Goal: Task Accomplishment & Management: Complete application form

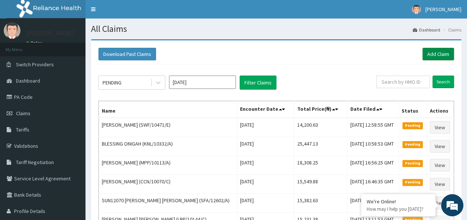
click at [428, 53] on link "Add Claim" at bounding box center [438, 54] width 32 height 13
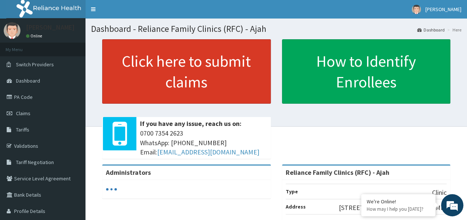
click at [172, 54] on link "Click here to submit claims" at bounding box center [186, 71] width 169 height 65
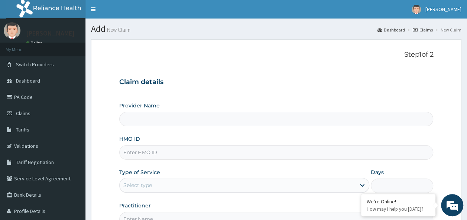
type input "Reliance Family Clinics (RFC) - Ajah"
click at [155, 153] on input "HMO ID" at bounding box center [276, 153] width 314 height 14
paste input "SFL/10385/D"
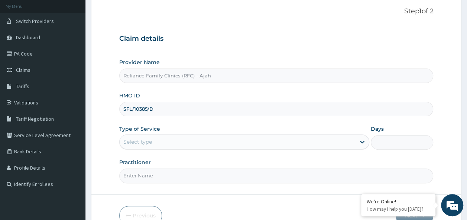
scroll to position [83, 0]
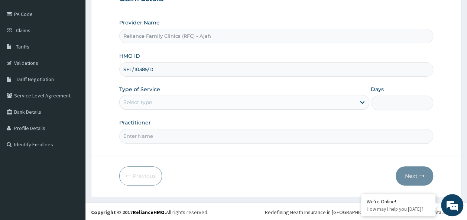
type input "SFL/10385/D"
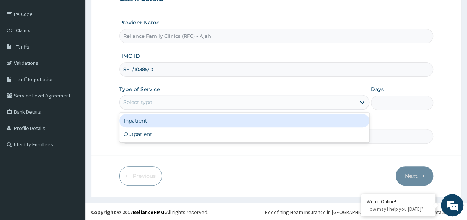
click at [259, 137] on div "Outpatient" at bounding box center [244, 134] width 250 height 13
type input "1"
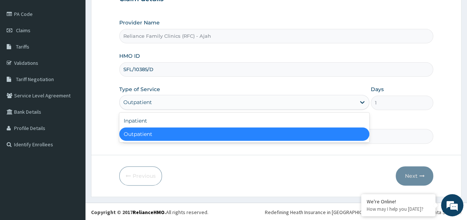
click at [247, 136] on div "Outpatient" at bounding box center [244, 134] width 250 height 13
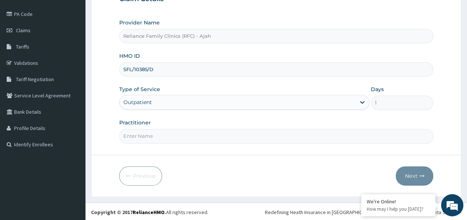
click at [236, 136] on input "Practitioner" at bounding box center [276, 136] width 314 height 14
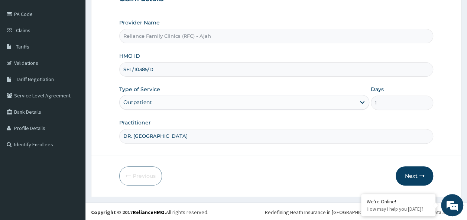
type input "DR. LOCUM"
click at [428, 174] on button "Next" at bounding box center [413, 176] width 37 height 19
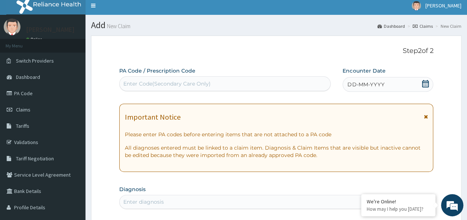
scroll to position [3, 0]
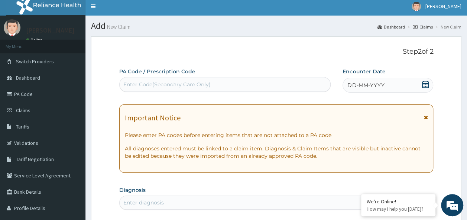
click at [393, 81] on div "DD-MM-YYYY" at bounding box center [387, 85] width 91 height 15
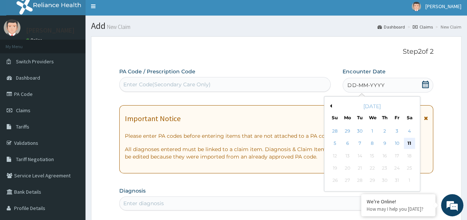
click at [409, 143] on div "11" at bounding box center [408, 143] width 11 height 11
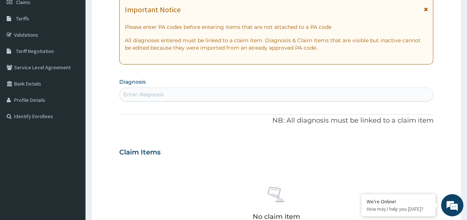
scroll to position [116, 0]
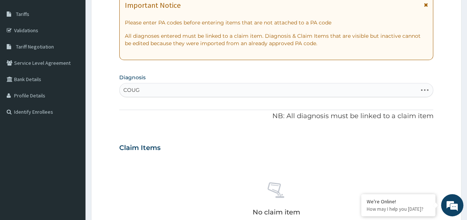
type input "COUGH"
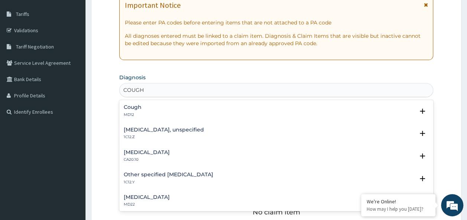
click at [141, 110] on div "Cough MD12" at bounding box center [276, 111] width 305 height 13
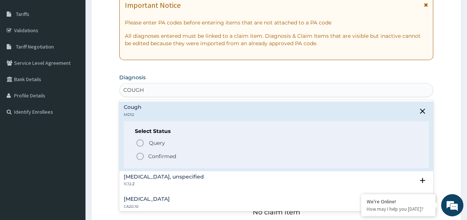
click at [164, 154] on p "Confirmed" at bounding box center [162, 156] width 28 height 7
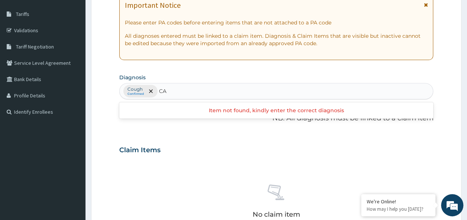
type input "C"
type input "HEADACHE"
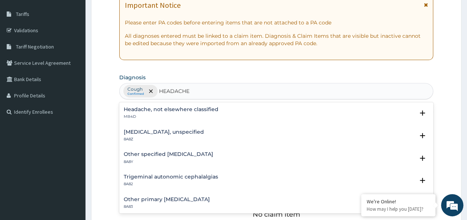
click at [207, 109] on h4 "Headache, not elsewhere classified" at bounding box center [171, 110] width 95 height 6
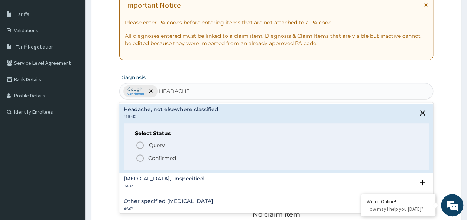
click at [181, 159] on span "Confirmed" at bounding box center [276, 158] width 282 height 9
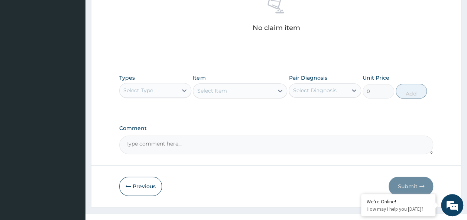
scroll to position [313, 0]
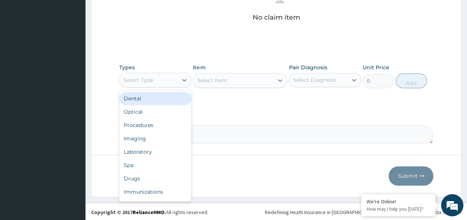
click at [154, 125] on div "Procedures" at bounding box center [155, 125] width 72 height 13
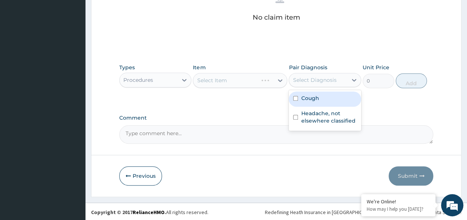
click at [295, 98] on input "checkbox" at bounding box center [295, 98] width 5 height 5
checkbox input "true"
click at [295, 117] on input "checkbox" at bounding box center [295, 117] width 5 height 5
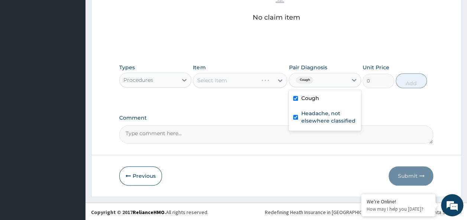
checkbox input "true"
click at [247, 84] on div "Select Item" at bounding box center [240, 80] width 94 height 15
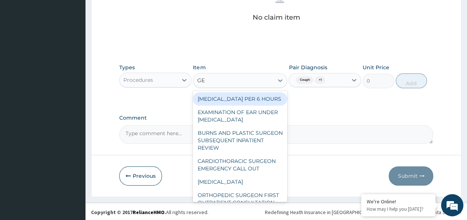
type input "GENE"
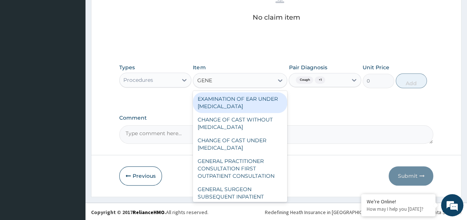
click at [250, 171] on div "GENERAL PRACTITIONER CONSULTATION FIRST OUTPATIENT CONSULTATION" at bounding box center [240, 169] width 94 height 28
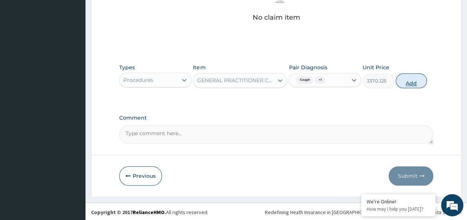
click at [411, 83] on button "Add" at bounding box center [411, 80] width 32 height 15
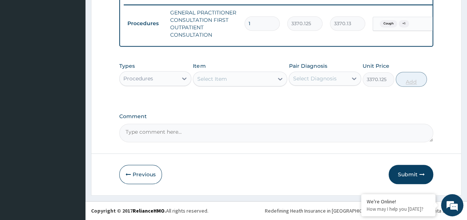
type input "0"
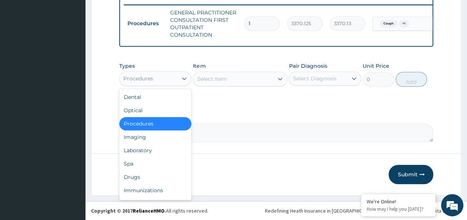
click at [146, 154] on div "Laboratory" at bounding box center [155, 150] width 72 height 13
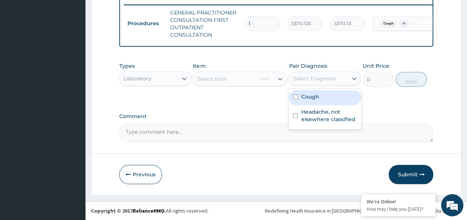
click at [294, 96] on input "checkbox" at bounding box center [295, 97] width 5 height 5
checkbox input "true"
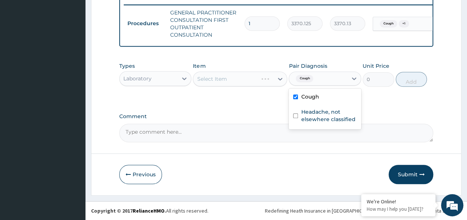
click at [296, 118] on input "checkbox" at bounding box center [295, 116] width 5 height 5
checkbox input "true"
click at [253, 82] on div "Select Item" at bounding box center [240, 79] width 94 height 15
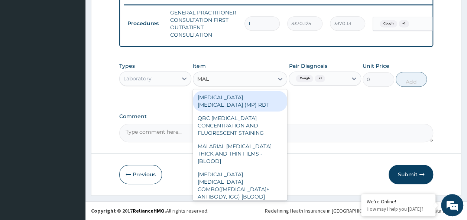
type input "MALA"
click at [275, 102] on div "MALARIA PARASITE (MP) RDT" at bounding box center [240, 101] width 94 height 21
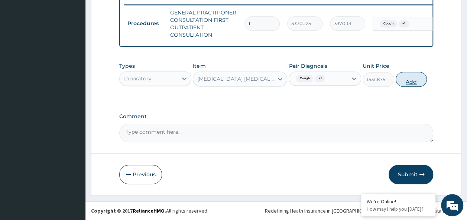
click at [423, 78] on button "Add" at bounding box center [411, 79] width 32 height 15
type input "0"
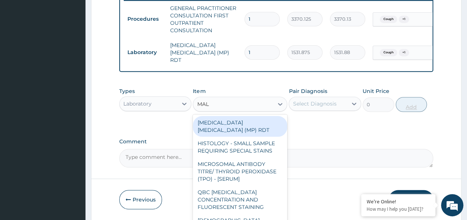
type input "MALA"
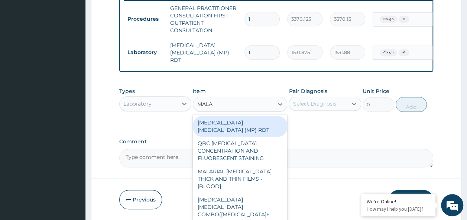
click at [252, 165] on div "MALARIAL PARASITE THICK AND THIN FILMS - [BLOOD]" at bounding box center [240, 179] width 94 height 28
type input "1531.875"
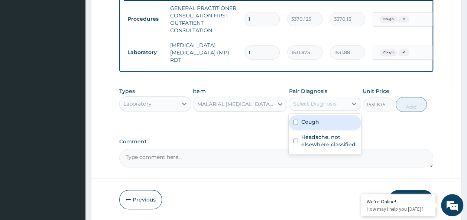
click at [295, 124] on input "checkbox" at bounding box center [295, 122] width 5 height 5
checkbox input "true"
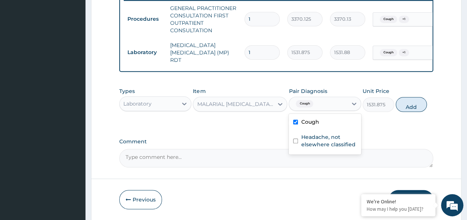
click at [295, 142] on input "checkbox" at bounding box center [295, 141] width 5 height 5
checkbox input "true"
click at [420, 106] on button "Add" at bounding box center [411, 104] width 32 height 15
type input "0"
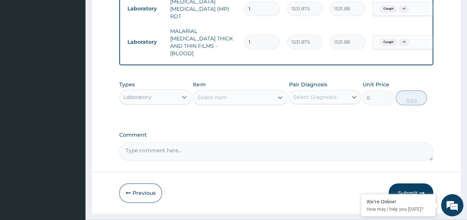
scroll to position [351, 0]
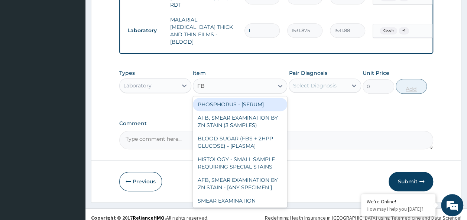
type input "FBC"
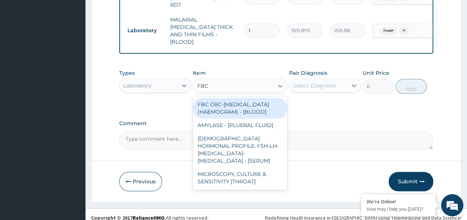
click at [261, 105] on div "FBC CBC-COMPLETE BLOOD COUNT (HAEMOGRAM) - [BLOOD]" at bounding box center [240, 108] width 94 height 21
type input "4085"
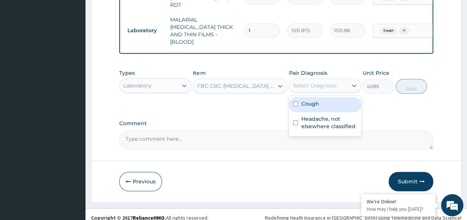
click at [295, 102] on input "checkbox" at bounding box center [295, 104] width 5 height 5
checkbox input "true"
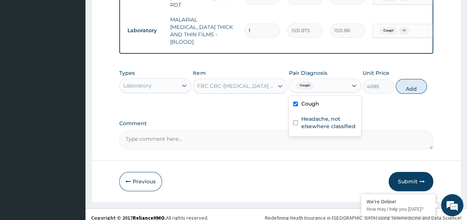
click at [297, 121] on input "checkbox" at bounding box center [295, 123] width 5 height 5
checkbox input "true"
click at [422, 82] on button "Add" at bounding box center [411, 86] width 32 height 15
type input "0"
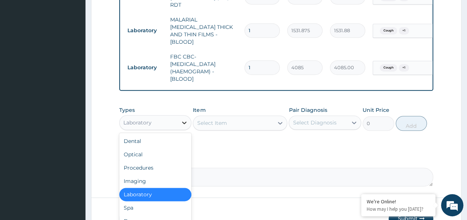
click at [184, 119] on icon at bounding box center [183, 122] width 7 height 7
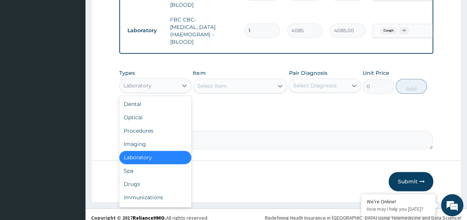
click at [139, 178] on div "Drugs" at bounding box center [155, 184] width 72 height 13
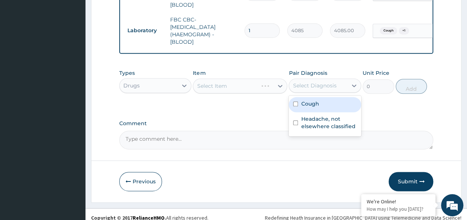
click at [296, 102] on input "checkbox" at bounding box center [295, 104] width 5 height 5
checkbox input "true"
click at [295, 121] on input "checkbox" at bounding box center [295, 123] width 5 height 5
checkbox input "true"
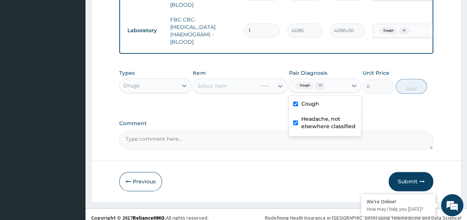
click at [245, 80] on div "Select Item" at bounding box center [240, 86] width 94 height 15
click at [215, 88] on div "Types Drugs Item Select Item Pair Diagnosis Cough + 1 Unit Price 0 Add" at bounding box center [276, 82] width 314 height 32
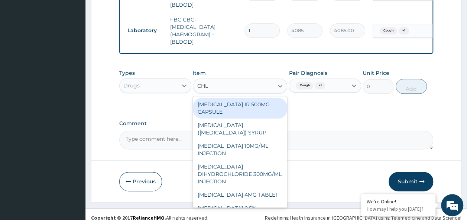
type input "CHLO"
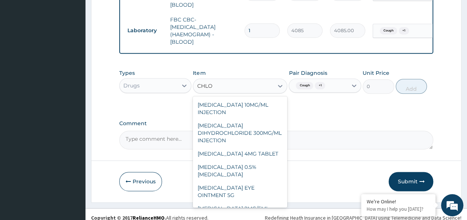
scroll to position [42, 0]
click at [252, 156] on div "CHLORPHENIRAMINE 4MG TABLET" at bounding box center [240, 153] width 94 height 13
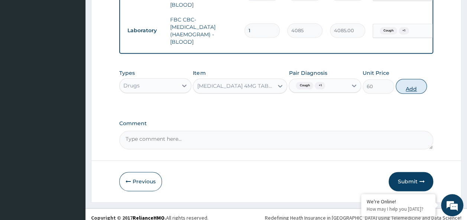
click at [418, 81] on button "Add" at bounding box center [411, 86] width 32 height 15
type input "0"
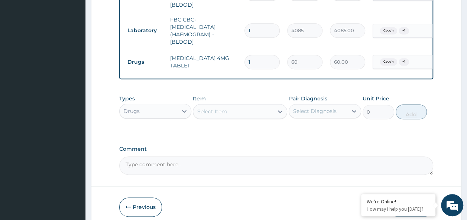
type input "0.00"
type input "1"
type input "60.00"
type input "12"
type input "720.00"
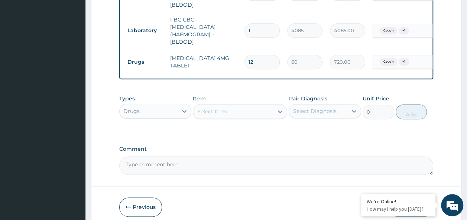
type input "12"
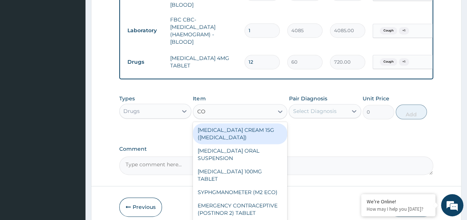
type input "COU"
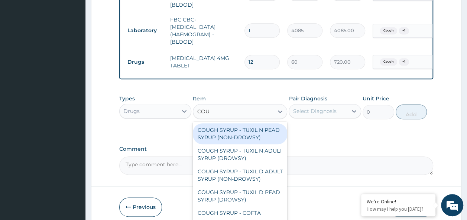
click at [251, 146] on div "COUGH SYRUP - TUXIL N ADULT SYRUP (DROWSY)" at bounding box center [240, 154] width 94 height 21
type input "2000"
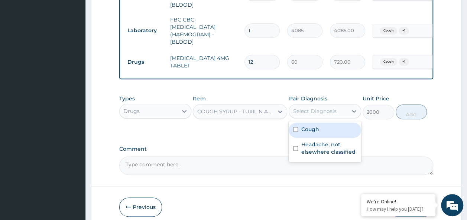
click at [293, 127] on input "checkbox" at bounding box center [295, 129] width 5 height 5
checkbox input "true"
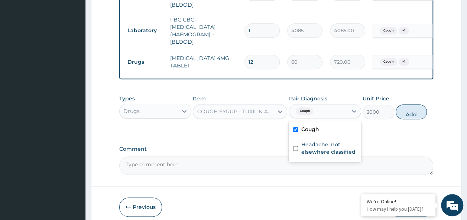
click at [296, 146] on input "checkbox" at bounding box center [295, 148] width 5 height 5
checkbox input "true"
click at [425, 105] on button "Add" at bounding box center [411, 112] width 32 height 15
type input "0"
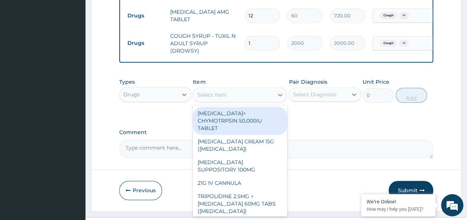
scroll to position [439, 0]
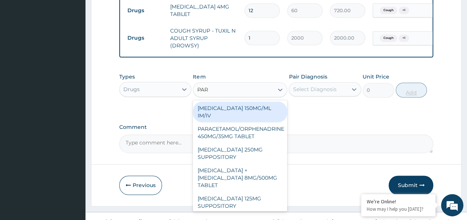
type input "PARA"
click at [256, 102] on div "PARACETAMOL 150MG/ML IM/IV" at bounding box center [240, 112] width 94 height 21
type input "300"
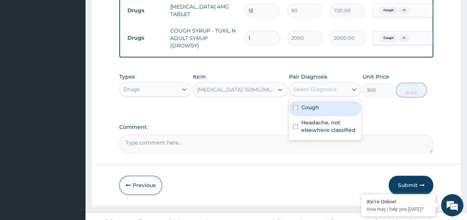
click at [295, 105] on input "checkbox" at bounding box center [295, 107] width 5 height 5
checkbox input "true"
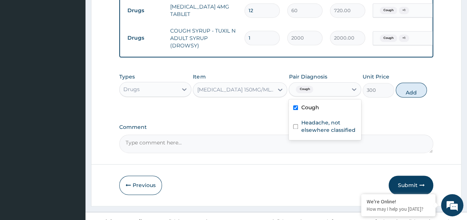
click at [296, 124] on input "checkbox" at bounding box center [295, 126] width 5 height 5
checkbox input "true"
click at [414, 87] on button "Add" at bounding box center [411, 90] width 32 height 15
type input "0"
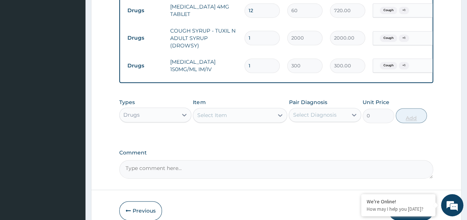
type input "0.00"
type input "4"
type input "1200.00"
type input "4"
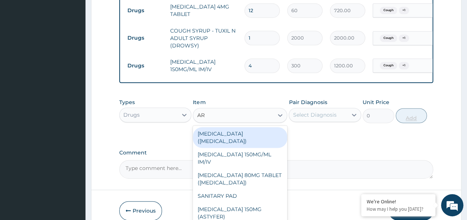
type input "ART"
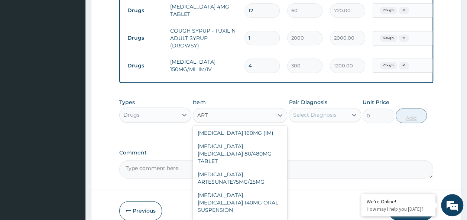
scroll to position [99, 0]
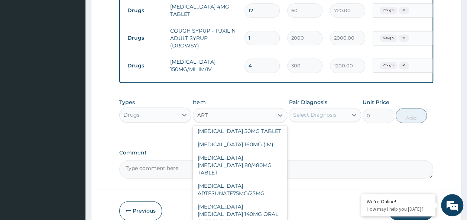
click at [252, 151] on div "ARTEMETHER LUMEFANTRINE 80/480MG TABLET" at bounding box center [240, 165] width 94 height 28
type input "450"
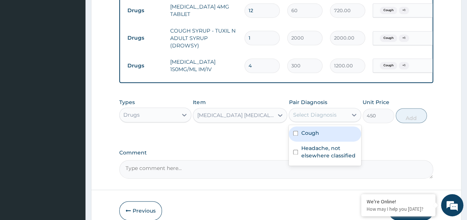
click at [295, 131] on input "checkbox" at bounding box center [295, 133] width 5 height 5
checkbox input "true"
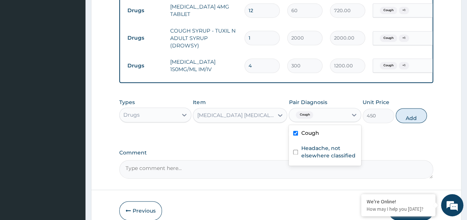
click at [295, 150] on input "checkbox" at bounding box center [295, 152] width 5 height 5
checkbox input "true"
click at [421, 109] on button "Add" at bounding box center [411, 115] width 32 height 15
type input "0"
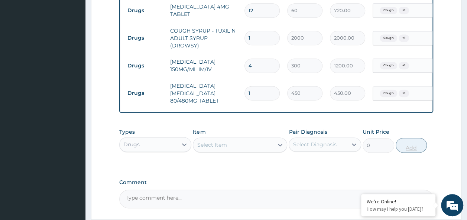
type input "0.00"
type input "6"
type input "2700.00"
type input "6"
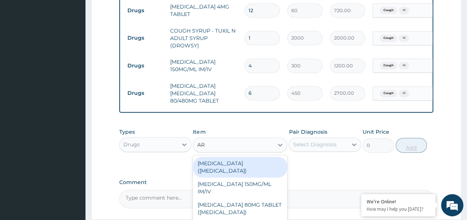
type input "ART"
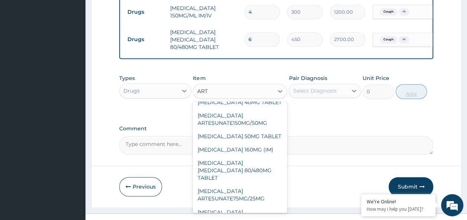
scroll to position [69, 0]
click at [257, 144] on div "ARTEMETHER 160MG (IM)" at bounding box center [240, 150] width 94 height 13
type input "1000.5"
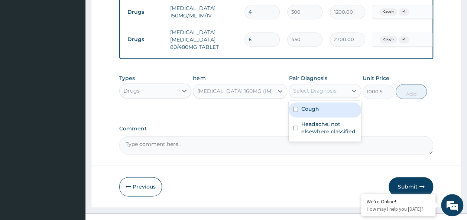
click at [295, 107] on input "checkbox" at bounding box center [295, 109] width 5 height 5
checkbox input "true"
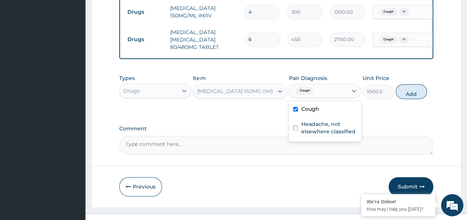
click at [295, 126] on input "checkbox" at bounding box center [295, 128] width 5 height 5
checkbox input "true"
click at [418, 84] on button "Add" at bounding box center [411, 91] width 32 height 15
type input "0"
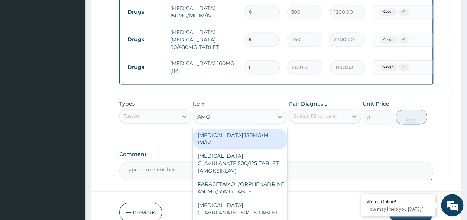
type input "AMOX"
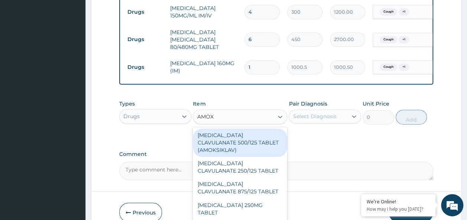
click at [255, 138] on div "AMOXICILLIN CLAVULANATE 500/125 TABLET (AMOKSIKLAV)" at bounding box center [240, 143] width 94 height 28
type input "756"
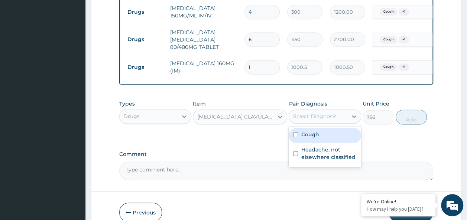
click at [295, 133] on input "checkbox" at bounding box center [295, 135] width 5 height 5
checkbox input "true"
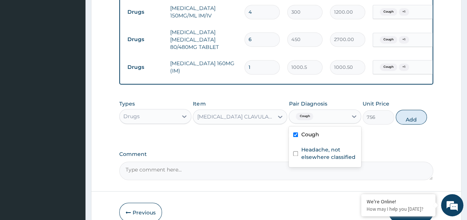
click at [297, 153] on div "Headache, not elsewhere classified" at bounding box center [324, 154] width 72 height 23
checkbox input "true"
click at [416, 111] on button "Add" at bounding box center [411, 117] width 32 height 15
type input "0"
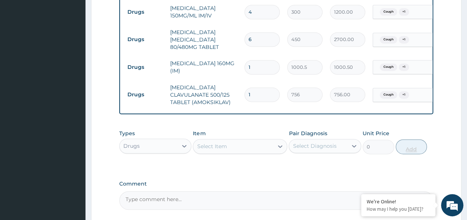
type input "14"
type input "10584.00"
type input "14"
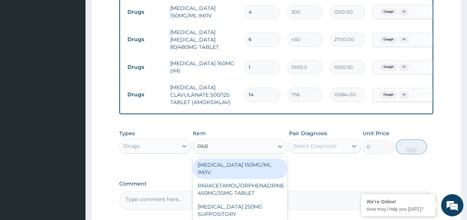
type input "PARA"
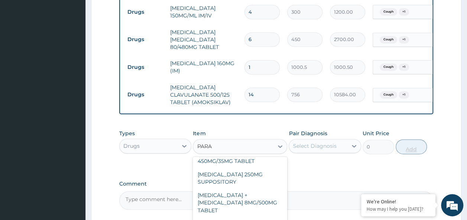
scroll to position [84, 0]
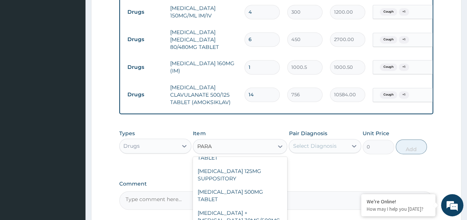
click at [249, 186] on div "PARACETAMOL 500MG TABLET" at bounding box center [240, 196] width 94 height 21
type input "30"
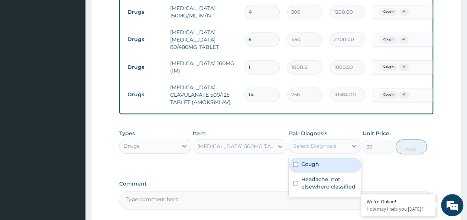
click at [295, 162] on input "checkbox" at bounding box center [295, 164] width 5 height 5
checkbox input "true"
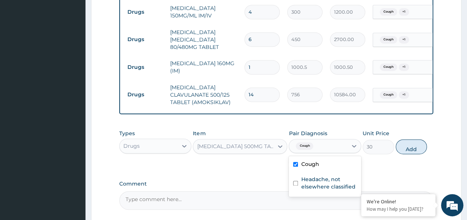
click at [295, 181] on input "checkbox" at bounding box center [295, 183] width 5 height 5
checkbox input "true"
click at [419, 140] on button "Add" at bounding box center [411, 147] width 32 height 15
type input "0"
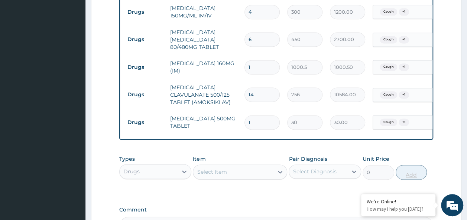
type input "18"
type input "540.00"
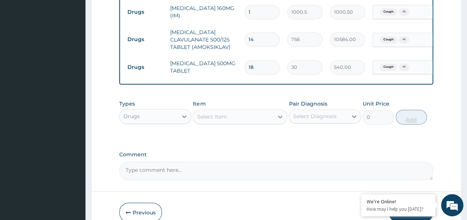
scroll to position [549, 0]
type input "18"
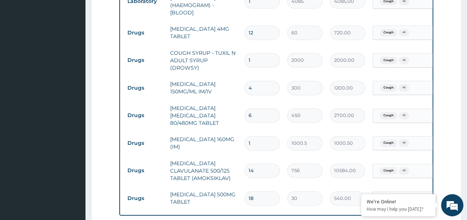
scroll to position [414, 0]
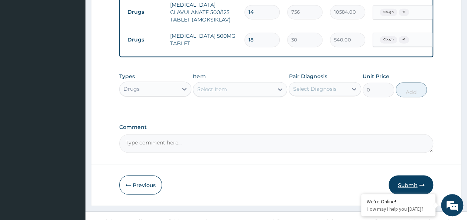
click at [412, 176] on button "Submit" at bounding box center [410, 185] width 45 height 19
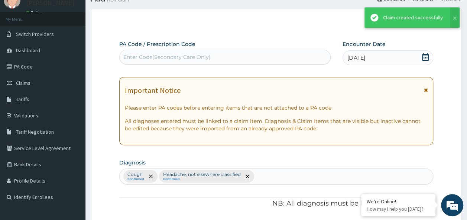
scroll to position [576, 0]
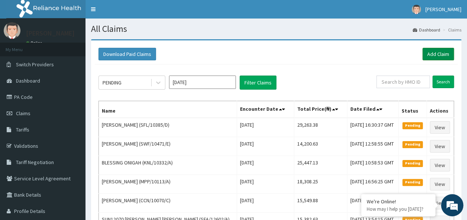
click at [438, 51] on link "Add Claim" at bounding box center [438, 54] width 32 height 13
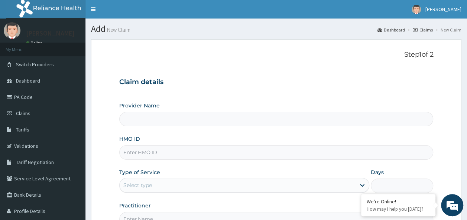
type input "Reliance Family Clinics (RFC) - Ajah"
click at [169, 155] on input "HMO ID" at bounding box center [276, 153] width 314 height 14
paste input "DPK/10033/A"
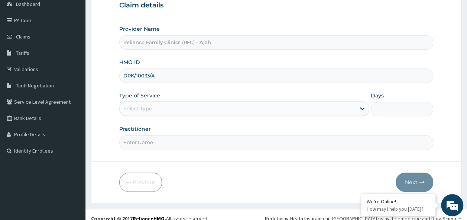
scroll to position [83, 0]
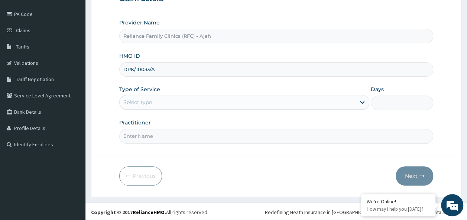
type input "DPK/10033/A"
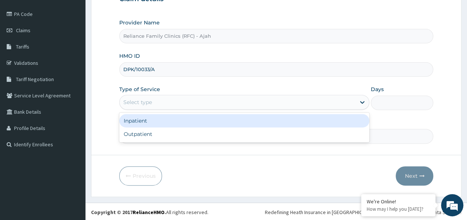
click at [236, 132] on div "Outpatient" at bounding box center [244, 134] width 250 height 13
type input "1"
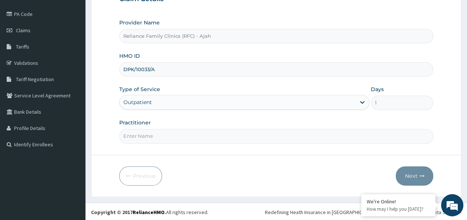
click at [222, 135] on input "Practitioner" at bounding box center [276, 136] width 314 height 14
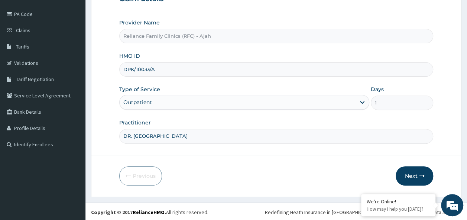
type input "DR. LOCUM"
click at [422, 175] on icon "button" at bounding box center [421, 176] width 5 height 5
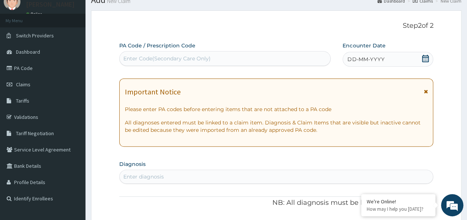
scroll to position [24, 0]
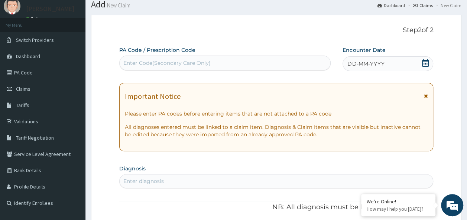
click at [389, 65] on div "DD-MM-YYYY" at bounding box center [387, 63] width 91 height 15
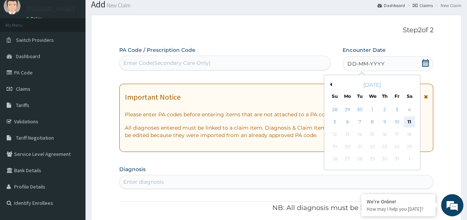
click at [409, 121] on div "11" at bounding box center [408, 122] width 11 height 11
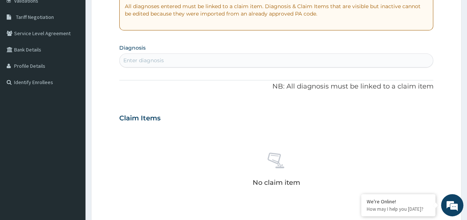
scroll to position [149, 0]
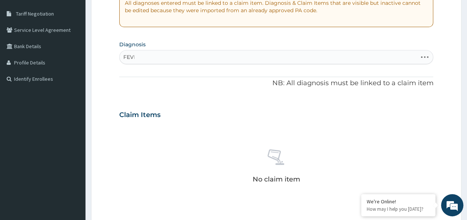
type input "FEVER"
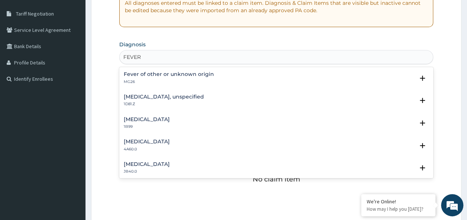
click at [196, 75] on h4 "Fever of other or unknown origin" at bounding box center [169, 75] width 90 height 6
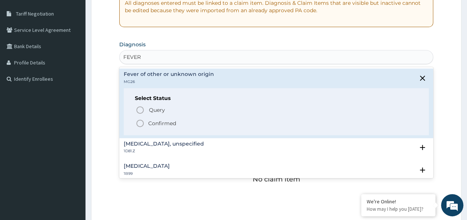
click at [167, 124] on p "Confirmed" at bounding box center [162, 123] width 28 height 7
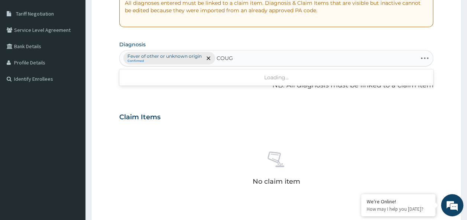
type input "COUGH"
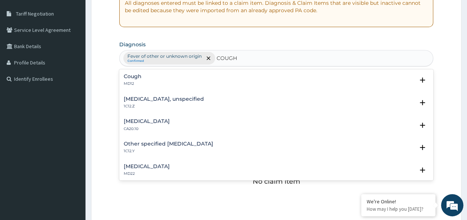
click at [143, 79] on div "Cough MD12" at bounding box center [276, 80] width 305 height 13
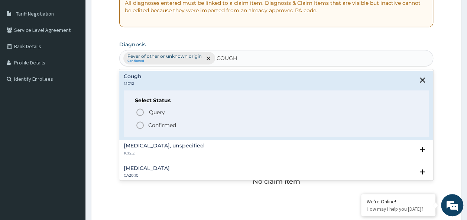
click at [168, 125] on p "Confirmed" at bounding box center [162, 125] width 28 height 7
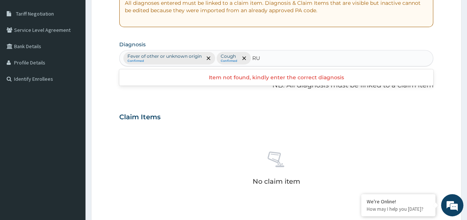
type input "R"
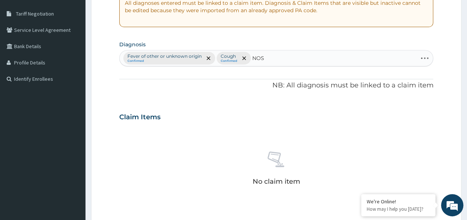
type input "NOSE"
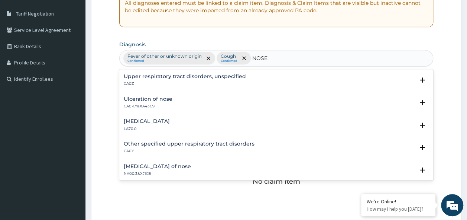
click at [225, 78] on h4 "Upper respiratory tract disorders, unspecified" at bounding box center [185, 77] width 122 height 6
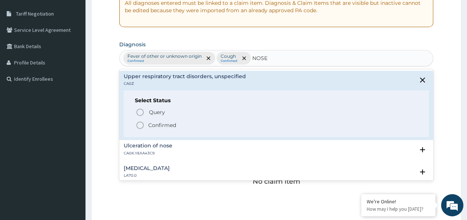
click at [175, 126] on p "Confirmed" at bounding box center [162, 125] width 28 height 7
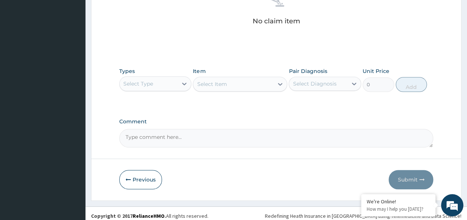
scroll to position [313, 0]
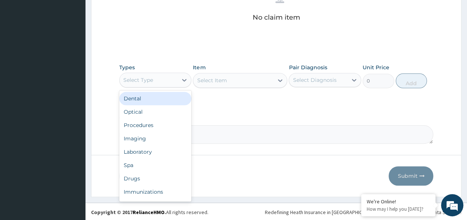
click at [148, 124] on div "Procedures" at bounding box center [155, 125] width 72 height 13
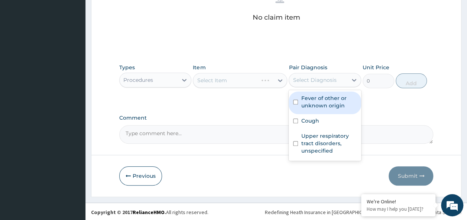
click at [295, 101] on input "checkbox" at bounding box center [295, 102] width 5 height 5
checkbox input "true"
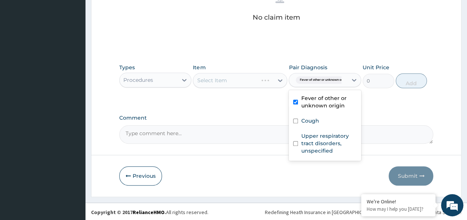
click at [296, 120] on input "checkbox" at bounding box center [295, 121] width 5 height 5
checkbox input "true"
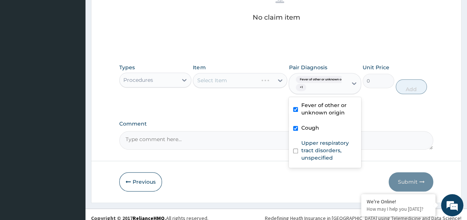
click at [295, 150] on input "checkbox" at bounding box center [295, 151] width 5 height 5
checkbox input "true"
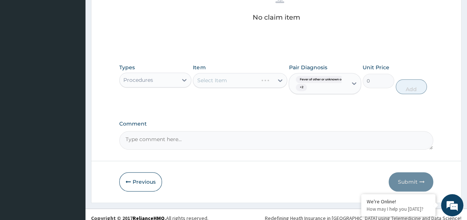
click at [238, 79] on div "Select Item" at bounding box center [240, 80] width 94 height 15
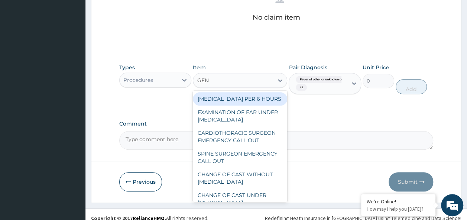
type input "GENE"
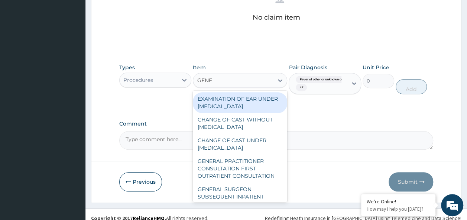
click at [247, 176] on div "GENERAL PRACTITIONER CONSULTATION FIRST OUTPATIENT CONSULTATION" at bounding box center [240, 169] width 94 height 28
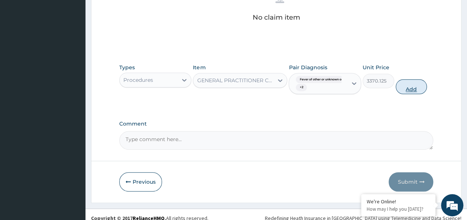
click at [421, 86] on button "Add" at bounding box center [411, 86] width 32 height 15
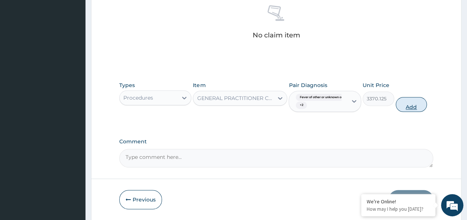
type input "0"
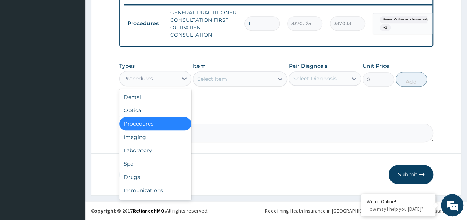
click at [154, 147] on div "Laboratory" at bounding box center [155, 150] width 72 height 13
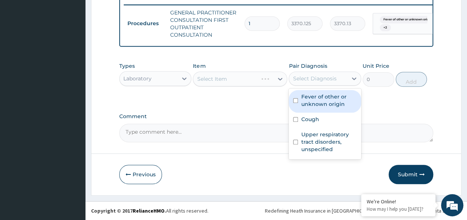
click at [293, 103] on input "checkbox" at bounding box center [295, 100] width 5 height 5
checkbox input "true"
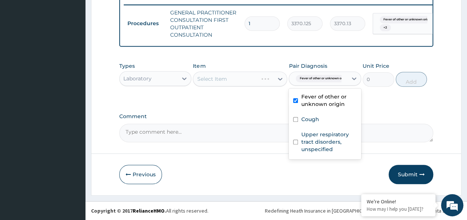
click at [295, 120] on input "checkbox" at bounding box center [295, 119] width 5 height 5
checkbox input "true"
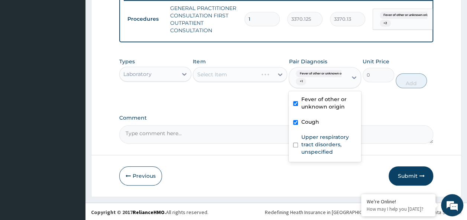
click at [295, 148] on input "checkbox" at bounding box center [295, 145] width 5 height 5
checkbox input "true"
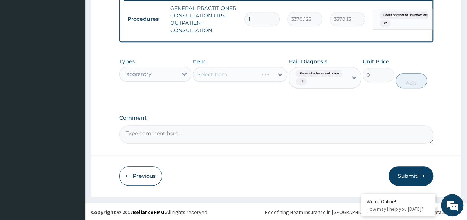
click at [234, 82] on div "Select Item" at bounding box center [240, 74] width 94 height 15
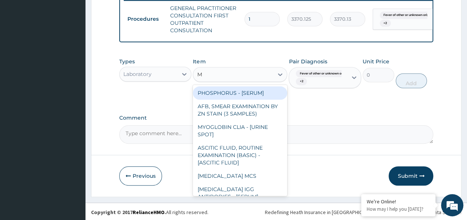
type input "MP"
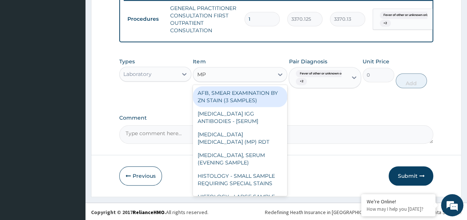
click at [251, 139] on div "[MEDICAL_DATA] [MEDICAL_DATA] (MP) RDT" at bounding box center [240, 138] width 94 height 21
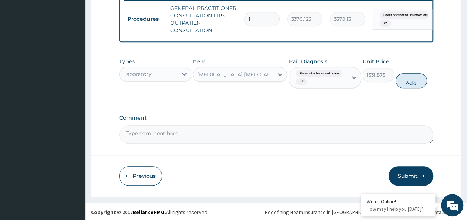
click at [419, 88] on button "Add" at bounding box center [411, 80] width 32 height 15
type input "0"
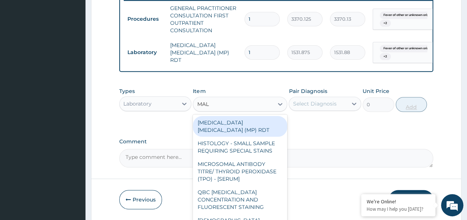
type input "MALA"
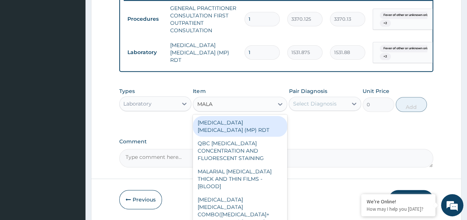
click at [250, 169] on div "MALARIAL [MEDICAL_DATA] THICK AND THIN FILMS - [BLOOD]" at bounding box center [240, 179] width 94 height 28
type input "1531.875"
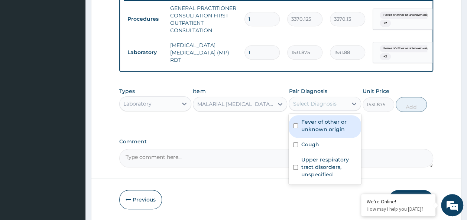
click at [295, 128] on input "checkbox" at bounding box center [295, 126] width 5 height 5
checkbox input "true"
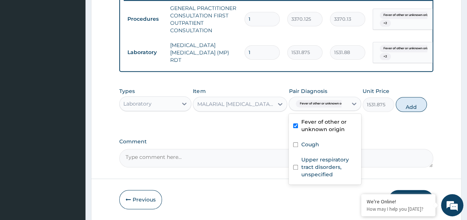
click at [295, 147] on input "checkbox" at bounding box center [295, 145] width 5 height 5
checkbox input "true"
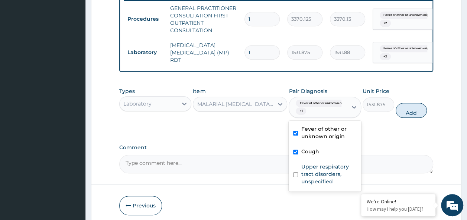
click at [297, 177] on input "checkbox" at bounding box center [295, 175] width 5 height 5
checkbox input "true"
click at [426, 115] on button "Add" at bounding box center [411, 110] width 32 height 15
type input "0"
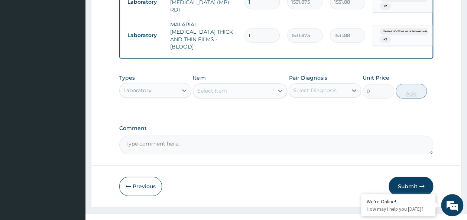
scroll to position [349, 0]
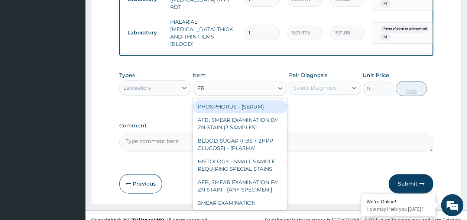
type input "FBC"
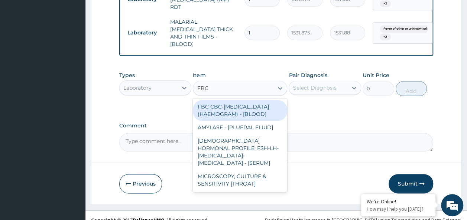
click at [257, 110] on div "FBC CBC-[MEDICAL_DATA] (HAEMOGRAM) - [BLOOD]" at bounding box center [240, 110] width 94 height 21
type input "4085"
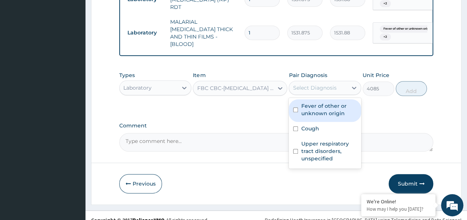
click at [295, 108] on input "checkbox" at bounding box center [295, 110] width 5 height 5
checkbox input "true"
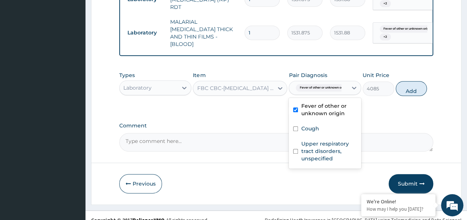
click at [295, 127] on input "checkbox" at bounding box center [295, 129] width 5 height 5
checkbox input "true"
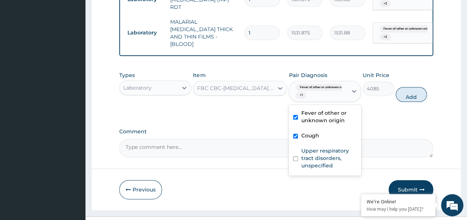
click at [297, 157] on input "checkbox" at bounding box center [295, 159] width 5 height 5
checkbox input "true"
click at [410, 96] on button "Add" at bounding box center [411, 94] width 32 height 15
type input "0"
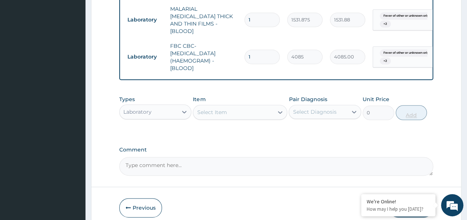
scroll to position [363, 0]
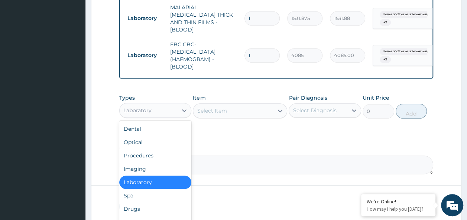
click at [144, 203] on div "Drugs" at bounding box center [155, 209] width 72 height 13
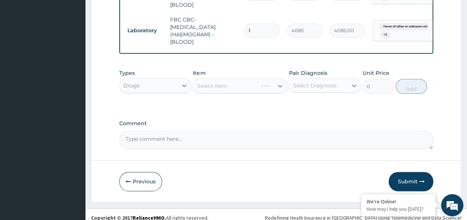
scroll to position [391, 0]
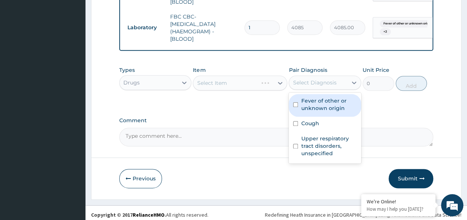
click at [296, 102] on input "checkbox" at bounding box center [295, 104] width 5 height 5
checkbox input "true"
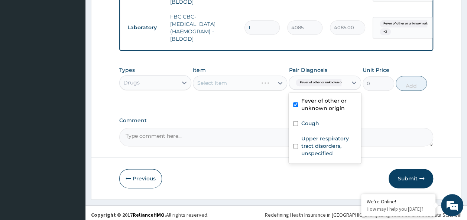
click at [295, 122] on input "checkbox" at bounding box center [295, 123] width 5 height 5
checkbox input "true"
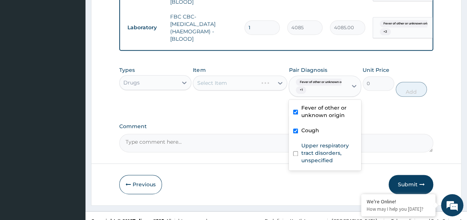
click at [295, 151] on input "checkbox" at bounding box center [295, 153] width 5 height 5
checkbox input "true"
click at [246, 82] on div "Select Item" at bounding box center [240, 83] width 94 height 15
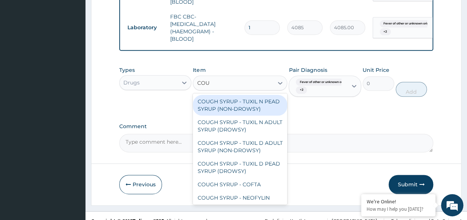
type input "COUG"
click at [242, 124] on div "COUGH SYRUP - TUXIL N ADULT SYRUP (DROWSY)" at bounding box center [240, 126] width 94 height 21
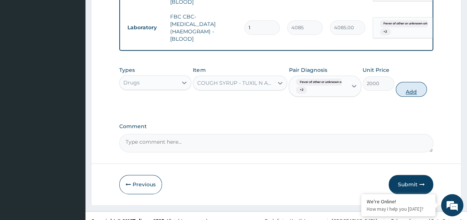
click at [422, 88] on button "Add" at bounding box center [411, 89] width 32 height 15
type input "0"
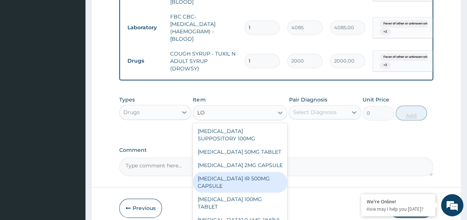
type input "L"
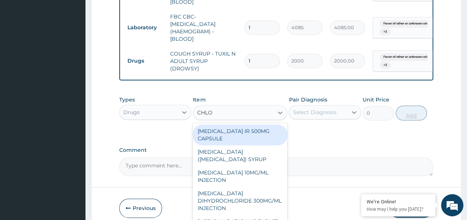
type input "CHLOR"
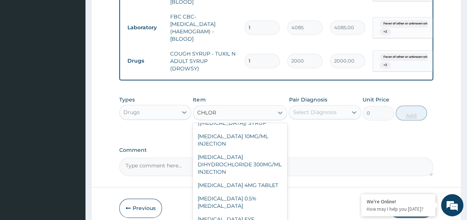
scroll to position [39, 0]
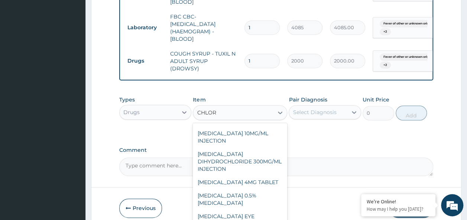
click at [249, 189] on div "CHLORPHENIRAMINE 4MG TABLET" at bounding box center [240, 182] width 94 height 13
type input "60"
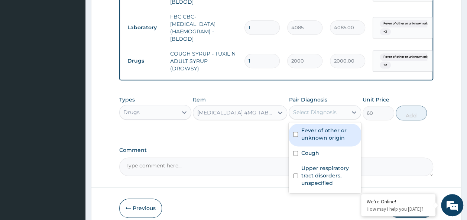
click at [295, 132] on input "checkbox" at bounding box center [295, 134] width 5 height 5
checkbox input "true"
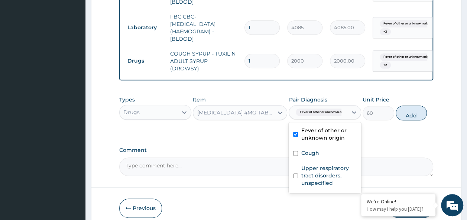
click at [297, 151] on input "checkbox" at bounding box center [295, 153] width 5 height 5
checkbox input "true"
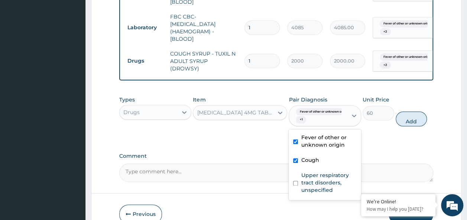
click at [297, 181] on input "checkbox" at bounding box center [295, 183] width 5 height 5
checkbox input "true"
click at [414, 117] on button "Add" at bounding box center [411, 119] width 32 height 15
type input "0"
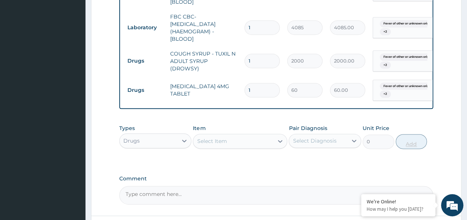
type input "15"
type input "900.00"
type input "15"
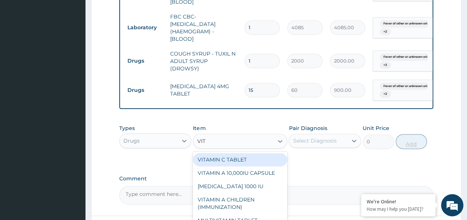
type input "VITA"
click at [262, 156] on div "VITAMIN C TABLET" at bounding box center [240, 159] width 94 height 13
type input "20"
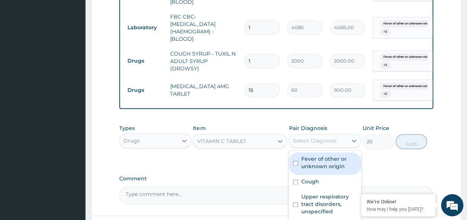
click at [295, 161] on input "checkbox" at bounding box center [295, 163] width 5 height 5
checkbox input "true"
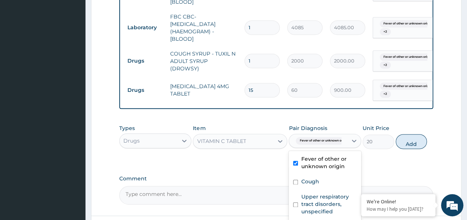
click at [294, 180] on input "checkbox" at bounding box center [295, 182] width 5 height 5
checkbox input "true"
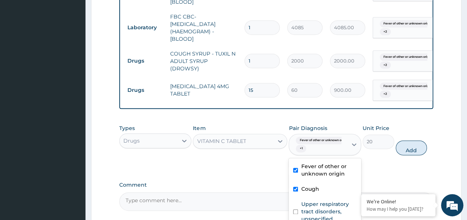
click at [295, 210] on input "checkbox" at bounding box center [295, 212] width 5 height 5
checkbox input "true"
click at [422, 141] on button "Add" at bounding box center [411, 148] width 32 height 15
type input "0"
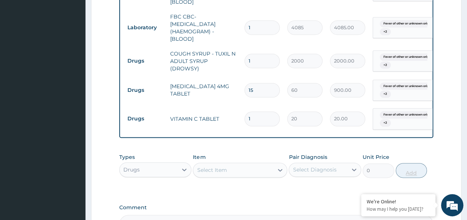
type input "0.00"
type input "2"
type input "40.00"
type input "21"
type input "420.00"
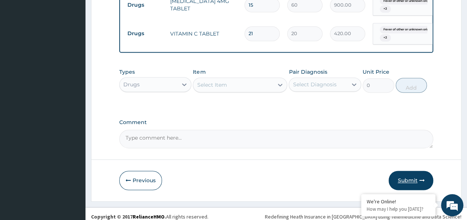
click at [414, 176] on button "Submit" at bounding box center [410, 180] width 45 height 19
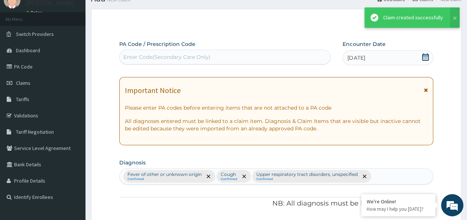
scroll to position [476, 0]
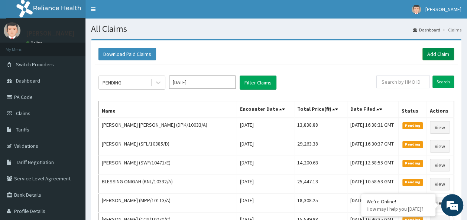
click at [432, 53] on link "Add Claim" at bounding box center [438, 54] width 32 height 13
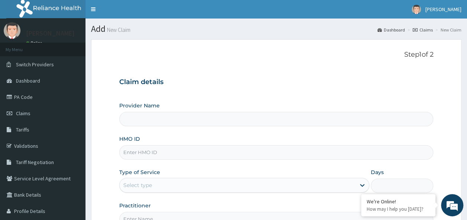
click at [159, 147] on input "HMO ID" at bounding box center [276, 153] width 314 height 14
type input "Reliance Family Clinics (RFC) - Ajah"
paste input "SUR/10001/C"
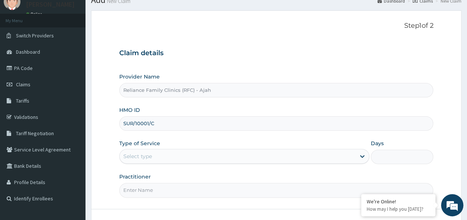
scroll to position [83, 0]
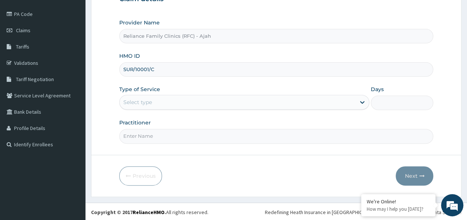
type input "SUR/10001/C"
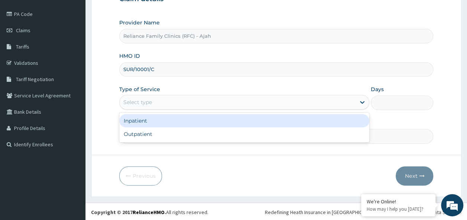
click at [196, 132] on div "Outpatient" at bounding box center [244, 134] width 250 height 13
type input "1"
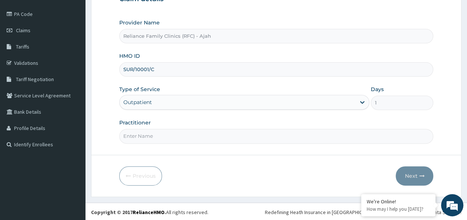
click at [193, 135] on input "Practitioner" at bounding box center [276, 136] width 314 height 14
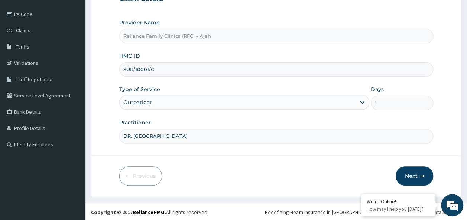
scroll to position [0, 0]
type input "DR. LOCUM"
click at [415, 171] on button "Next" at bounding box center [413, 176] width 37 height 19
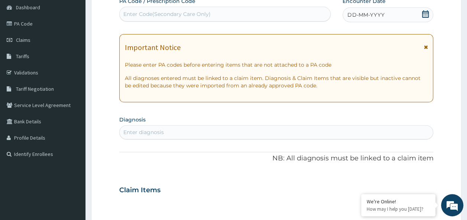
scroll to position [60, 0]
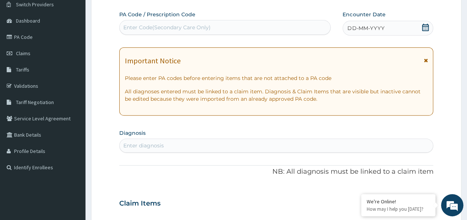
click at [393, 30] on div "DD-MM-YYYY" at bounding box center [387, 28] width 91 height 15
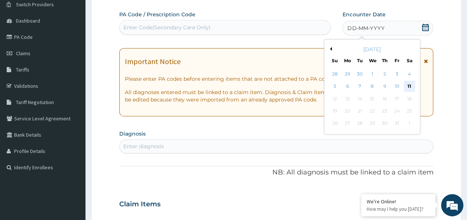
click at [409, 86] on div "11" at bounding box center [408, 86] width 11 height 11
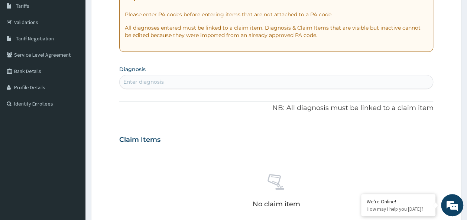
scroll to position [133, 0]
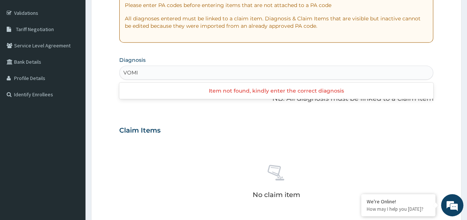
type input "VOMIT"
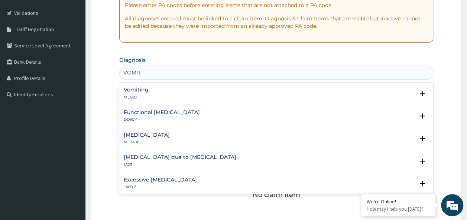
click at [133, 95] on p "MD90.1" at bounding box center [136, 97] width 25 height 5
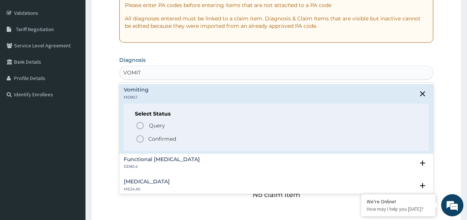
click at [154, 142] on span "Confirmed" at bounding box center [276, 139] width 282 height 9
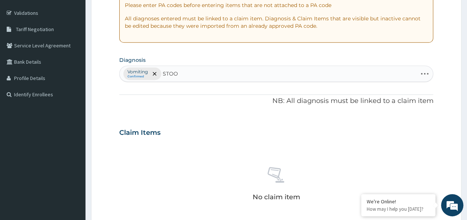
type input "STOOL"
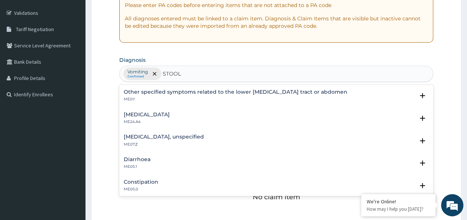
click at [138, 165] on p "ME05.1" at bounding box center [137, 166] width 27 height 5
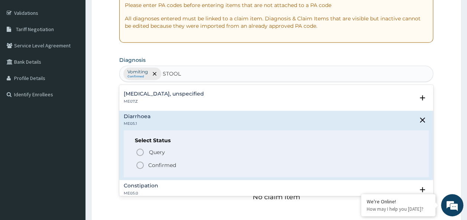
scroll to position [43, 0]
click at [160, 163] on p "Confirmed" at bounding box center [162, 165] width 28 height 7
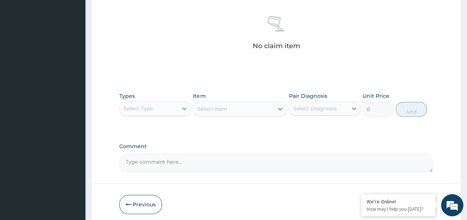
scroll to position [313, 0]
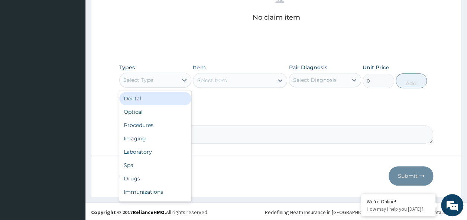
click at [153, 126] on div "Procedures" at bounding box center [155, 125] width 72 height 13
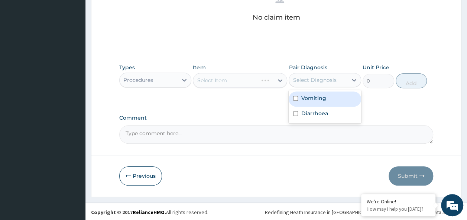
click at [295, 98] on input "checkbox" at bounding box center [295, 98] width 5 height 5
checkbox input "true"
click at [295, 113] on input "checkbox" at bounding box center [295, 113] width 5 height 5
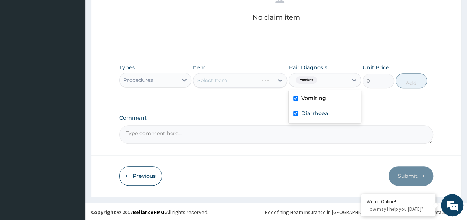
checkbox input "true"
click at [225, 80] on div "Select Item" at bounding box center [240, 80] width 94 height 15
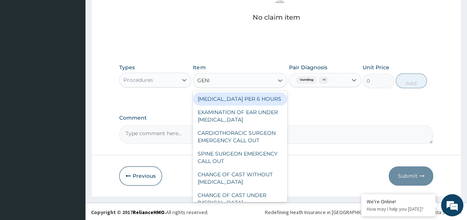
type input "GENER"
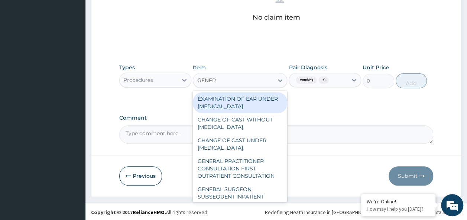
click at [246, 168] on div "GENERAL PRACTITIONER CONSULTATION FIRST OUTPATIENT CONSULTATION" at bounding box center [240, 169] width 94 height 28
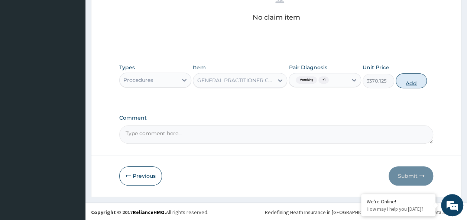
click at [416, 82] on button "Add" at bounding box center [411, 80] width 32 height 15
type input "0"
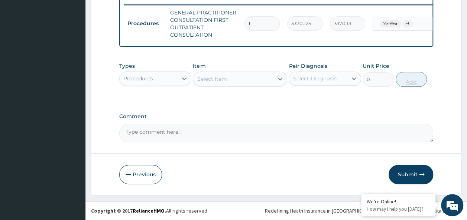
scroll to position [295, 0]
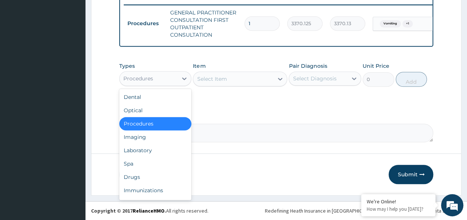
click at [149, 148] on div "Laboratory" at bounding box center [155, 150] width 72 height 13
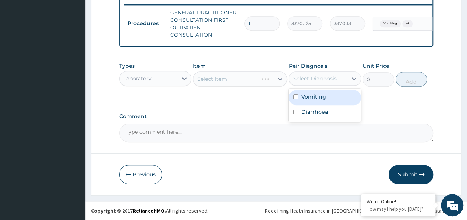
click at [294, 98] on input "checkbox" at bounding box center [295, 97] width 5 height 5
checkbox input "true"
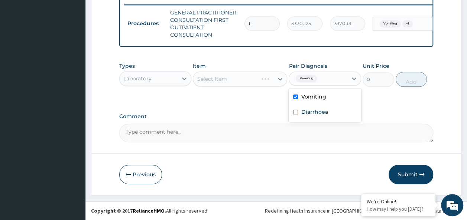
click at [296, 113] on input "checkbox" at bounding box center [295, 112] width 5 height 5
checkbox input "true"
click at [239, 117] on label "Comment" at bounding box center [276, 117] width 314 height 6
click at [239, 124] on textarea "Comment" at bounding box center [276, 133] width 314 height 19
click at [231, 82] on div "Select Item" at bounding box center [240, 79] width 94 height 15
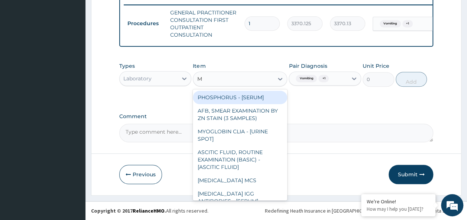
type input "MA"
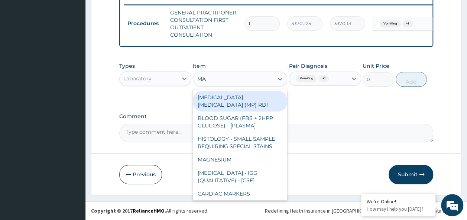
click at [268, 97] on div "MALARIA PARASITE (MP) RDT" at bounding box center [240, 101] width 94 height 21
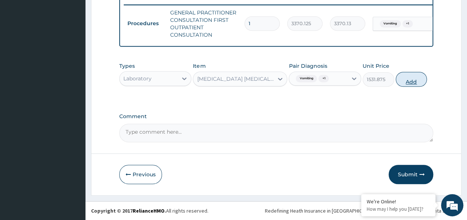
click at [414, 79] on button "Add" at bounding box center [411, 79] width 32 height 15
type input "0"
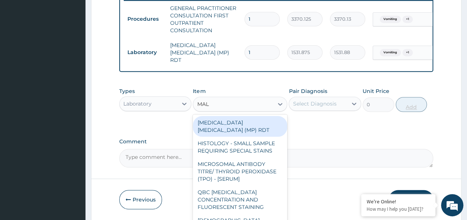
type input "MALA"
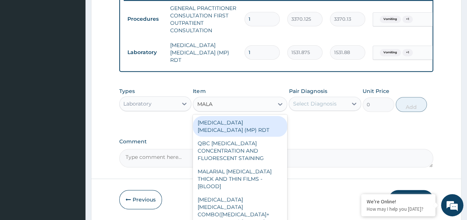
click at [257, 169] on div "MALARIAL PARASITE THICK AND THIN FILMS - [BLOOD]" at bounding box center [240, 179] width 94 height 28
type input "1531.875"
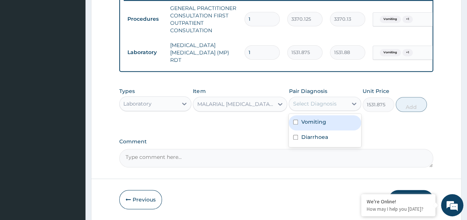
click at [295, 124] on input "checkbox" at bounding box center [295, 122] width 5 height 5
checkbox input "true"
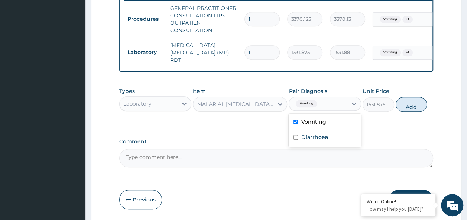
click at [295, 138] on input "checkbox" at bounding box center [295, 137] width 5 height 5
checkbox input "true"
click at [417, 110] on button "Add" at bounding box center [411, 104] width 32 height 15
type input "0"
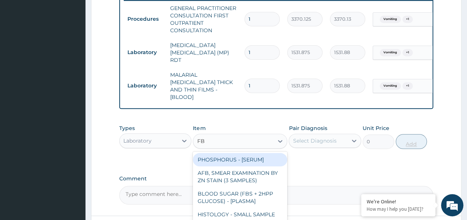
type input "FBC"
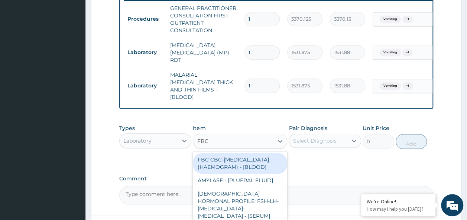
click at [259, 158] on div "FBC CBC-COMPLETE BLOOD COUNT (HAEMOGRAM) - [BLOOD]" at bounding box center [240, 163] width 94 height 21
type input "4085"
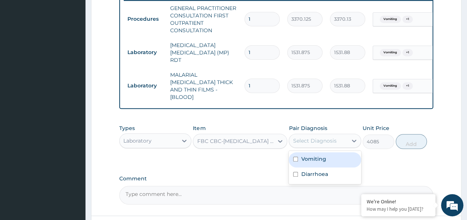
click at [295, 157] on input "checkbox" at bounding box center [295, 159] width 5 height 5
checkbox input "true"
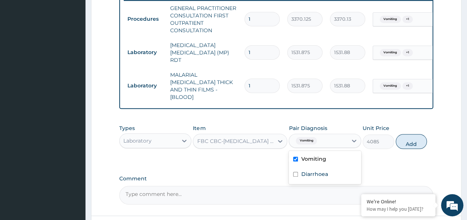
click at [297, 172] on input "checkbox" at bounding box center [295, 174] width 5 height 5
checkbox input "true"
click at [408, 137] on button "Add" at bounding box center [411, 141] width 32 height 15
type input "0"
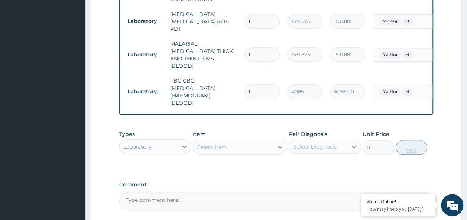
scroll to position [388, 0]
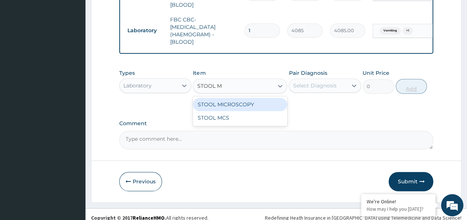
type input "STOOL MC"
click at [267, 102] on div "STOOL MCS" at bounding box center [240, 104] width 94 height 13
type input "8400"
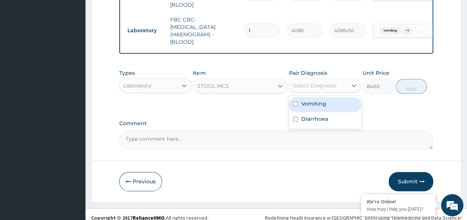
click at [294, 102] on input "checkbox" at bounding box center [295, 104] width 5 height 5
checkbox input "true"
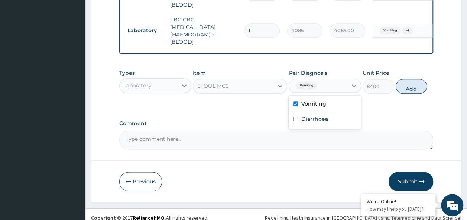
click at [296, 117] on input "checkbox" at bounding box center [295, 119] width 5 height 5
checkbox input "true"
click at [409, 83] on button "Add" at bounding box center [411, 86] width 32 height 15
type input "0"
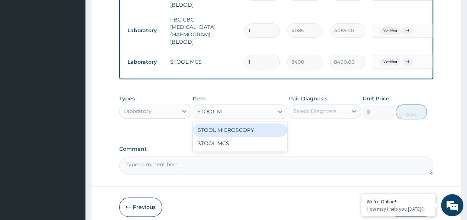
type input "STOOL MI"
click at [273, 125] on div "STOOL MICROSCOPY" at bounding box center [240, 130] width 94 height 13
type input "7296"
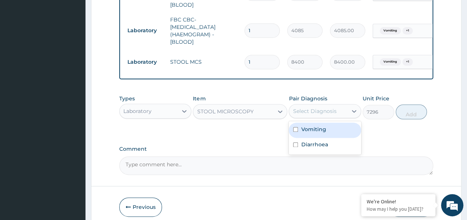
click at [295, 127] on input "checkbox" at bounding box center [295, 129] width 5 height 5
checkbox input "true"
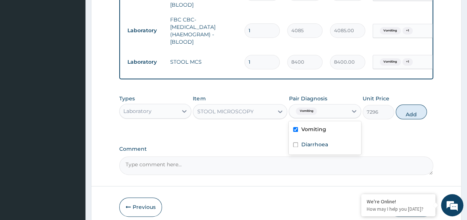
click at [295, 143] on input "checkbox" at bounding box center [295, 145] width 5 height 5
checkbox input "true"
click at [419, 105] on button "Add" at bounding box center [411, 112] width 32 height 15
type input "0"
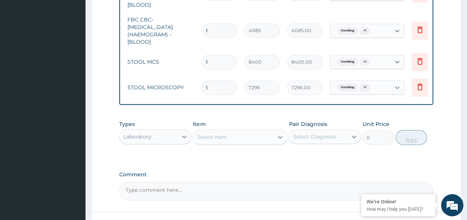
scroll to position [0, 58]
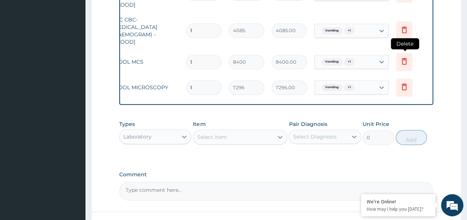
click at [403, 57] on icon at bounding box center [403, 61] width 9 height 9
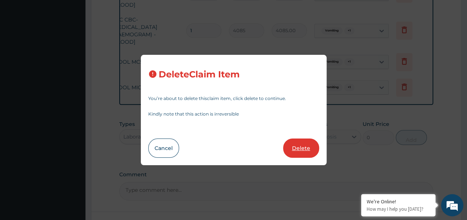
click at [308, 147] on button "Delete" at bounding box center [301, 148] width 36 height 19
type input "7296"
type input "7296.00"
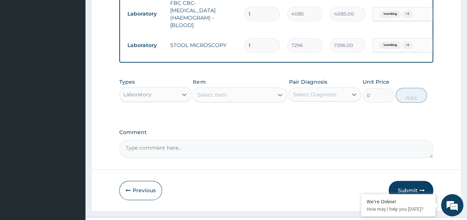
scroll to position [414, 0]
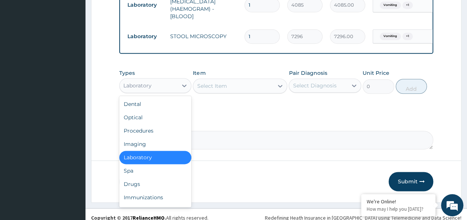
click at [142, 178] on div "Drugs" at bounding box center [155, 184] width 72 height 13
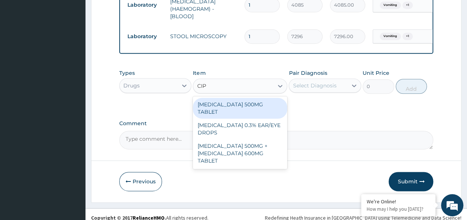
type input "CIPR"
click at [247, 101] on div "CIPROFLOXACIN 500MG TABLET" at bounding box center [240, 108] width 94 height 21
type input "400"
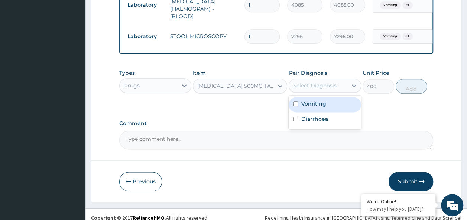
click at [295, 102] on input "checkbox" at bounding box center [295, 104] width 5 height 5
checkbox input "true"
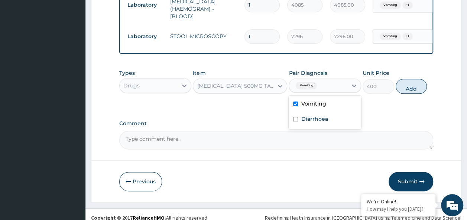
click at [296, 117] on input "checkbox" at bounding box center [295, 119] width 5 height 5
checkbox input "true"
click at [423, 85] on button "Add" at bounding box center [411, 86] width 32 height 15
type input "0"
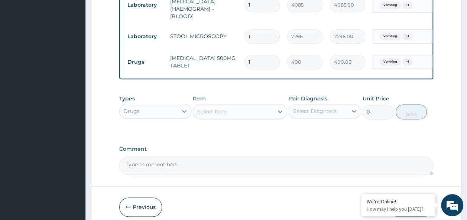
type input "14"
type input "5600.00"
type input "14"
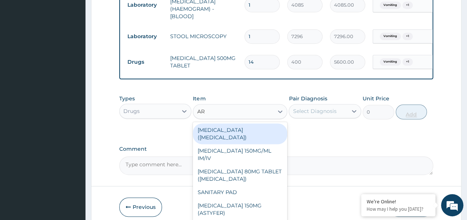
type input "ART"
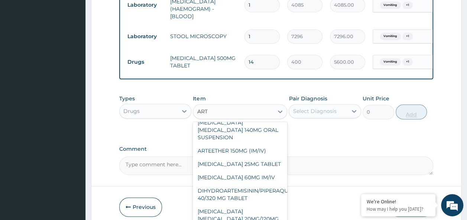
scroll to position [200, 0]
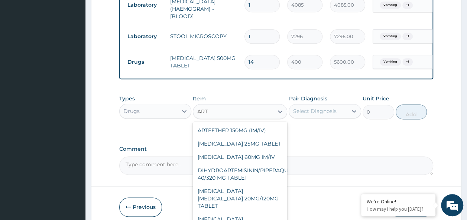
click at [256, 185] on div "ARTEMETHER LUMEFANTRINE 20MG/120MG TABLET" at bounding box center [240, 199] width 94 height 28
type input "100"
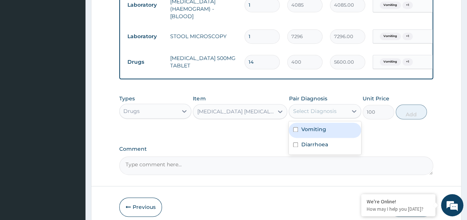
click at [295, 127] on input "checkbox" at bounding box center [295, 129] width 5 height 5
checkbox input "true"
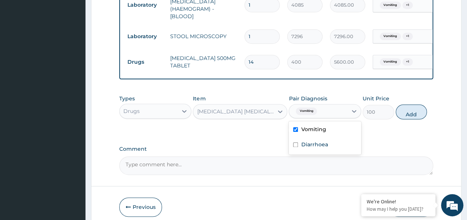
click at [298, 143] on input "checkbox" at bounding box center [295, 145] width 5 height 5
checkbox input "true"
click at [420, 110] on button "Add" at bounding box center [411, 112] width 32 height 15
type input "0"
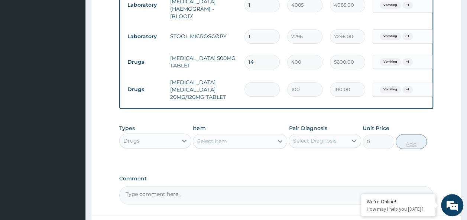
type input "0.00"
type input "6"
type input "600.00"
type input "6"
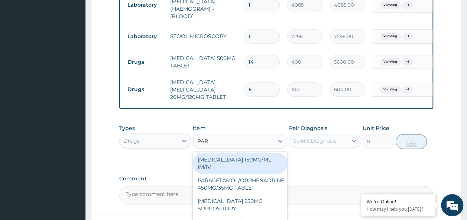
type input "PARA"
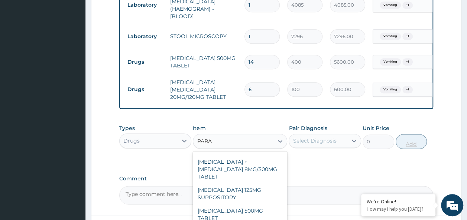
scroll to position [84, 0]
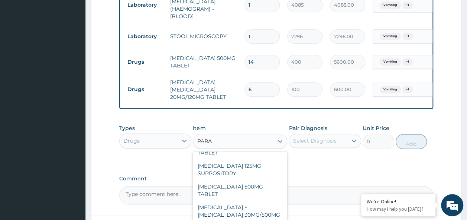
click at [250, 180] on div "PARACETAMOL 500MG TABLET" at bounding box center [240, 190] width 94 height 21
type input "30"
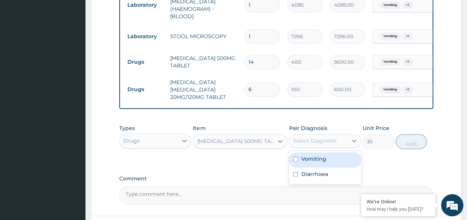
click at [297, 157] on input "checkbox" at bounding box center [295, 159] width 5 height 5
checkbox input "true"
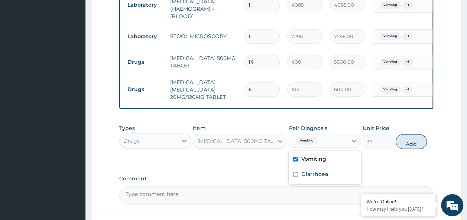
click at [295, 172] on input "checkbox" at bounding box center [295, 174] width 5 height 5
checkbox input "true"
click at [418, 140] on button "Add" at bounding box center [411, 141] width 32 height 15
type input "0"
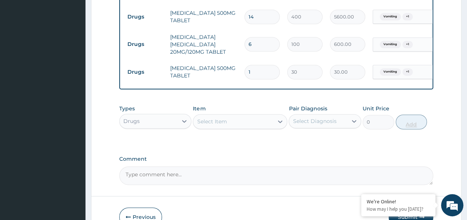
scroll to position [461, 0]
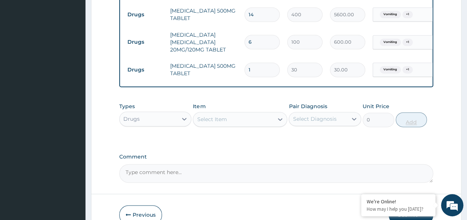
type input "0.00"
type input "1"
type input "30.00"
type input "18"
type input "540.00"
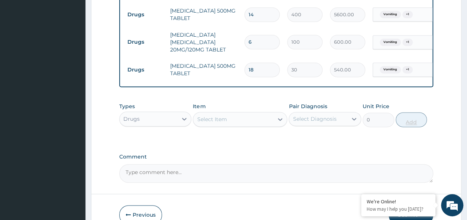
type input "18"
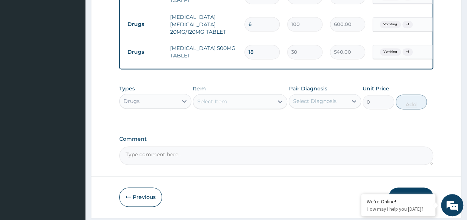
scroll to position [481, 0]
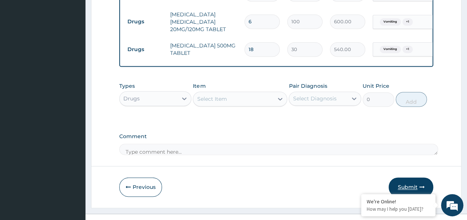
click at [411, 180] on button "Submit" at bounding box center [410, 187] width 45 height 19
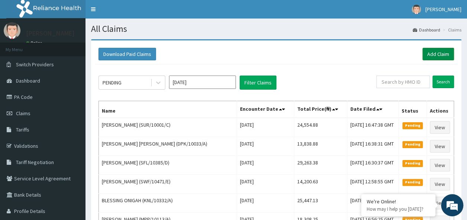
click at [435, 53] on link "Add Claim" at bounding box center [438, 54] width 32 height 13
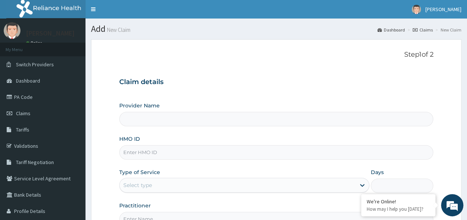
type input "Reliance Family Clinics (RFC) - Ajah"
click at [163, 151] on input "HMO ID" at bounding box center [276, 153] width 314 height 14
paste input "NOA/10066/E"
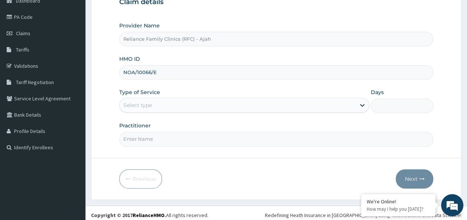
scroll to position [83, 0]
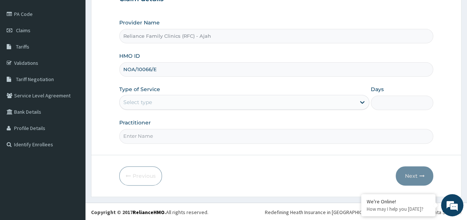
type input "NOA/10066/E"
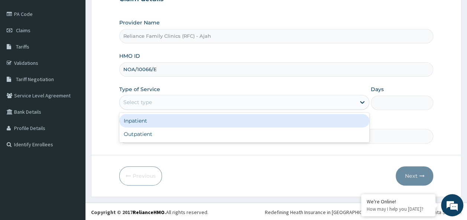
click at [206, 136] on div "Outpatient" at bounding box center [244, 134] width 250 height 13
type input "1"
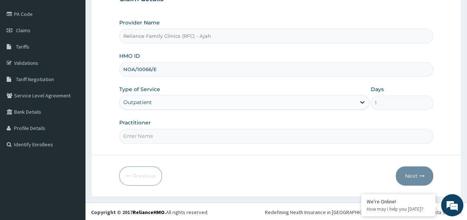
click at [185, 138] on input "Practitioner" at bounding box center [276, 136] width 314 height 14
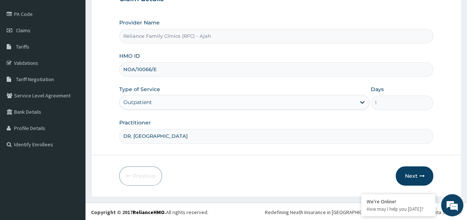
type input "DR. LOCUM"
click at [414, 176] on button "Next" at bounding box center [413, 176] width 37 height 19
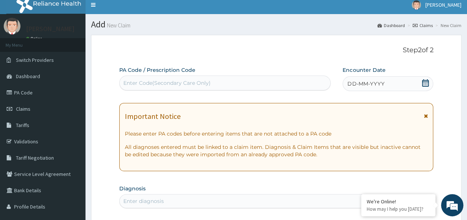
scroll to position [4, 0]
click at [382, 77] on div "DD-MM-YYYY" at bounding box center [387, 83] width 91 height 15
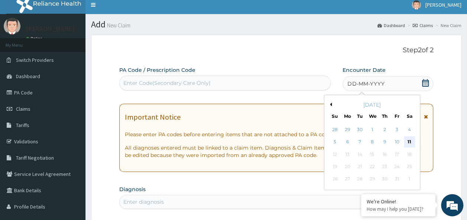
click at [408, 144] on div "11" at bounding box center [408, 142] width 11 height 11
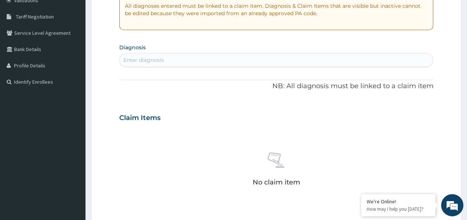
scroll to position [138, 0]
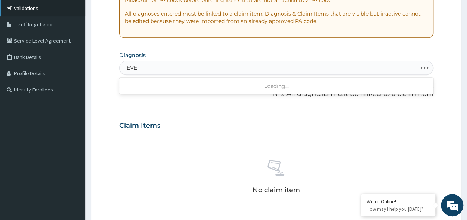
type input "FEVER"
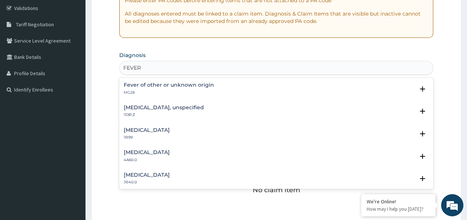
click at [201, 88] on h4 "Fever of other or unknown origin" at bounding box center [169, 85] width 90 height 6
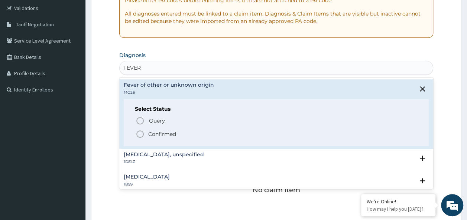
click at [169, 133] on p "Confirmed" at bounding box center [162, 134] width 28 height 7
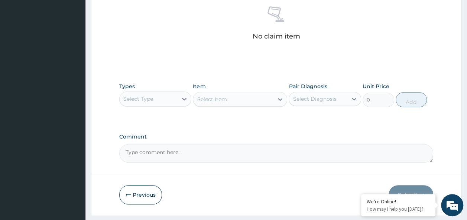
scroll to position [313, 0]
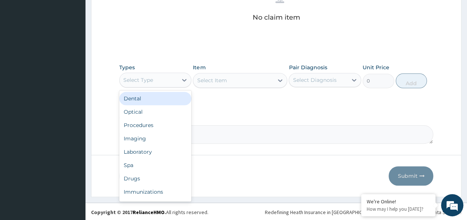
click at [146, 125] on div "Procedures" at bounding box center [155, 125] width 72 height 13
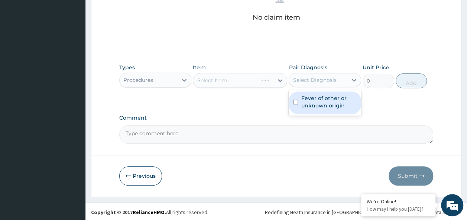
click at [295, 102] on input "checkbox" at bounding box center [295, 102] width 5 height 5
checkbox input "true"
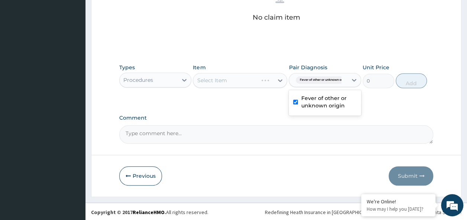
click at [242, 80] on div "Select Item" at bounding box center [240, 80] width 94 height 15
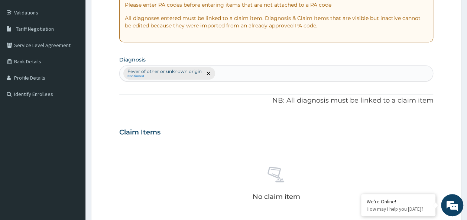
scroll to position [133, 0]
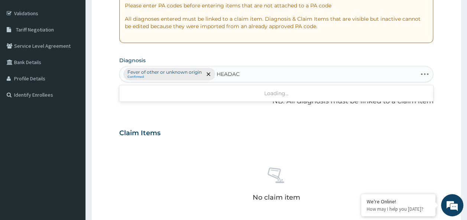
type input "HEADACH"
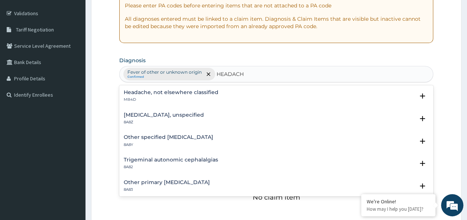
click at [206, 94] on h4 "Headache, not elsewhere classified" at bounding box center [171, 93] width 95 height 6
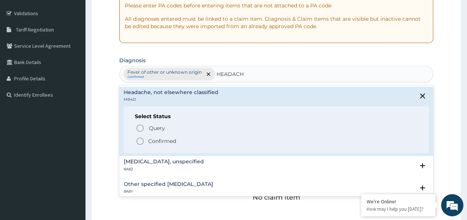
click at [171, 144] on p "Confirmed" at bounding box center [162, 141] width 28 height 7
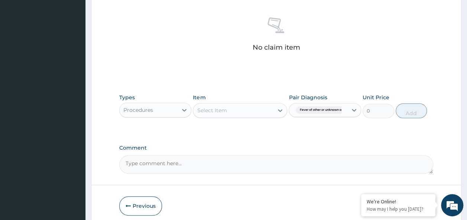
scroll to position [313, 0]
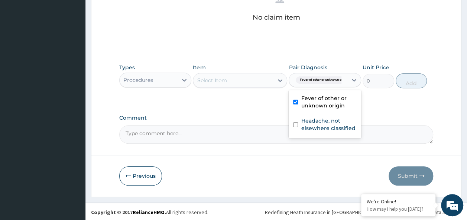
click at [295, 124] on input "checkbox" at bounding box center [295, 124] width 5 height 5
checkbox input "true"
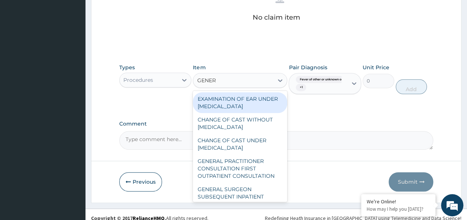
type input "GENERA"
click at [251, 176] on div "GENERAL PRACTITIONER CONSULTATION FIRST OUTPATIENT CONSULTATION" at bounding box center [240, 169] width 94 height 28
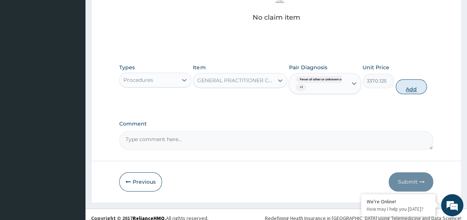
click at [413, 81] on button "Add" at bounding box center [411, 86] width 32 height 15
type input "0"
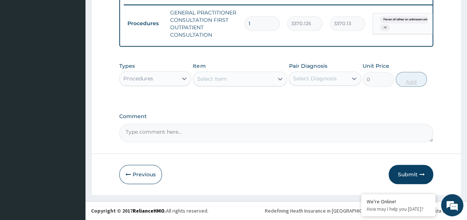
scroll to position [295, 0]
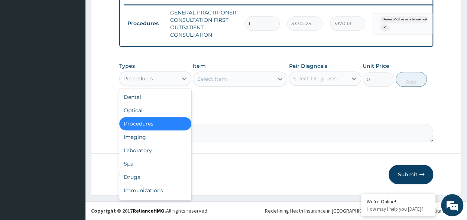
click at [147, 151] on div "Laboratory" at bounding box center [155, 150] width 72 height 13
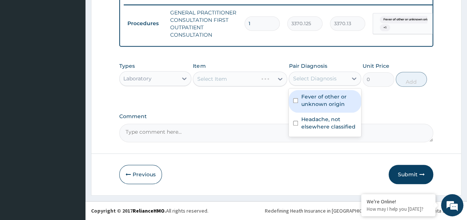
click at [295, 102] on input "checkbox" at bounding box center [295, 100] width 5 height 5
checkbox input "true"
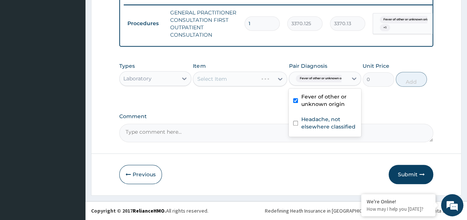
click at [295, 124] on input "checkbox" at bounding box center [295, 123] width 5 height 5
checkbox input "true"
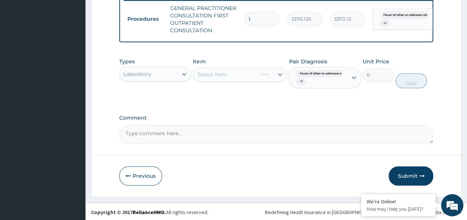
click at [238, 82] on div "Select Item" at bounding box center [240, 74] width 94 height 15
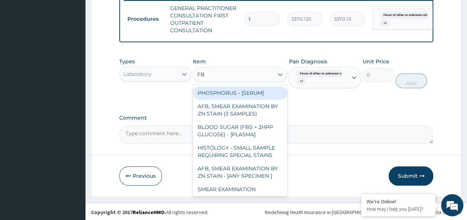
type input "FBC"
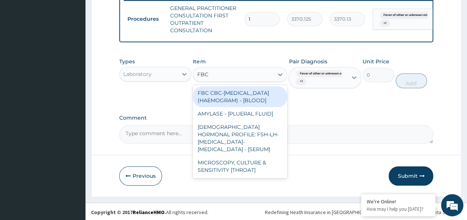
click at [254, 105] on div "FBC CBC-[MEDICAL_DATA] (HAEMOGRAM) - [BLOOD]" at bounding box center [240, 96] width 94 height 21
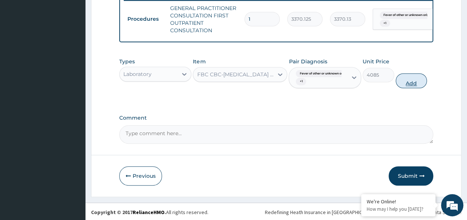
click at [413, 88] on button "Add" at bounding box center [411, 80] width 32 height 15
type input "0"
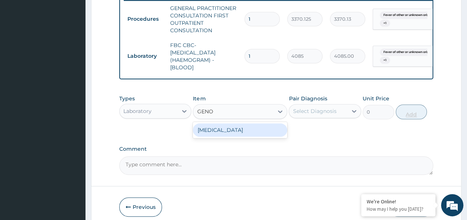
type input "GENOT"
click at [264, 137] on div "[MEDICAL_DATA]" at bounding box center [240, 130] width 94 height 13
type input "3600"
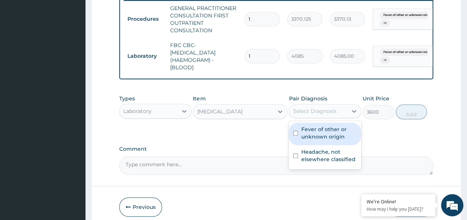
click at [295, 136] on input "checkbox" at bounding box center [295, 133] width 5 height 5
checkbox input "true"
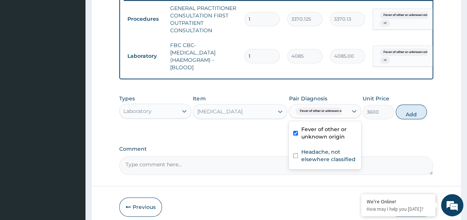
click at [294, 159] on input "checkbox" at bounding box center [295, 156] width 5 height 5
checkbox input "true"
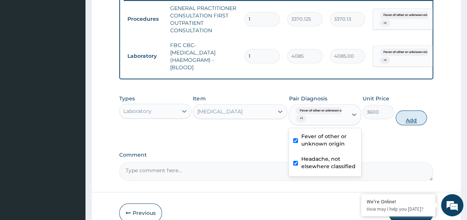
click at [414, 124] on button "Add" at bounding box center [411, 118] width 32 height 15
type input "0"
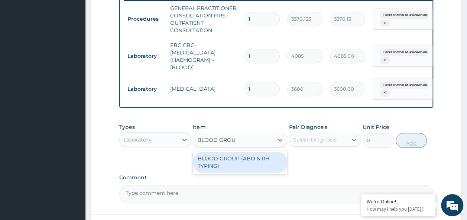
type input "BLOOD GROUP"
click at [260, 170] on div "BLOOD GROUP (ABO & RH TYPING)" at bounding box center [240, 162] width 94 height 21
type input "2042.5"
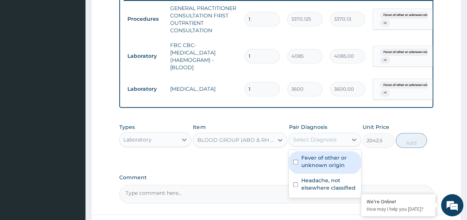
click at [295, 165] on input "checkbox" at bounding box center [295, 162] width 5 height 5
checkbox input "true"
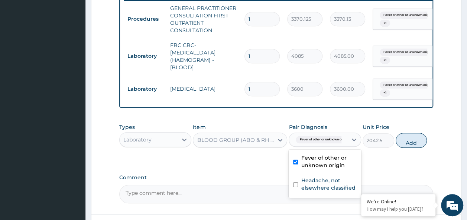
click at [295, 187] on input "checkbox" at bounding box center [295, 185] width 5 height 5
checkbox input "true"
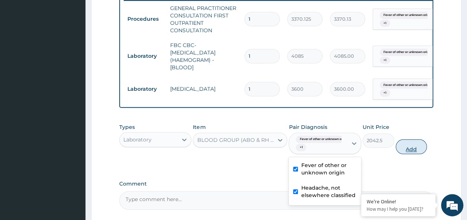
click at [415, 151] on button "Add" at bounding box center [411, 147] width 32 height 15
type input "0"
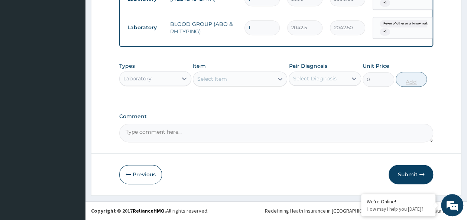
scroll to position [390, 0]
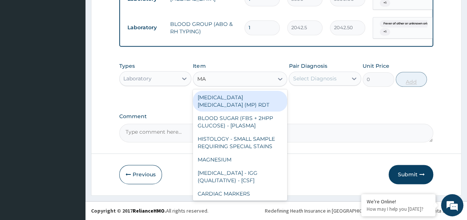
type input "MAL"
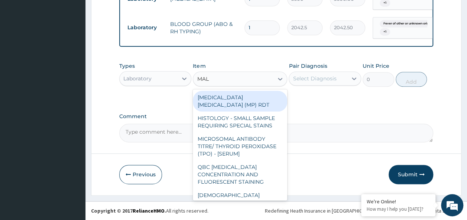
click at [264, 98] on div "[MEDICAL_DATA] [MEDICAL_DATA] (MP) RDT" at bounding box center [240, 101] width 94 height 21
type input "1531.875"
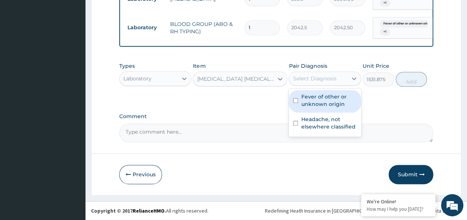
click at [294, 102] on input "checkbox" at bounding box center [295, 100] width 5 height 5
checkbox input "true"
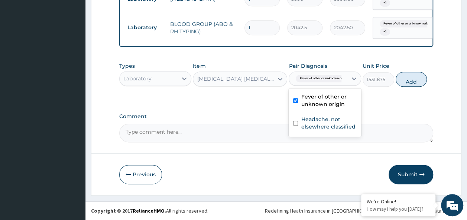
click at [296, 125] on input "checkbox" at bounding box center [295, 123] width 5 height 5
checkbox input "true"
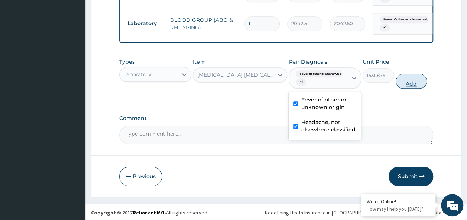
click at [418, 83] on button "Add" at bounding box center [411, 81] width 32 height 15
type input "0"
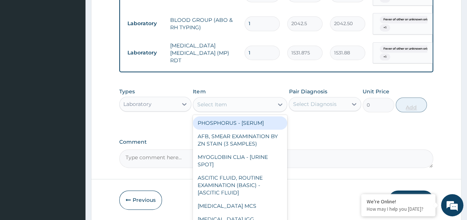
type input ","
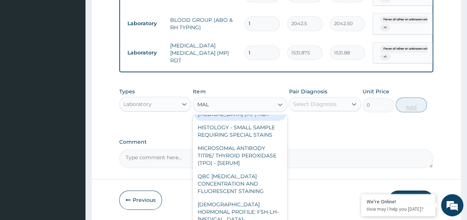
scroll to position [15, 0]
type input "MALA"
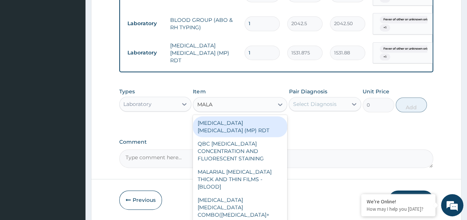
click at [244, 170] on div "MALARIAL [MEDICAL_DATA] THICK AND THIN FILMS - [BLOOD]" at bounding box center [240, 180] width 94 height 28
type input "1531.875"
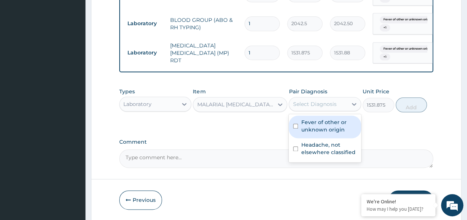
click at [296, 129] on input "checkbox" at bounding box center [295, 126] width 5 height 5
checkbox input "true"
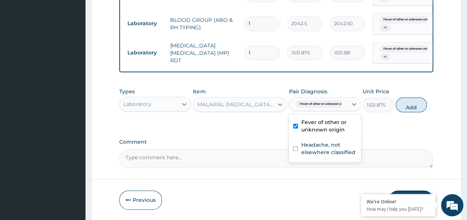
click at [298, 151] on input "checkbox" at bounding box center [295, 149] width 5 height 5
checkbox input "true"
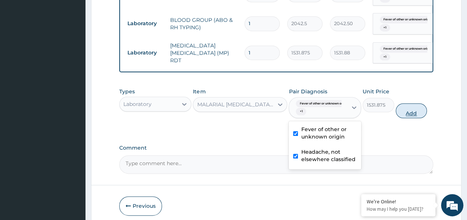
click at [422, 116] on button "Add" at bounding box center [411, 111] width 32 height 15
type input "0"
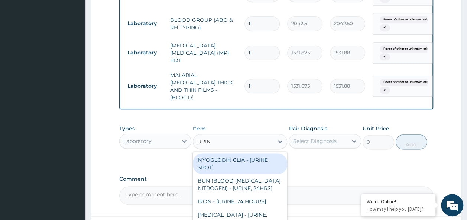
type input "URINA"
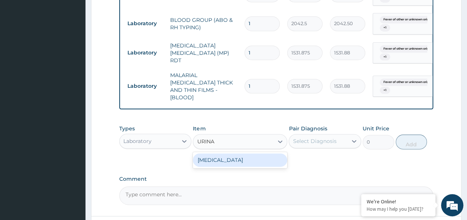
click at [238, 156] on div "[MEDICAL_DATA]" at bounding box center [240, 160] width 94 height 13
type input "1531.875"
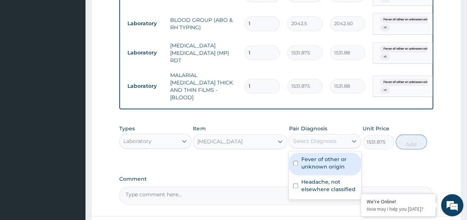
click at [296, 161] on input "checkbox" at bounding box center [295, 163] width 5 height 5
checkbox input "true"
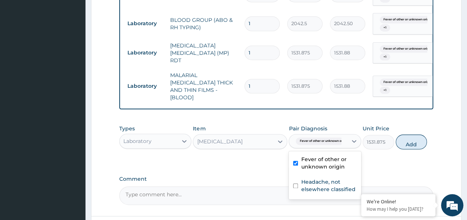
click at [295, 184] on input "checkbox" at bounding box center [295, 186] width 5 height 5
checkbox input "true"
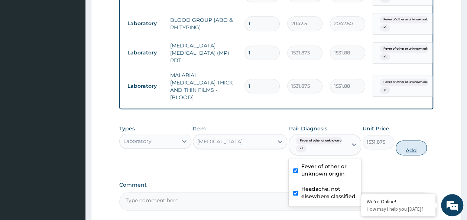
click at [422, 146] on button "Add" at bounding box center [411, 148] width 32 height 15
type input "0"
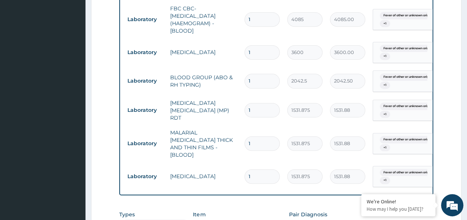
scroll to position [339, 0]
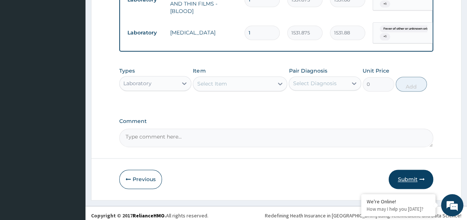
click at [412, 177] on button "Submit" at bounding box center [410, 179] width 45 height 19
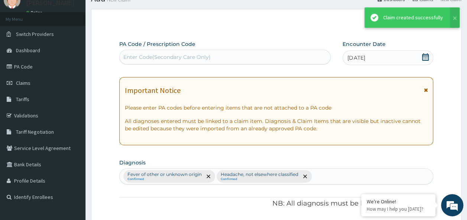
scroll to position [476, 0]
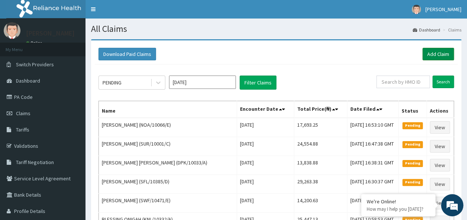
click at [439, 52] on link "Add Claim" at bounding box center [438, 54] width 32 height 13
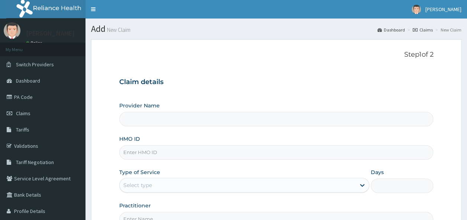
click at [155, 151] on input "HMO ID" at bounding box center [276, 153] width 314 height 14
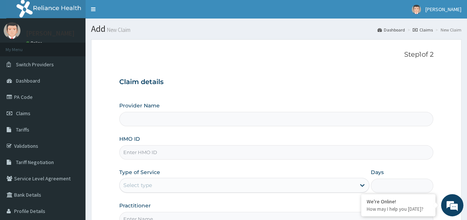
paste input "RET/46416/A"
type input "RET/46416/A"
type input "Reliance Family Clinics (RFC) - Ajah"
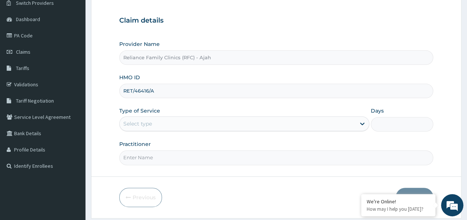
scroll to position [65, 0]
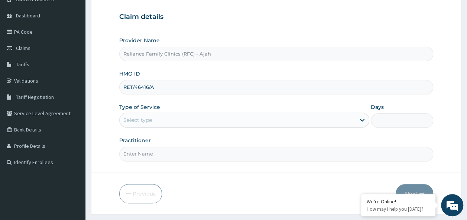
type input "RET/46416/A"
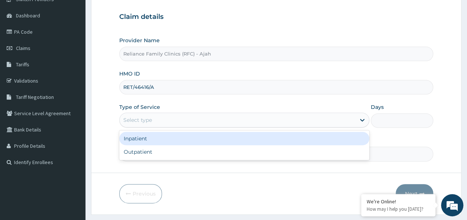
click at [193, 155] on div "Outpatient" at bounding box center [244, 152] width 250 height 13
type input "1"
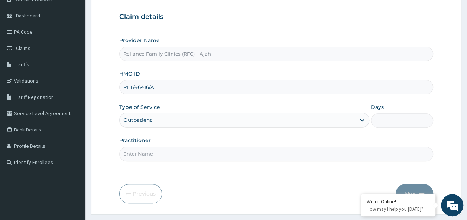
click at [187, 152] on input "Practitioner" at bounding box center [276, 154] width 314 height 14
type input "DR. LOCUM"
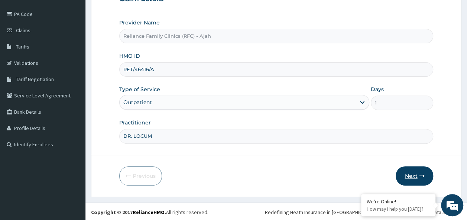
click at [417, 176] on button "Next" at bounding box center [413, 176] width 37 height 19
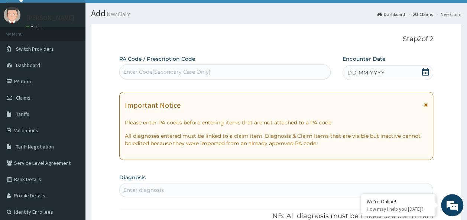
scroll to position [10, 0]
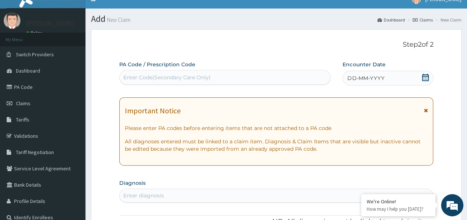
click at [382, 78] on span "DD-MM-YYYY" at bounding box center [365, 78] width 37 height 7
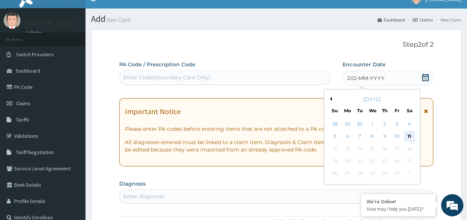
click at [409, 136] on div "11" at bounding box center [408, 136] width 11 height 11
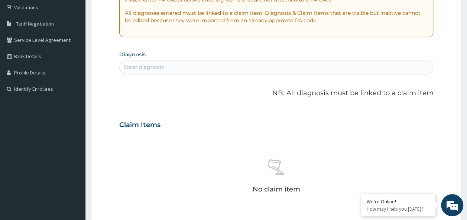
scroll to position [0, 0]
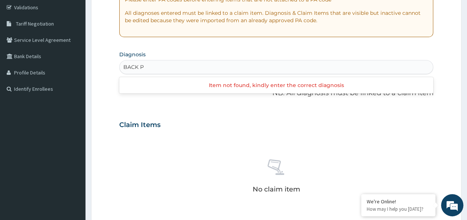
type input "BACK"
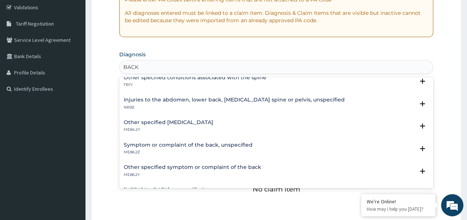
scroll to position [120, 0]
click at [197, 130] on p "ME84.2Y" at bounding box center [168, 129] width 89 height 5
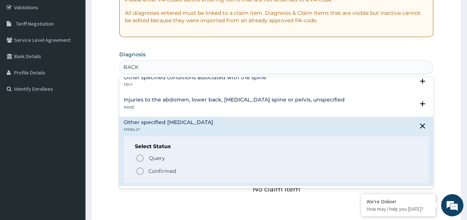
click at [171, 169] on p "Confirmed" at bounding box center [162, 171] width 28 height 7
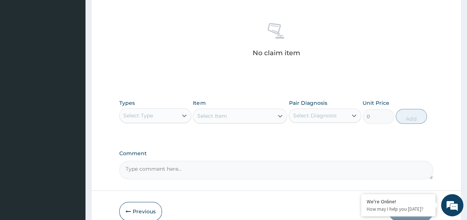
scroll to position [283, 0]
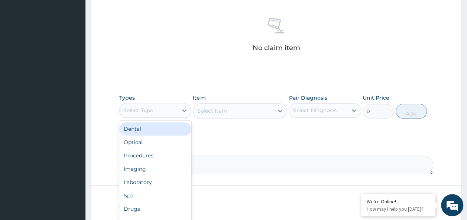
click at [156, 153] on div "Procedures" at bounding box center [155, 155] width 72 height 13
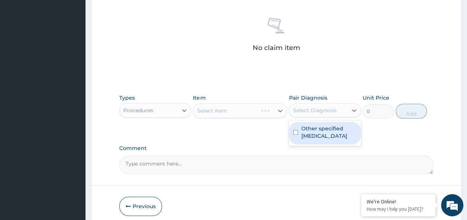
click at [294, 133] on input "checkbox" at bounding box center [295, 132] width 5 height 5
checkbox input "true"
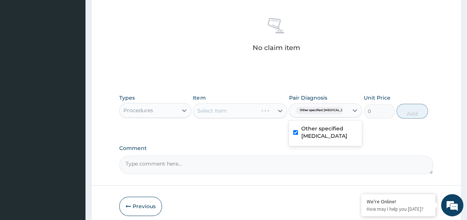
click at [236, 114] on div "Select Item" at bounding box center [240, 111] width 94 height 15
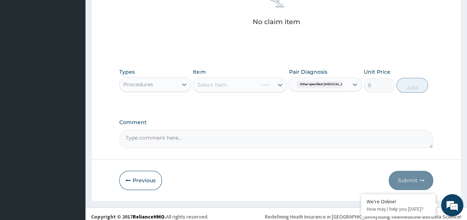
scroll to position [313, 0]
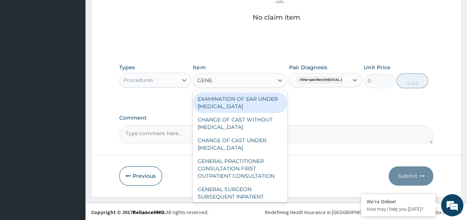
type input "GENER"
click at [255, 177] on div "GENERAL PRACTITIONER CONSULTATION FIRST OUTPATIENT CONSULTATION" at bounding box center [240, 169] width 94 height 28
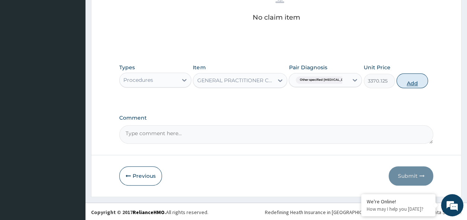
click at [415, 80] on button "Add" at bounding box center [412, 80] width 32 height 15
type input "0"
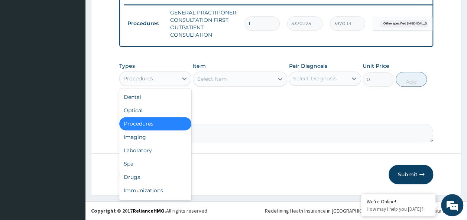
click at [141, 176] on div "Drugs" at bounding box center [155, 177] width 72 height 13
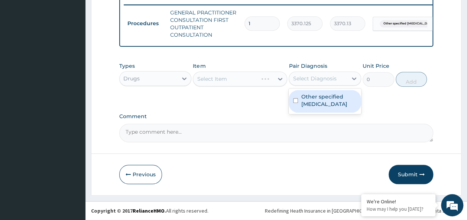
click at [297, 103] on input "checkbox" at bounding box center [295, 100] width 5 height 5
checkbox input "true"
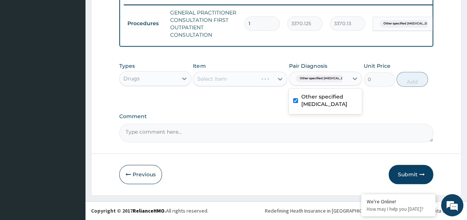
click at [241, 81] on div "Select Item" at bounding box center [240, 79] width 94 height 15
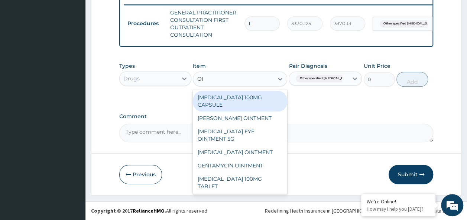
type input "O"
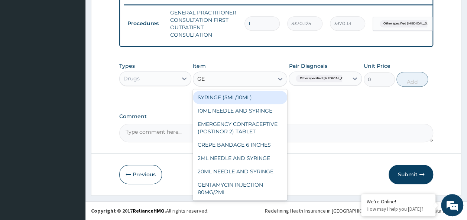
type input "GEL"
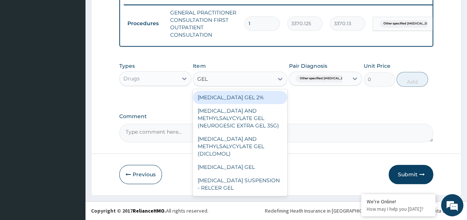
scroll to position [3, 0]
click at [258, 119] on div "DICLOFENAC AND METHYLSALYCYLATE GEL (NEUROGESIC EXTRA GEL 35G)" at bounding box center [240, 118] width 94 height 28
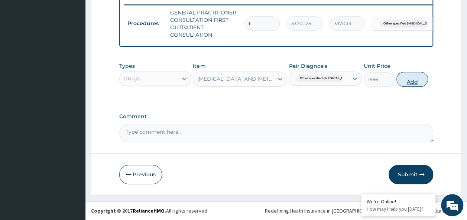
click at [413, 85] on button "Add" at bounding box center [412, 79] width 32 height 15
type input "0"
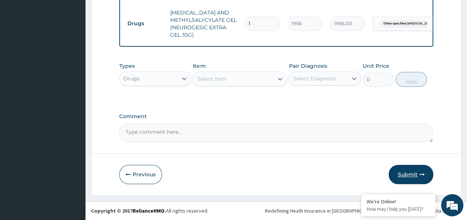
click at [416, 182] on button "Submit" at bounding box center [410, 174] width 45 height 19
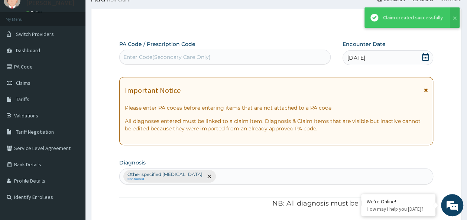
scroll to position [333, 0]
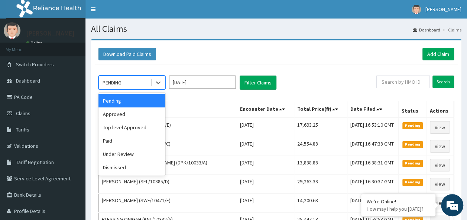
click at [127, 118] on div "Approved" at bounding box center [131, 114] width 67 height 13
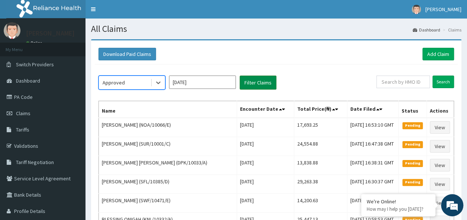
click at [268, 82] on button "Filter Claims" at bounding box center [257, 83] width 37 height 14
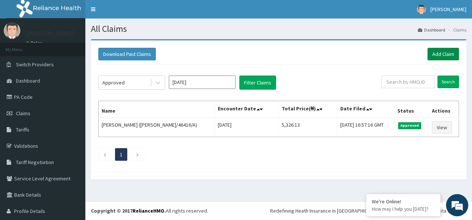
click at [438, 55] on link "Add Claim" at bounding box center [444, 54] width 32 height 13
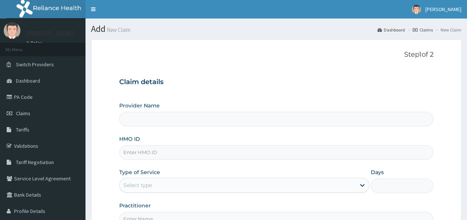
click at [159, 149] on input "HMO ID" at bounding box center [276, 153] width 314 height 14
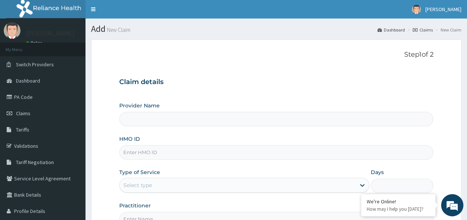
paste input "DIT/10020/D"
type input "DIT/10020/D"
type input "Reliance Family Clinics (RFC) - Ajah"
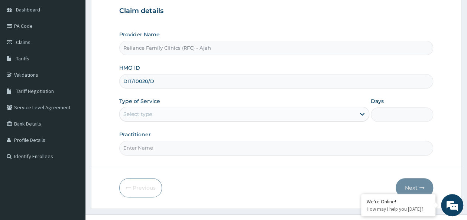
scroll to position [78, 0]
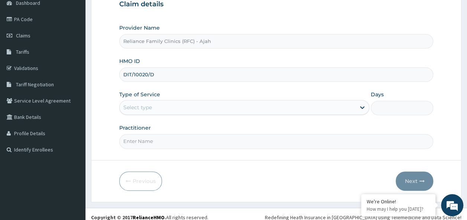
type input "DIT/10020/D"
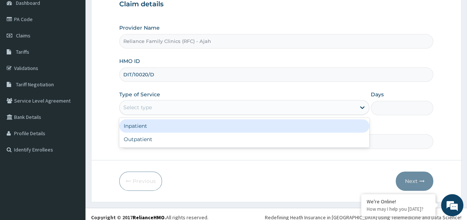
click at [190, 138] on div "Outpatient" at bounding box center [244, 139] width 250 height 13
type input "1"
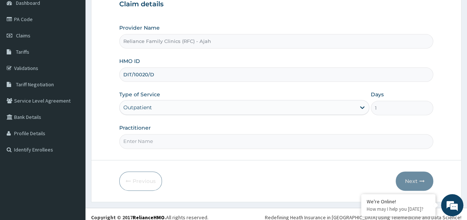
click at [196, 141] on input "Practitioner" at bounding box center [276, 141] width 314 height 14
click at [206, 141] on input "Practitioner" at bounding box center [276, 141] width 314 height 14
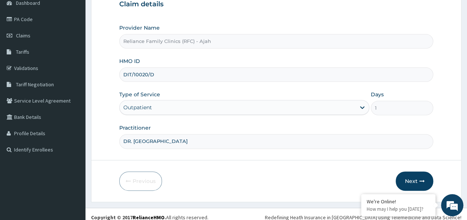
type input "DR. LOCUM"
click at [414, 175] on button "Next" at bounding box center [413, 181] width 37 height 19
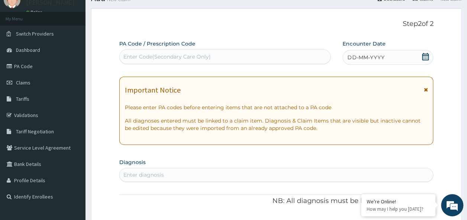
scroll to position [30, 0]
click at [383, 60] on div "DD-MM-YYYY" at bounding box center [387, 57] width 91 height 15
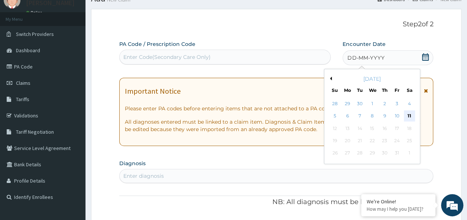
click at [409, 115] on div "11" at bounding box center [408, 116] width 11 height 11
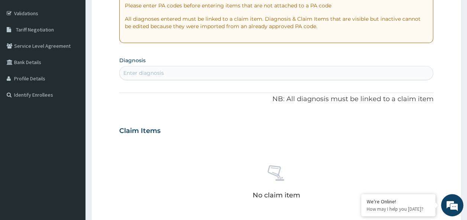
scroll to position [133, 0]
type input "COUGH"
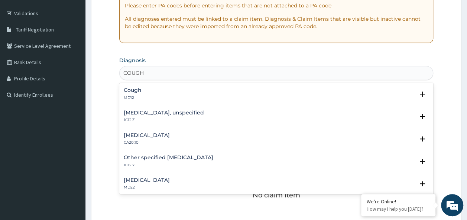
click at [167, 89] on div "Cough MD12" at bounding box center [276, 94] width 305 height 13
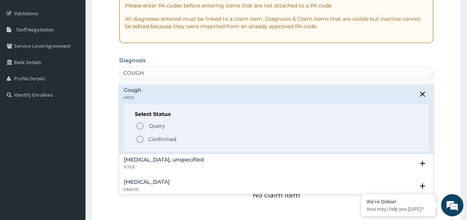
click at [169, 138] on p "Confirmed" at bounding box center [162, 139] width 28 height 7
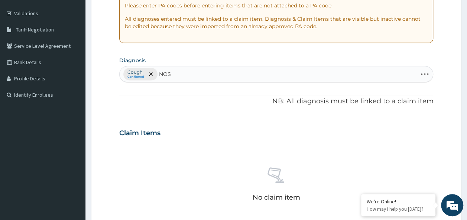
type input "NOSE"
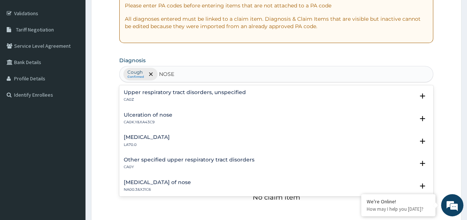
click at [203, 92] on h4 "Upper respiratory tract disorders, unspecified" at bounding box center [185, 93] width 122 height 6
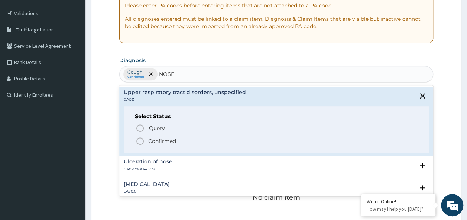
click at [178, 140] on span "Confirmed" at bounding box center [276, 141] width 282 height 9
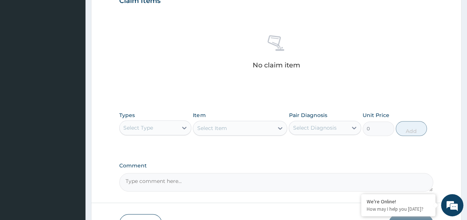
scroll to position [266, 0]
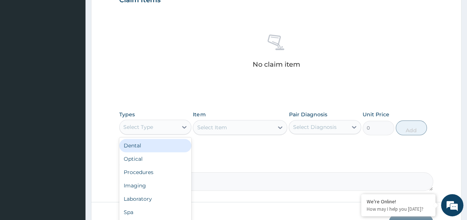
click at [151, 169] on div "Procedures" at bounding box center [155, 172] width 72 height 13
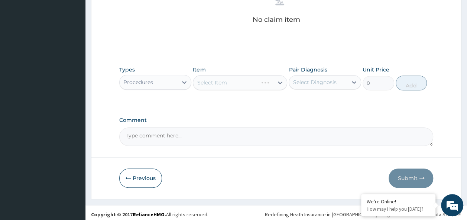
scroll to position [313, 0]
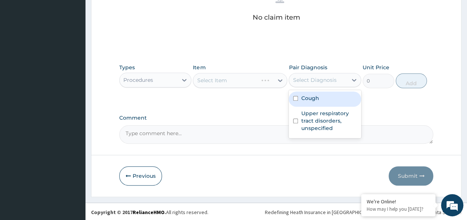
click at [307, 97] on label "Cough" at bounding box center [310, 98] width 18 height 7
checkbox input "true"
click at [296, 122] on input "checkbox" at bounding box center [295, 121] width 5 height 5
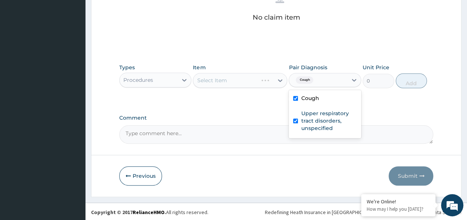
checkbox input "true"
click at [229, 82] on div "Select Item" at bounding box center [240, 80] width 94 height 15
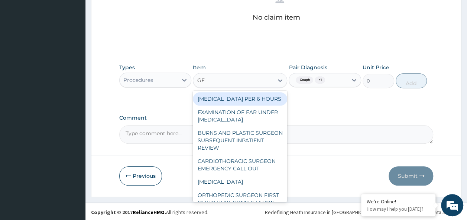
type input "GENE"
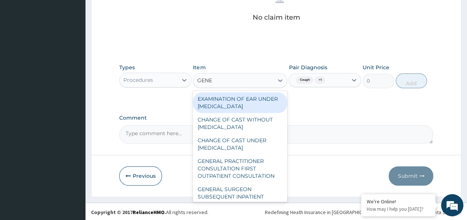
click at [244, 175] on div "GENERAL PRACTITIONER CONSULTATION FIRST OUTPATIENT CONSULTATION" at bounding box center [240, 169] width 94 height 28
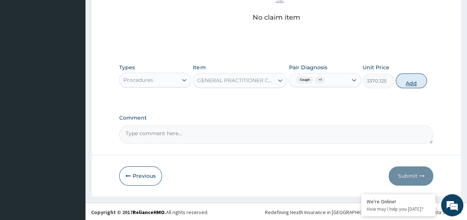
click at [413, 78] on button "Add" at bounding box center [411, 80] width 32 height 15
type input "0"
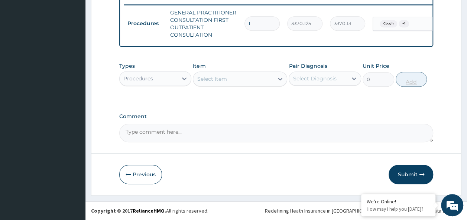
scroll to position [295, 0]
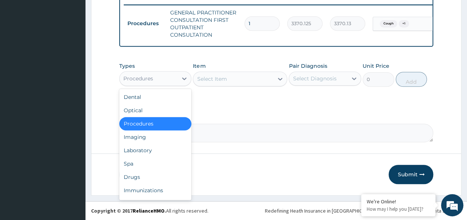
click at [153, 150] on div "Laboratory" at bounding box center [155, 150] width 72 height 13
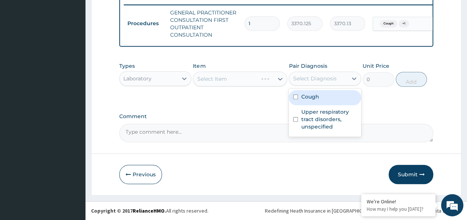
click at [295, 96] on input "checkbox" at bounding box center [295, 97] width 5 height 5
checkbox input "true"
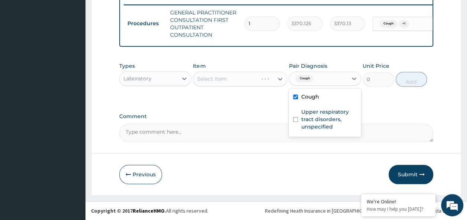
click at [295, 122] on input "checkbox" at bounding box center [295, 119] width 5 height 5
checkbox input "true"
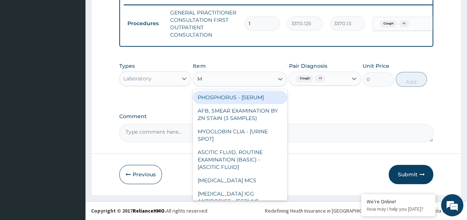
type input "MP"
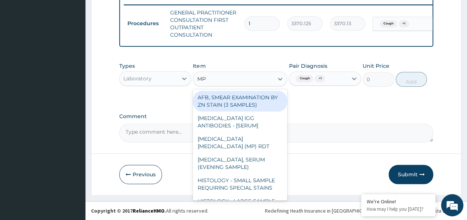
click at [263, 140] on div "[MEDICAL_DATA] [MEDICAL_DATA] (MP) RDT" at bounding box center [240, 143] width 94 height 21
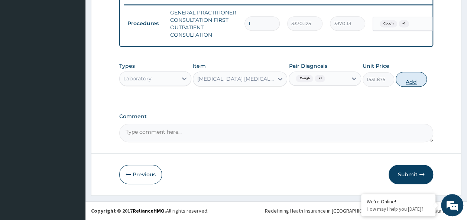
click at [419, 83] on button "Add" at bounding box center [411, 79] width 32 height 15
type input "0"
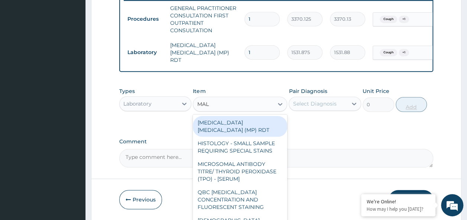
type input "MALA"
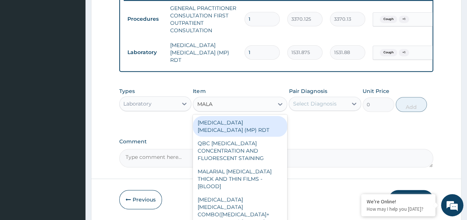
click at [248, 165] on div "MALARIAL [MEDICAL_DATA] THICK AND THIN FILMS - [BLOOD]" at bounding box center [240, 179] width 94 height 28
type input "1531.875"
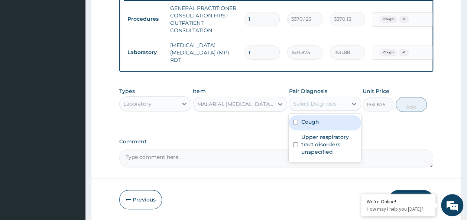
click at [295, 123] on input "checkbox" at bounding box center [295, 122] width 5 height 5
checkbox input "true"
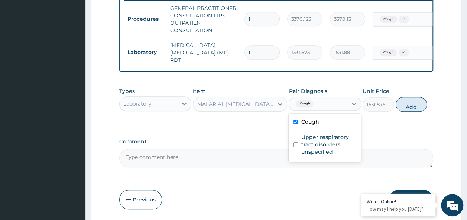
click at [295, 147] on input "checkbox" at bounding box center [295, 145] width 5 height 5
checkbox input "true"
click at [414, 108] on button "Add" at bounding box center [411, 104] width 32 height 15
type input "0"
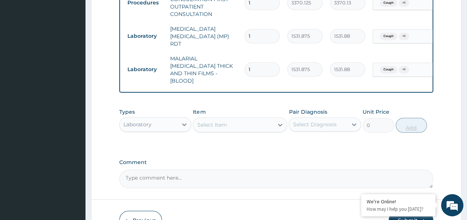
scroll to position [313, 0]
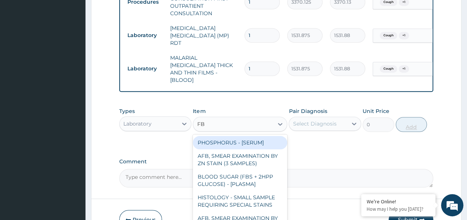
type input "FBC"
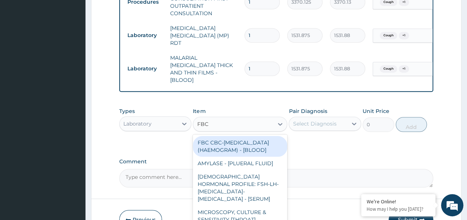
click at [256, 140] on div "FBC CBC-[MEDICAL_DATA] (HAEMOGRAM) - [BLOOD]" at bounding box center [240, 146] width 94 height 21
type input "4085"
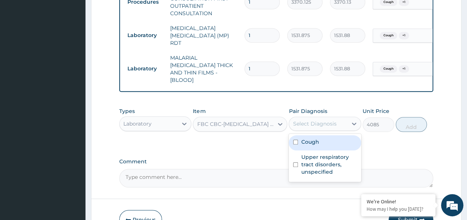
click at [295, 140] on input "checkbox" at bounding box center [295, 142] width 5 height 5
checkbox input "true"
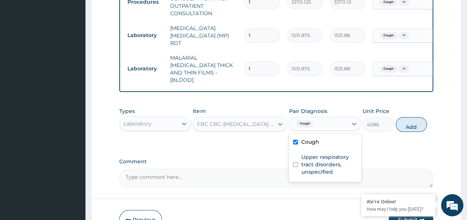
click at [295, 163] on input "checkbox" at bounding box center [295, 165] width 5 height 5
checkbox input "true"
click at [419, 122] on button "Add" at bounding box center [411, 124] width 32 height 15
type input "0"
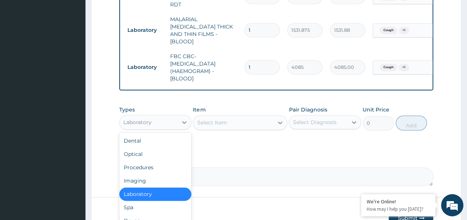
scroll to position [388, 0]
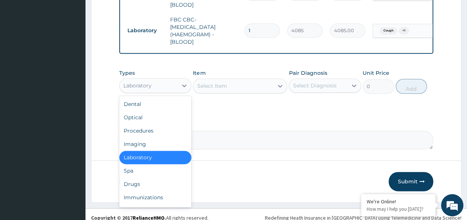
click at [138, 178] on div "Drugs" at bounding box center [155, 184] width 72 height 13
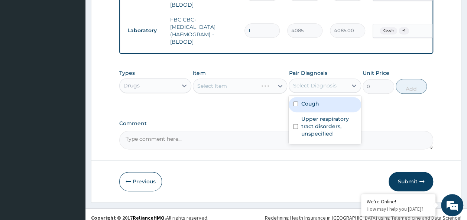
click at [295, 102] on input "checkbox" at bounding box center [295, 104] width 5 height 5
checkbox input "true"
click at [295, 124] on input "checkbox" at bounding box center [295, 126] width 5 height 5
checkbox input "true"
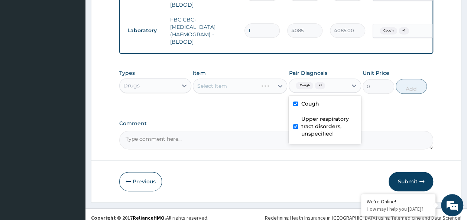
click at [241, 121] on label "Comment" at bounding box center [276, 124] width 314 height 6
click at [241, 131] on textarea "Comment" at bounding box center [276, 140] width 314 height 19
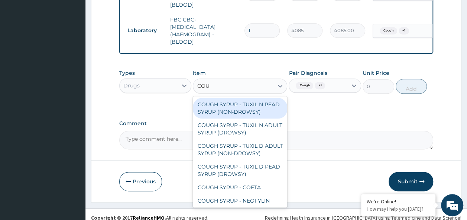
type input "COUG"
click at [243, 128] on div "COUGH SYRUP - TUXIL N ADULT SYRUP (DROWSY)" at bounding box center [240, 129] width 94 height 21
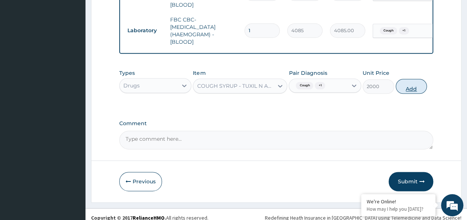
click at [414, 81] on button "Add" at bounding box center [411, 86] width 32 height 15
type input "0"
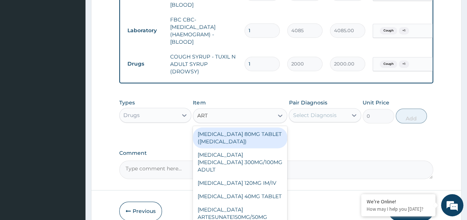
type input "ART"
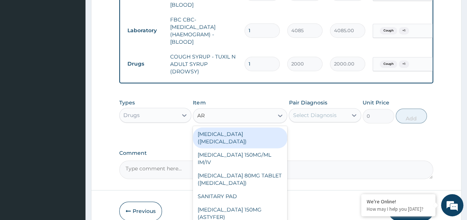
type input "ART"
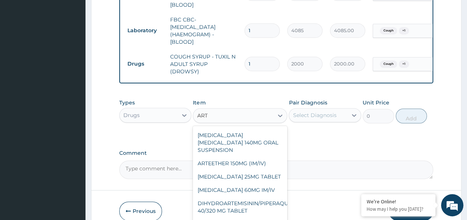
scroll to position [200, 0]
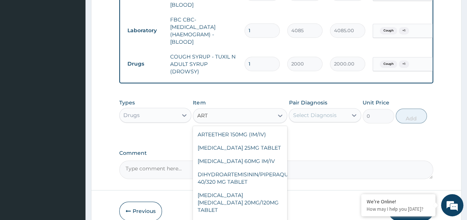
click at [255, 189] on div "[MEDICAL_DATA] [MEDICAL_DATA] 20MG/120MG TABLET" at bounding box center [240, 203] width 94 height 28
type input "100"
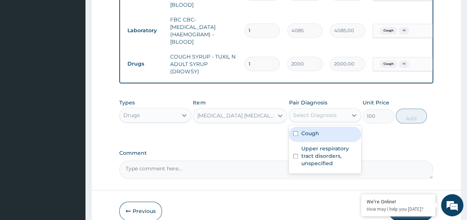
click at [295, 131] on input "checkbox" at bounding box center [295, 133] width 5 height 5
checkbox input "true"
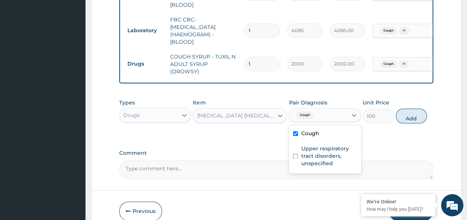
click at [296, 154] on input "checkbox" at bounding box center [295, 156] width 5 height 5
checkbox input "true"
click at [416, 109] on button "Add" at bounding box center [411, 116] width 32 height 15
type input "0"
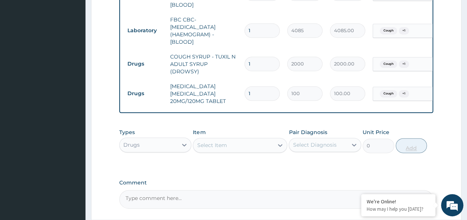
type input "0.00"
type input "6"
type input "600.00"
type input "6"
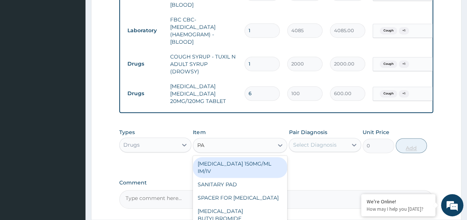
type input "PAR"
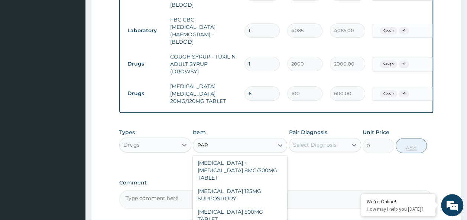
scroll to position [84, 0]
click at [249, 184] on div "[MEDICAL_DATA] 500MG TABLET" at bounding box center [240, 194] width 94 height 21
type input "30"
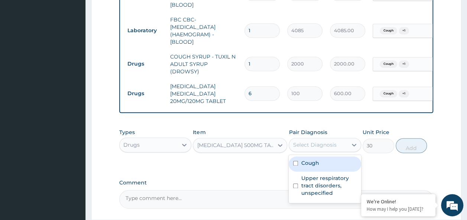
click at [294, 161] on input "checkbox" at bounding box center [295, 163] width 5 height 5
checkbox input "true"
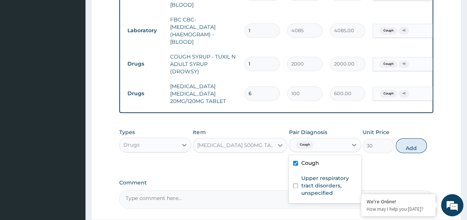
click at [295, 184] on input "checkbox" at bounding box center [295, 186] width 5 height 5
checkbox input "true"
click at [416, 138] on button "Add" at bounding box center [411, 145] width 32 height 15
type input "0"
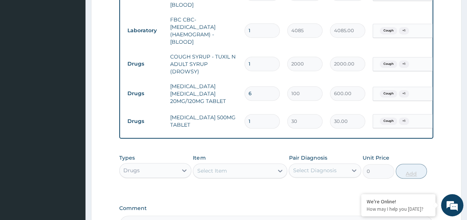
scroll to position [0, 58]
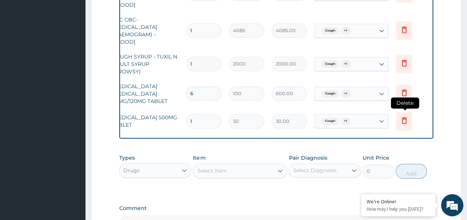
click at [403, 112] on icon at bounding box center [404, 121] width 16 height 18
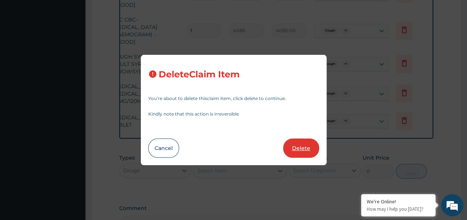
click at [307, 152] on button "Delete" at bounding box center [301, 148] width 36 height 19
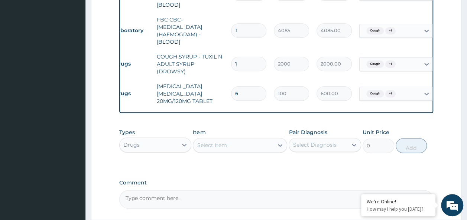
scroll to position [0, 0]
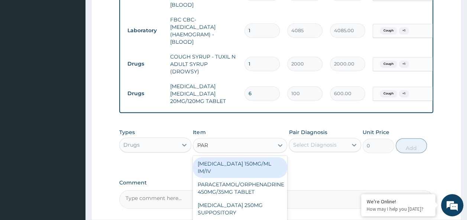
type input "PARA"
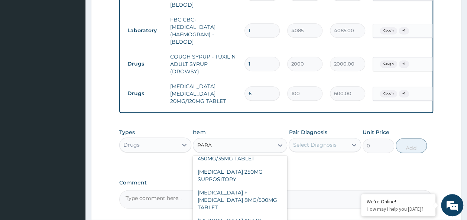
scroll to position [33, 0]
click at [255, 166] on div "[MEDICAL_DATA] 250MG SUPPOSITORY" at bounding box center [240, 176] width 94 height 21
type input "800"
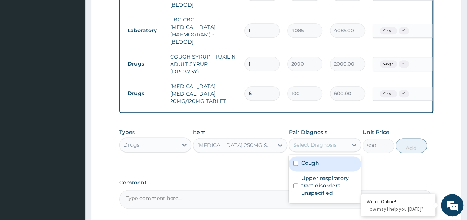
click at [295, 161] on input "checkbox" at bounding box center [295, 163] width 5 height 5
checkbox input "true"
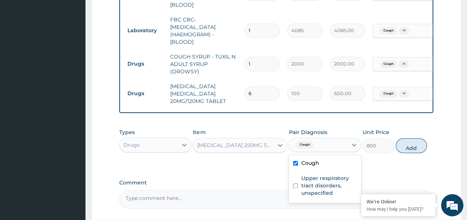
click at [297, 184] on input "checkbox" at bounding box center [295, 186] width 5 height 5
checkbox input "true"
click at [414, 142] on button "Add" at bounding box center [411, 145] width 32 height 15
type input "0"
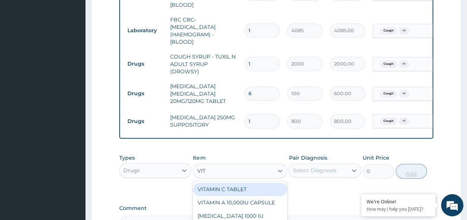
type input "VITA"
click at [251, 183] on div "VITAMIN C TABLET" at bounding box center [240, 189] width 94 height 13
type input "20"
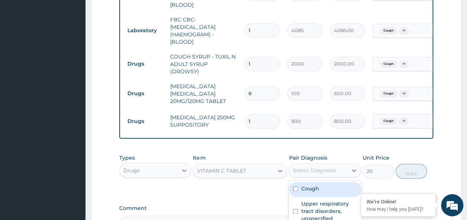
click at [295, 187] on input "checkbox" at bounding box center [295, 189] width 5 height 5
checkbox input "true"
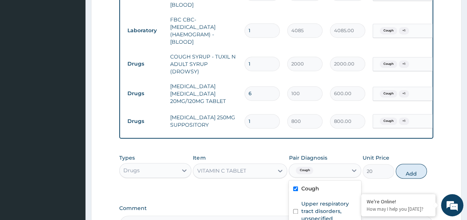
click at [295, 209] on input "checkbox" at bounding box center [295, 211] width 5 height 5
checkbox input "true"
click at [421, 164] on button "Add" at bounding box center [411, 171] width 32 height 15
type input "0"
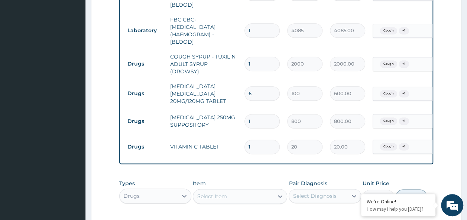
type input "0.00"
type input "2"
type input "40.00"
type input "21"
type input "420.00"
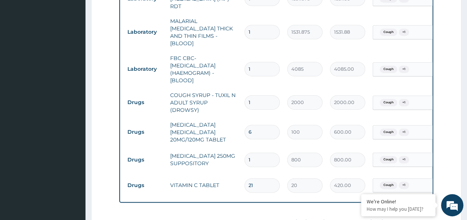
scroll to position [350, 0]
type input "21"
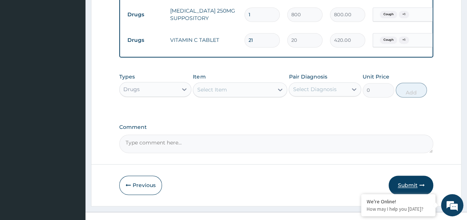
click at [416, 177] on button "Submit" at bounding box center [410, 185] width 45 height 19
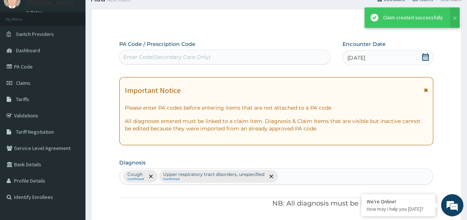
scroll to position [495, 0]
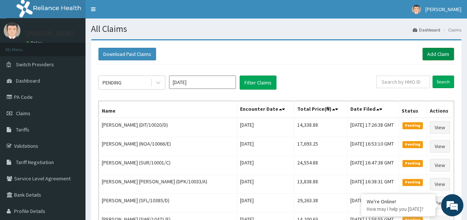
click at [447, 52] on link "Add Claim" at bounding box center [438, 54] width 32 height 13
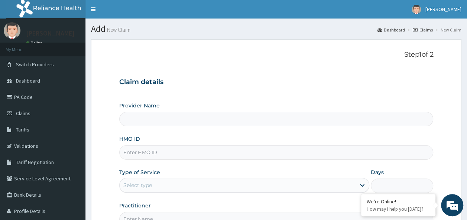
click at [171, 154] on input "HMO ID" at bounding box center [276, 153] width 314 height 14
type input "Reliance Family Clinics (RFC) - Ajah"
paste input "DIT/10020/C"
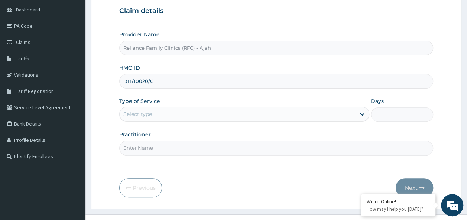
scroll to position [74, 0]
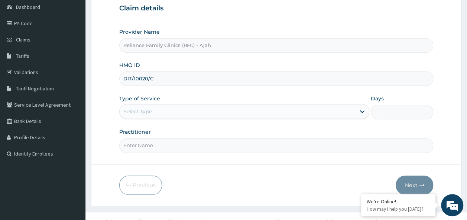
type input "DIT/10020/C"
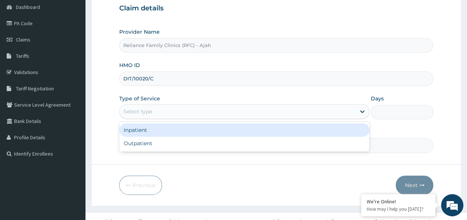
click at [183, 147] on div "Outpatient" at bounding box center [244, 143] width 250 height 13
type input "1"
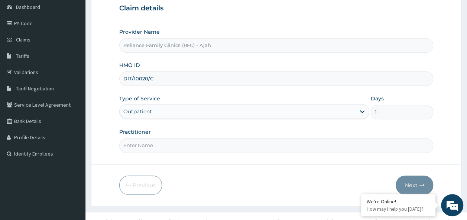
click at [179, 142] on input "Practitioner" at bounding box center [276, 145] width 314 height 14
type input "DR. LOCUM"
click at [425, 180] on button "Next" at bounding box center [413, 185] width 37 height 19
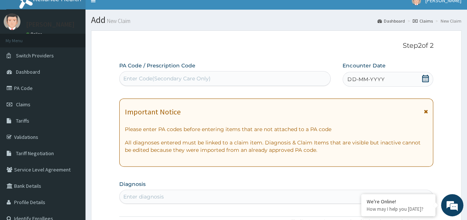
scroll to position [4, 0]
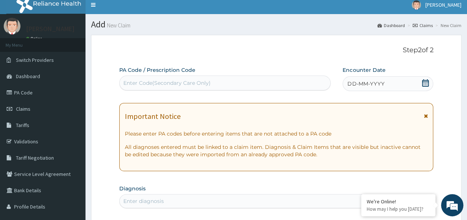
click at [383, 88] on div "DD-MM-YYYY" at bounding box center [387, 83] width 91 height 15
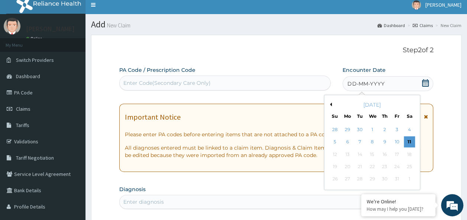
scroll to position [0, 0]
click at [409, 141] on div "11" at bounding box center [408, 142] width 11 height 11
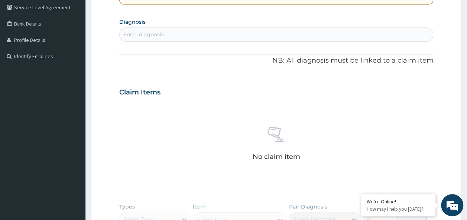
scroll to position [172, 0]
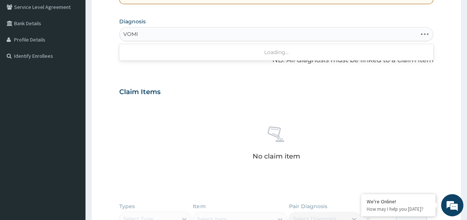
type input "VOMIT"
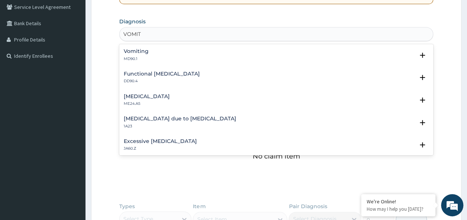
click at [153, 52] on div "Vomiting MD90.1" at bounding box center [276, 55] width 305 height 13
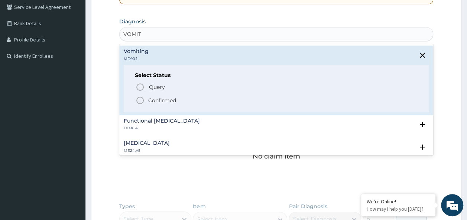
click at [160, 102] on p "Confirmed" at bounding box center [162, 100] width 28 height 7
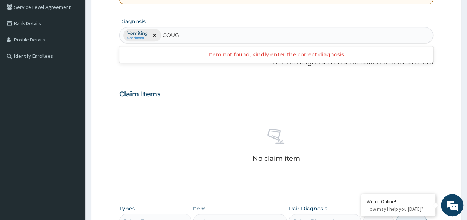
type input "COUGH"
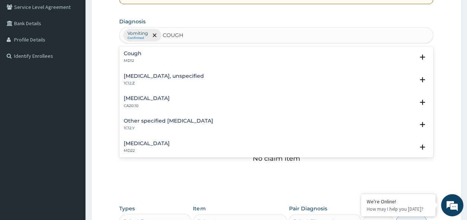
click at [147, 59] on div "Cough MD12" at bounding box center [276, 57] width 305 height 13
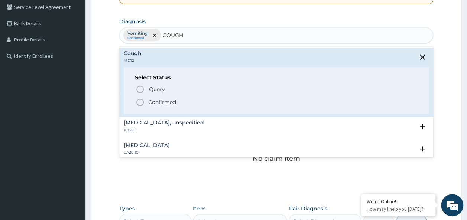
click at [160, 99] on p "Confirmed" at bounding box center [162, 102] width 28 height 7
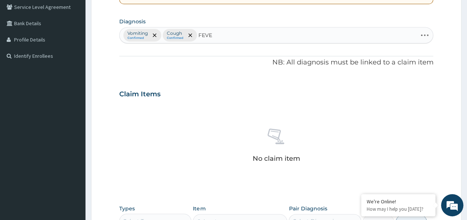
type input "FEVER"
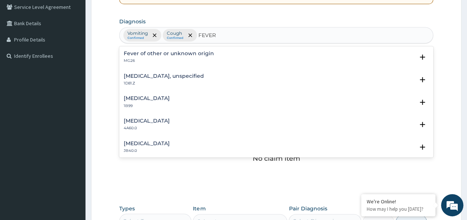
click at [206, 51] on h4 "Fever of other or unknown origin" at bounding box center [169, 54] width 90 height 6
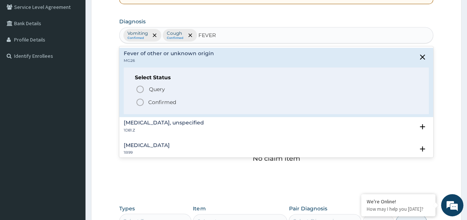
click at [170, 102] on p "Confirmed" at bounding box center [162, 102] width 28 height 7
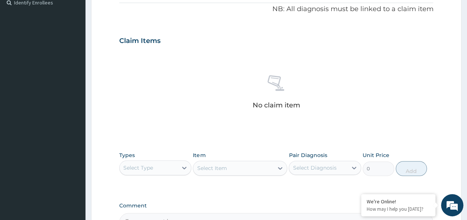
scroll to position [313, 0]
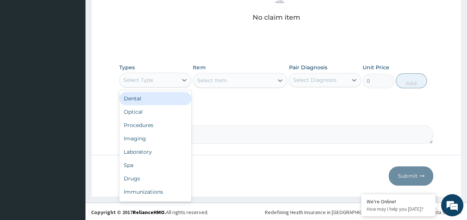
click at [139, 132] on div "Imaging" at bounding box center [155, 138] width 72 height 13
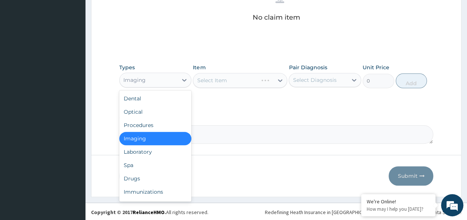
click at [150, 120] on div "Procedures" at bounding box center [155, 125] width 72 height 13
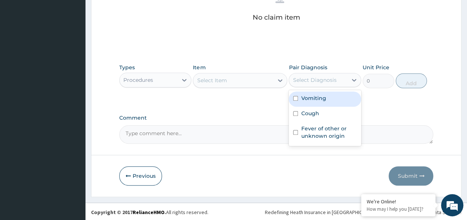
click at [295, 97] on input "checkbox" at bounding box center [295, 98] width 5 height 5
checkbox input "true"
click at [295, 113] on input "checkbox" at bounding box center [295, 113] width 5 height 5
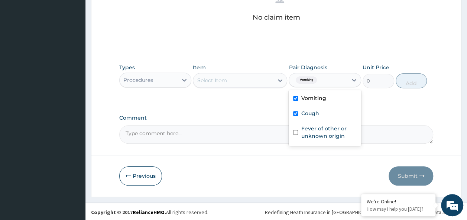
checkbox input "true"
click at [297, 134] on input "checkbox" at bounding box center [295, 132] width 5 height 5
checkbox input "true"
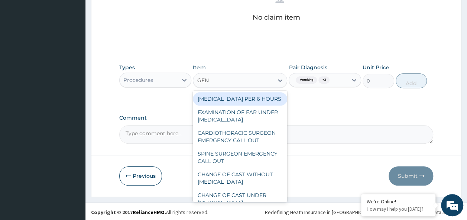
type input "GENE"
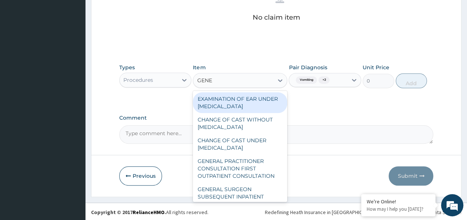
click at [246, 172] on div "GENERAL PRACTITIONER CONSULTATION FIRST OUTPATIENT CONSULTATION" at bounding box center [240, 169] width 94 height 28
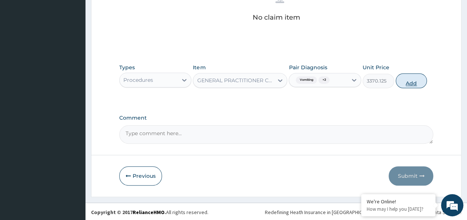
click at [418, 82] on button "Add" at bounding box center [411, 80] width 32 height 15
type input "0"
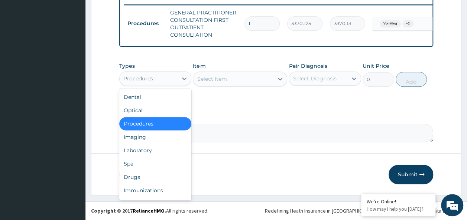
click at [142, 150] on div "Laboratory" at bounding box center [155, 150] width 72 height 13
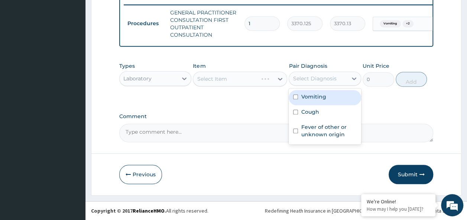
click at [295, 98] on input "checkbox" at bounding box center [295, 97] width 5 height 5
checkbox input "true"
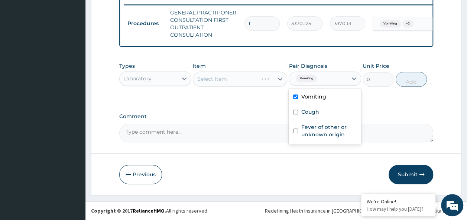
click at [295, 113] on input "checkbox" at bounding box center [295, 112] width 5 height 5
checkbox input "true"
click at [297, 132] on input "checkbox" at bounding box center [295, 131] width 5 height 5
checkbox input "true"
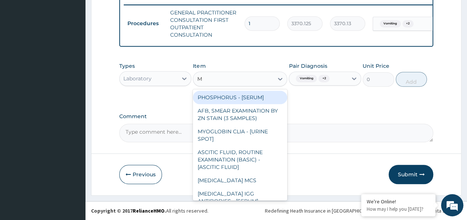
type input "MA"
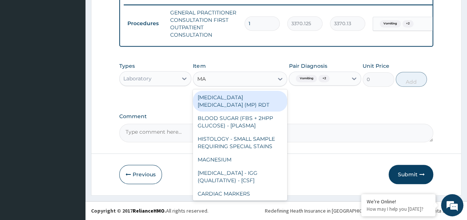
click at [274, 102] on div "[MEDICAL_DATA] [MEDICAL_DATA] (MP) RDT" at bounding box center [240, 101] width 94 height 21
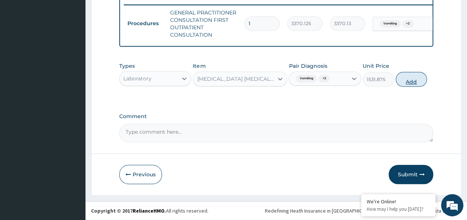
click at [416, 81] on button "Add" at bounding box center [411, 79] width 32 height 15
type input "0"
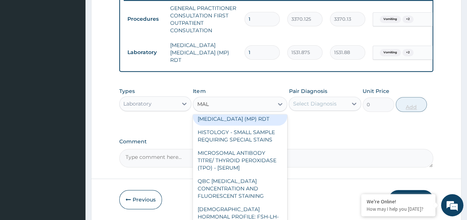
scroll to position [3, 0]
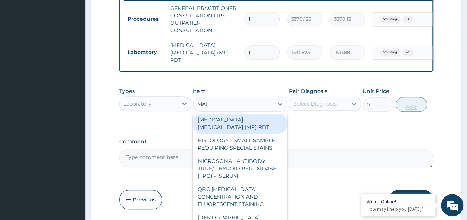
type input "MALA"
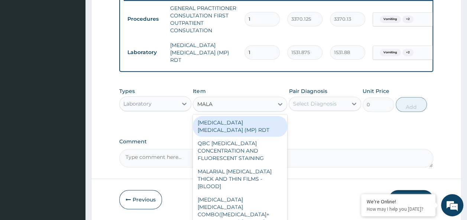
click at [261, 169] on div "MALARIAL PARASITE THICK AND THIN FILMS - [BLOOD]" at bounding box center [240, 179] width 94 height 28
type input "1531.875"
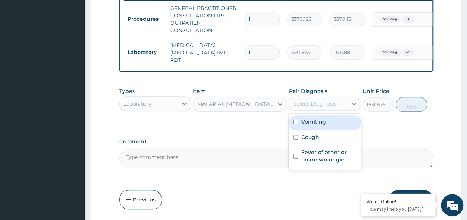
click at [294, 124] on input "checkbox" at bounding box center [295, 122] width 5 height 5
checkbox input "true"
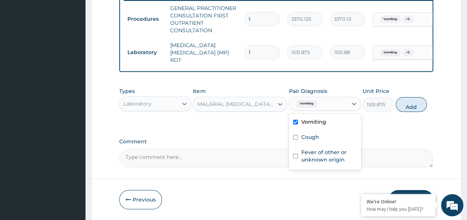
click at [295, 138] on input "checkbox" at bounding box center [295, 137] width 5 height 5
checkbox input "true"
click at [297, 157] on input "checkbox" at bounding box center [295, 156] width 5 height 5
checkbox input "true"
click at [420, 103] on button "Add" at bounding box center [411, 104] width 32 height 15
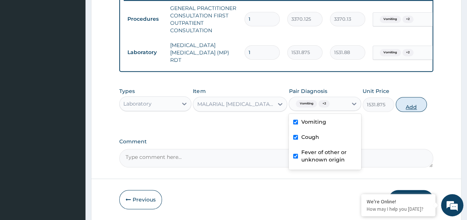
type input "0"
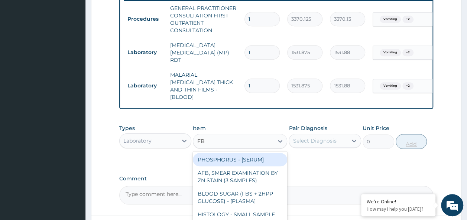
type input "FBC"
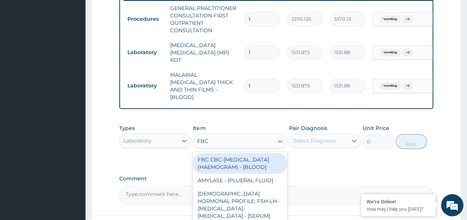
click at [245, 160] on div "FBC CBC-[MEDICAL_DATA] (HAEMOGRAM) - [BLOOD]" at bounding box center [240, 163] width 94 height 21
type input "4085"
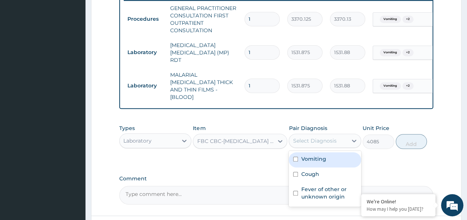
click at [297, 157] on input "checkbox" at bounding box center [295, 159] width 5 height 5
checkbox input "true"
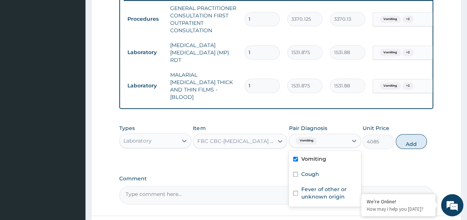
click at [296, 172] on input "checkbox" at bounding box center [295, 174] width 5 height 5
checkbox input "true"
click at [305, 189] on label "Fever of other or unknown origin" at bounding box center [329, 193] width 56 height 15
checkbox input "true"
click at [417, 137] on button "Add" at bounding box center [411, 141] width 32 height 15
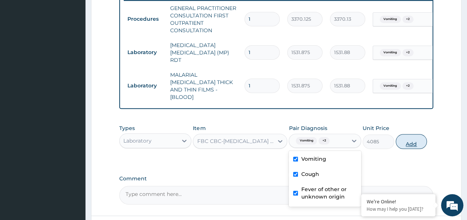
type input "0"
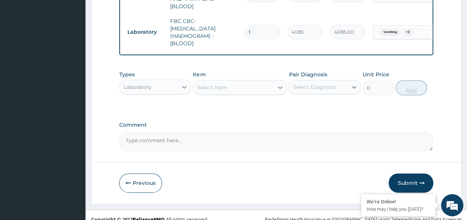
scroll to position [387, 0]
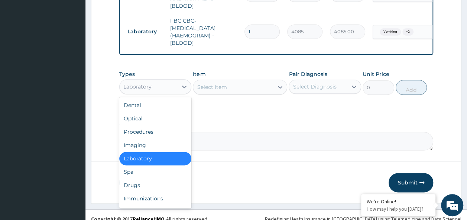
click at [136, 179] on div "Drugs" at bounding box center [155, 185] width 72 height 13
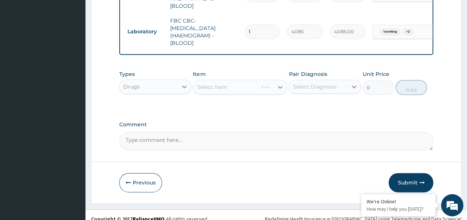
scroll to position [388, 0]
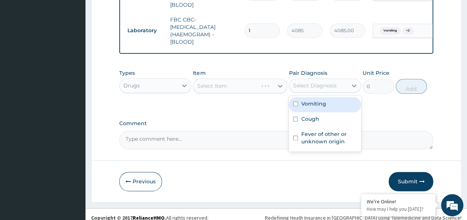
click at [294, 102] on input "checkbox" at bounding box center [295, 104] width 5 height 5
checkbox input "true"
click at [295, 117] on input "checkbox" at bounding box center [295, 119] width 5 height 5
checkbox input "true"
click at [308, 133] on label "Fever of other or unknown origin" at bounding box center [329, 138] width 56 height 15
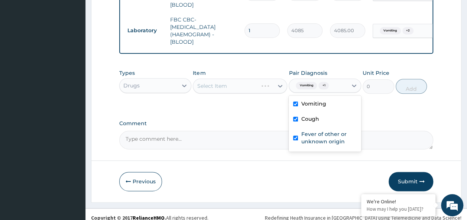
checkbox input "true"
click at [235, 80] on div "Select Item" at bounding box center [240, 86] width 94 height 15
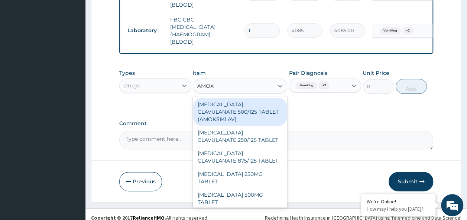
type input "AMOX"
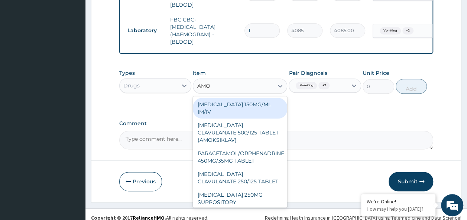
type input "AMOX"
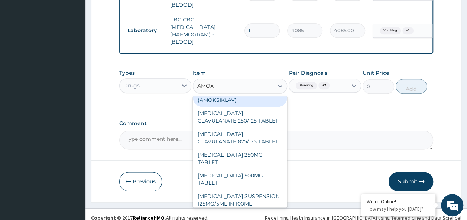
scroll to position [30, 0]
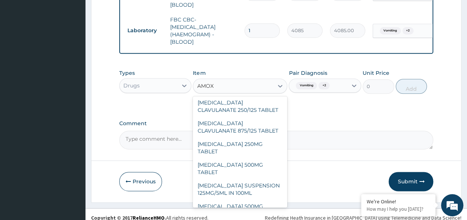
click at [255, 179] on div "AMOXICILLIN SUSPENSION 125MG/5ML IN 100ML" at bounding box center [240, 189] width 94 height 21
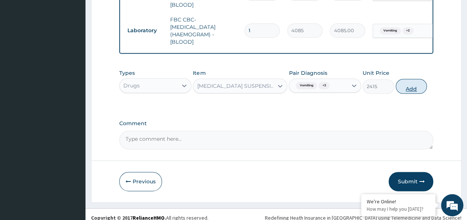
click at [419, 82] on button "Add" at bounding box center [411, 86] width 32 height 15
type input "0"
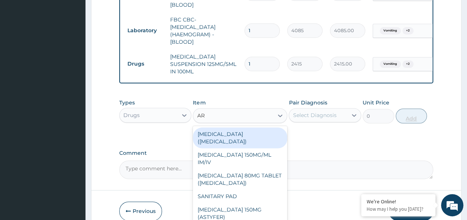
type input "ART"
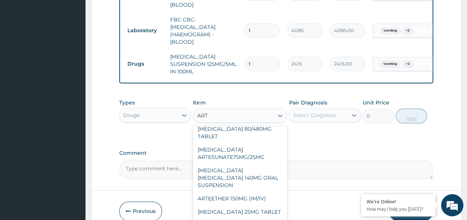
scroll to position [137, 0]
click at [245, 163] on div "ARTEMETHER LUMEFANTRINE 140MG ORAL SUSPENSION" at bounding box center [240, 177] width 94 height 28
type input "2530"
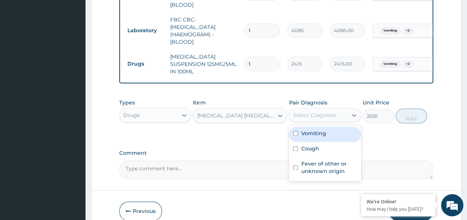
click at [296, 131] on input "checkbox" at bounding box center [295, 133] width 5 height 5
checkbox input "true"
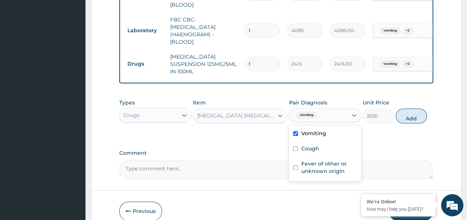
click at [295, 147] on input "checkbox" at bounding box center [295, 149] width 5 height 5
checkbox input "true"
click at [295, 166] on input "checkbox" at bounding box center [295, 168] width 5 height 5
checkbox input "true"
click at [412, 112] on button "Add" at bounding box center [411, 116] width 32 height 15
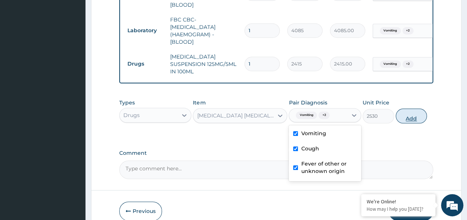
type input "0"
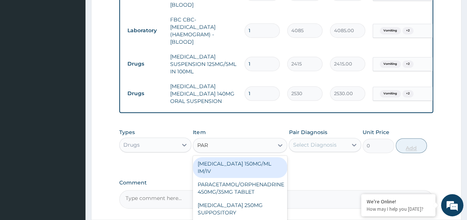
type input "PARA"
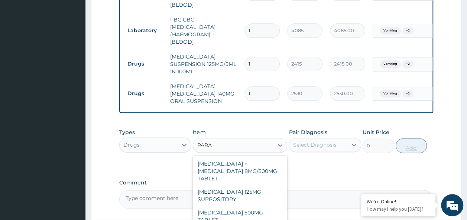
scroll to position [84, 0]
click at [253, 184] on div "PARACETAMOL 500MG TABLET" at bounding box center [240, 194] width 94 height 21
type input "30"
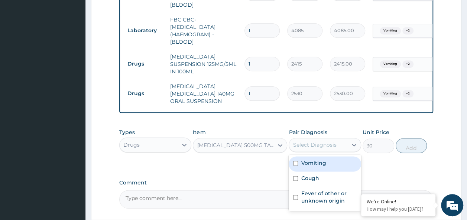
click at [295, 161] on input "checkbox" at bounding box center [295, 163] width 5 height 5
checkbox input "true"
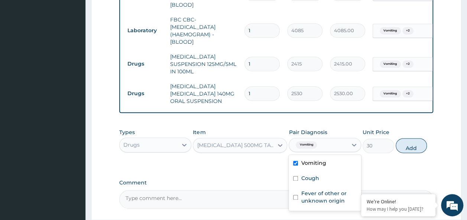
click at [295, 176] on input "checkbox" at bounding box center [295, 178] width 5 height 5
checkbox input "true"
click at [306, 191] on label "Fever of other or unknown origin" at bounding box center [329, 197] width 56 height 15
checkbox input "true"
click at [416, 140] on button "Add" at bounding box center [411, 145] width 32 height 15
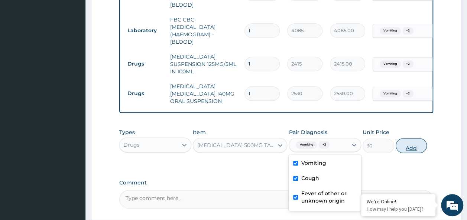
type input "0"
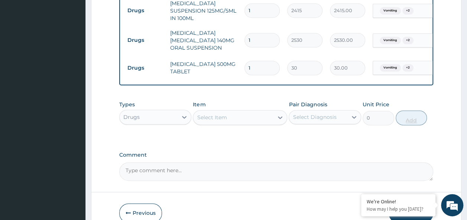
scroll to position [0, 58]
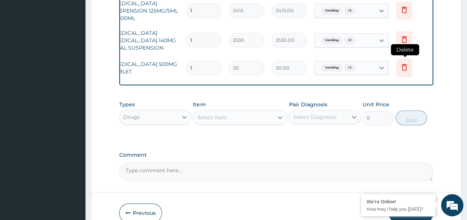
click at [407, 63] on icon at bounding box center [403, 67] width 9 height 9
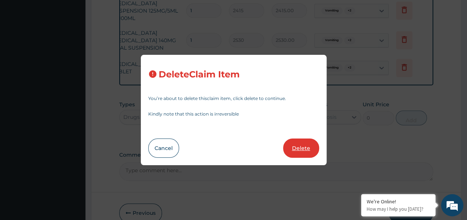
click at [310, 148] on button "Delete" at bounding box center [301, 148] width 36 height 19
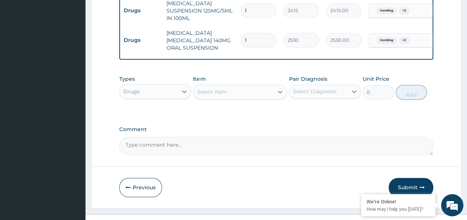
scroll to position [0, 0]
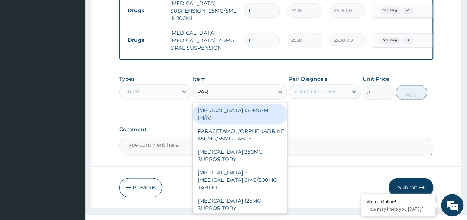
type input "PARA"
click at [248, 195] on div "[MEDICAL_DATA] 125MG SUPPOSITORY" at bounding box center [240, 205] width 94 height 21
type input "558"
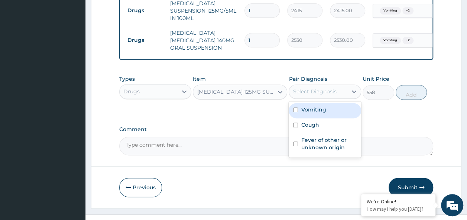
click at [296, 108] on input "checkbox" at bounding box center [295, 110] width 5 height 5
checkbox input "true"
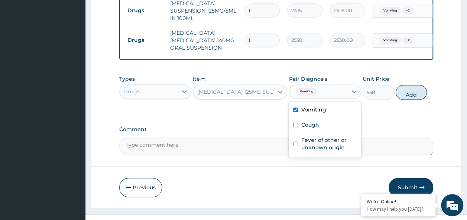
click at [295, 123] on input "checkbox" at bounding box center [295, 125] width 5 height 5
checkbox input "true"
click at [296, 142] on input "checkbox" at bounding box center [295, 144] width 5 height 5
checkbox input "true"
click at [418, 92] on button "Add" at bounding box center [411, 92] width 32 height 15
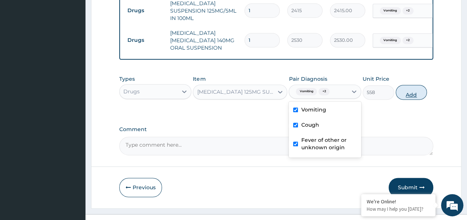
type input "0"
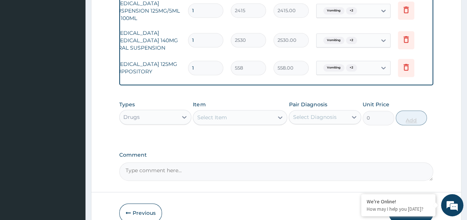
scroll to position [0, 58]
click at [407, 63] on icon at bounding box center [403, 67] width 9 height 9
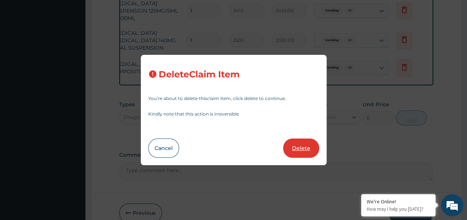
click at [309, 148] on button "Delete" at bounding box center [301, 148] width 36 height 19
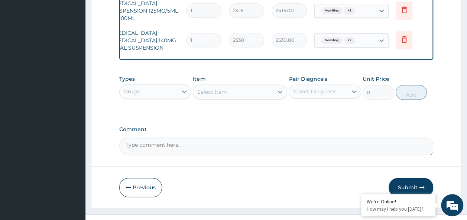
scroll to position [0, 0]
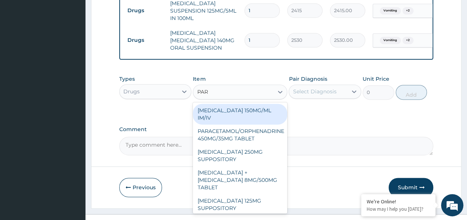
type input "PARA"
click at [250, 147] on div "[MEDICAL_DATA] 250MG SUPPOSITORY" at bounding box center [240, 156] width 94 height 21
type input "800"
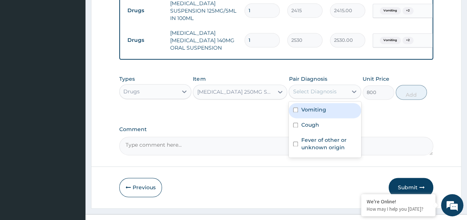
click at [295, 108] on input "checkbox" at bounding box center [295, 110] width 5 height 5
checkbox input "true"
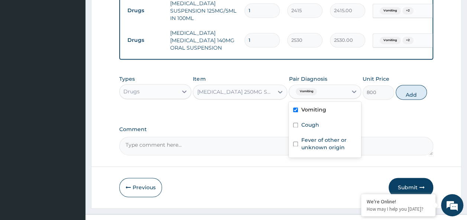
click at [295, 123] on input "checkbox" at bounding box center [295, 125] width 5 height 5
checkbox input "true"
click at [296, 142] on input "checkbox" at bounding box center [295, 144] width 5 height 5
checkbox input "true"
click at [411, 89] on button "Add" at bounding box center [411, 92] width 32 height 15
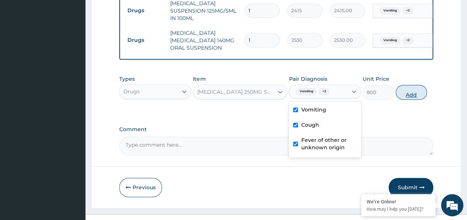
type input "0"
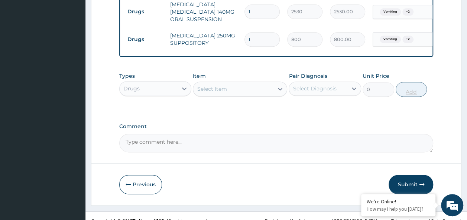
scroll to position [473, 0]
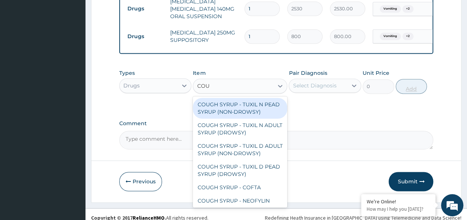
type input "COUG"
click at [250, 119] on div "COUGH SYRUP - TUXIL N ADULT SYRUP (DROWSY)" at bounding box center [240, 129] width 94 height 21
type input "2000"
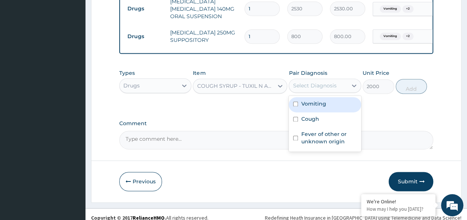
click at [295, 102] on input "checkbox" at bounding box center [295, 104] width 5 height 5
checkbox input "true"
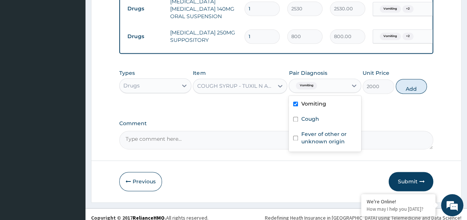
click at [295, 117] on input "checkbox" at bounding box center [295, 119] width 5 height 5
checkbox input "true"
click at [300, 134] on div "Fever of other or unknown origin" at bounding box center [324, 139] width 72 height 23
checkbox input "true"
click at [416, 79] on button "Add" at bounding box center [411, 86] width 32 height 15
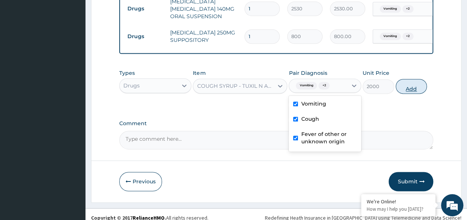
type input "0"
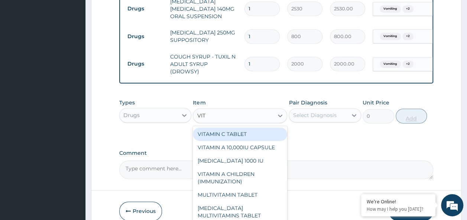
type input "VITA"
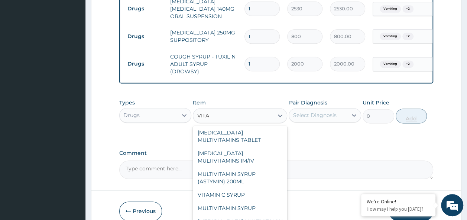
scroll to position [76, 0]
click at [243, 188] on div "VITAMIN C SYRUP" at bounding box center [240, 194] width 94 height 13
type input "906"
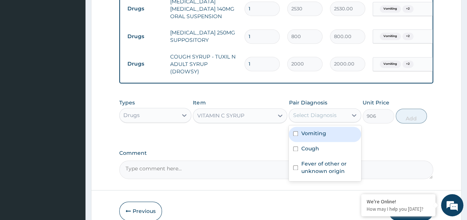
click at [295, 131] on input "checkbox" at bounding box center [295, 133] width 5 height 5
checkbox input "true"
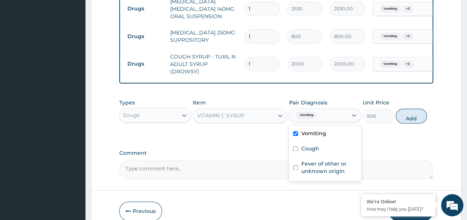
click at [296, 147] on input "checkbox" at bounding box center [295, 149] width 5 height 5
checkbox input "true"
click at [297, 166] on input "checkbox" at bounding box center [295, 168] width 5 height 5
checkbox input "true"
click at [417, 111] on button "Add" at bounding box center [411, 116] width 32 height 15
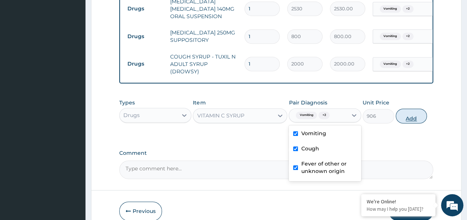
type input "0"
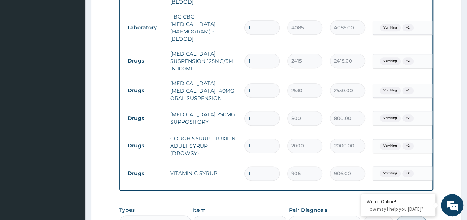
scroll to position [390, 0]
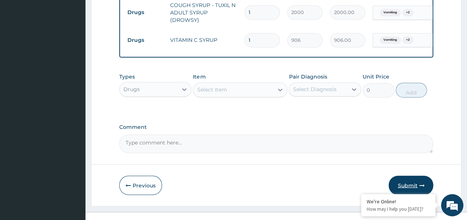
click at [411, 176] on button "Submit" at bounding box center [410, 185] width 45 height 19
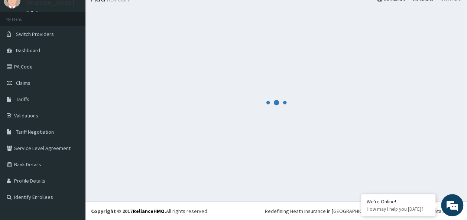
scroll to position [525, 0]
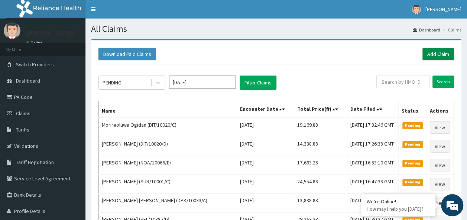
click at [437, 55] on link "Add Claim" at bounding box center [438, 54] width 32 height 13
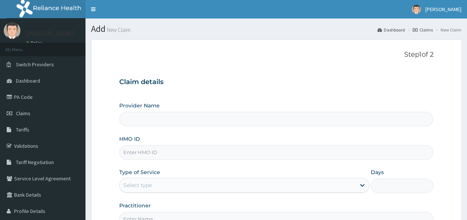
click at [163, 157] on input "HMO ID" at bounding box center [276, 153] width 314 height 14
paste input "CER/10016/B"
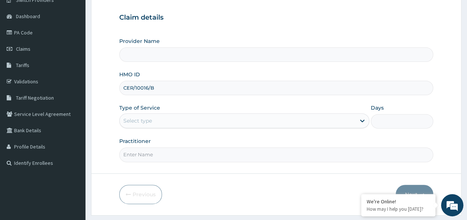
scroll to position [69, 0]
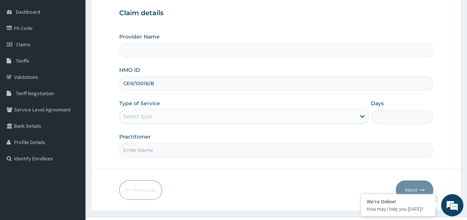
type input "CER/10016/B"
click at [220, 148] on input "Practitioner" at bounding box center [276, 150] width 314 height 14
type input "Reliance Family Clinics (RFC) - Ajah"
click at [236, 152] on input "Practitioner" at bounding box center [276, 150] width 314 height 14
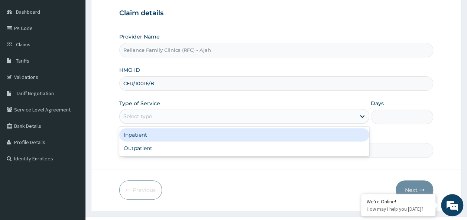
click at [220, 147] on div "Outpatient" at bounding box center [244, 148] width 250 height 13
type input "1"
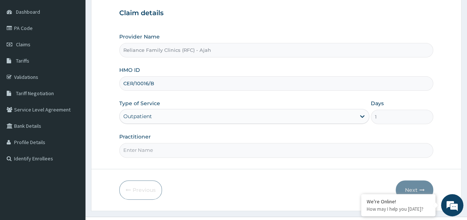
click at [219, 147] on input "Practitioner" at bounding box center [276, 150] width 314 height 14
click at [196, 152] on input "Practitioner" at bounding box center [276, 150] width 314 height 14
type input "DR. LOCUM"
click at [421, 188] on icon "button" at bounding box center [421, 190] width 5 height 5
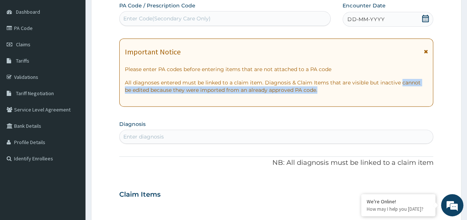
drag, startPoint x: 423, startPoint y: 107, endPoint x: 389, endPoint y: 58, distance: 59.2
click at [389, 58] on div "PA Code / Prescription Code Enter Code(Secondary Care Only) Encounter Date DD-M…" at bounding box center [276, 194] width 314 height 384
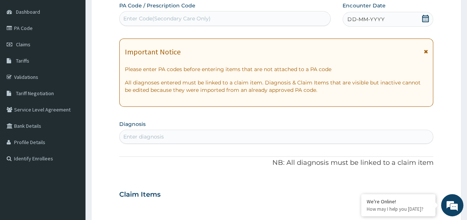
drag, startPoint x: 389, startPoint y: 58, endPoint x: 357, endPoint y: 21, distance: 49.0
click at [357, 21] on span "DD-MM-YYYY" at bounding box center [365, 19] width 37 height 7
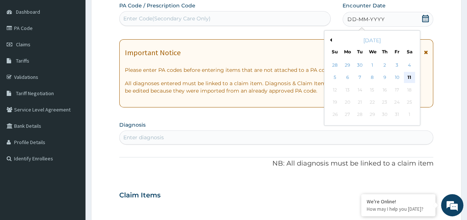
click at [407, 73] on div "11" at bounding box center [408, 77] width 11 height 11
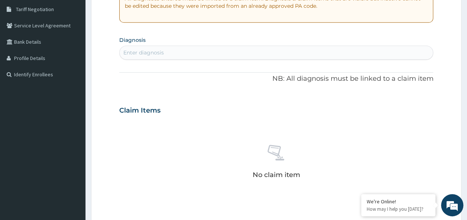
scroll to position [154, 0]
type input "[MEDICAL_DATA]"
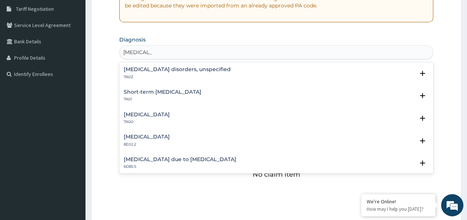
click at [189, 68] on h4 "[MEDICAL_DATA] disorders, unspecified" at bounding box center [177, 70] width 107 height 6
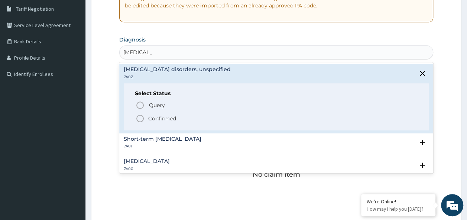
click at [166, 116] on p "Confirmed" at bounding box center [162, 118] width 28 height 7
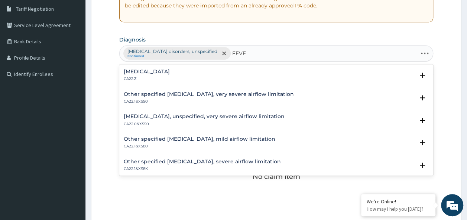
type input "FEVER"
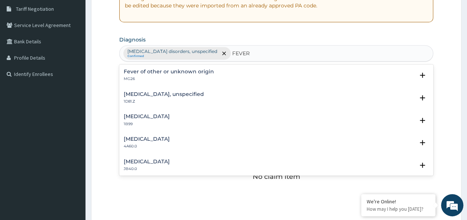
click at [171, 76] on p "MG26" at bounding box center [169, 78] width 90 height 5
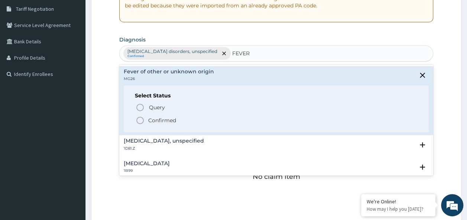
click at [155, 122] on p "Confirmed" at bounding box center [162, 120] width 28 height 7
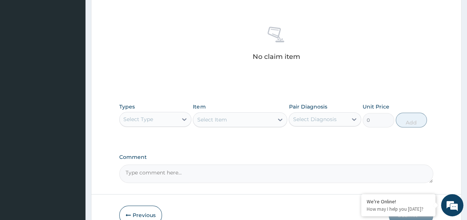
scroll to position [313, 0]
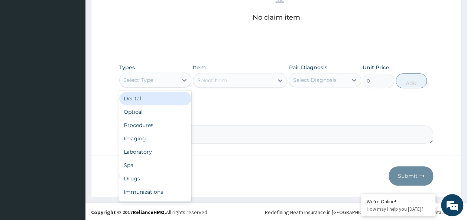
click at [148, 125] on div "Procedures" at bounding box center [155, 125] width 72 height 13
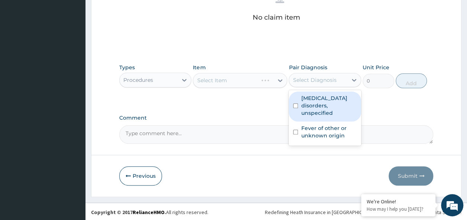
click at [296, 104] on input "checkbox" at bounding box center [295, 106] width 5 height 5
checkbox input "true"
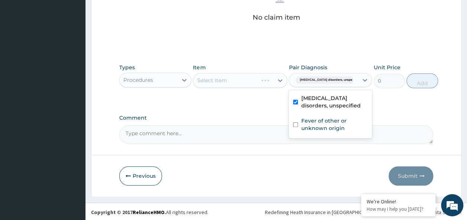
click at [295, 123] on input "checkbox" at bounding box center [295, 124] width 5 height 5
checkbox input "true"
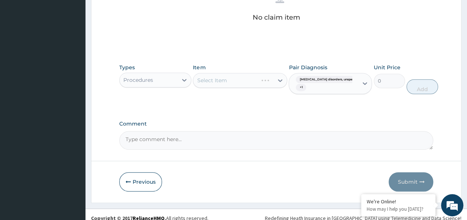
click at [278, 80] on div "Select Item" at bounding box center [240, 80] width 94 height 15
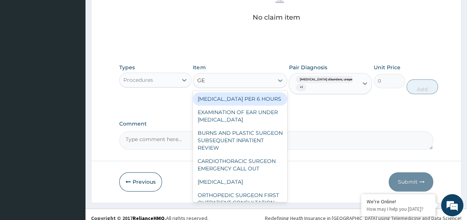
type input "GENE"
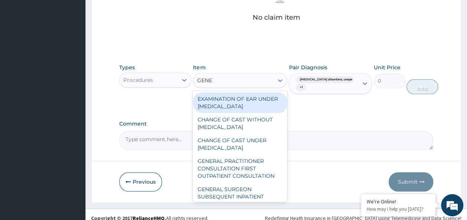
click at [255, 176] on div "GENERAL PRACTITIONER CONSULTATION FIRST OUTPATIENT CONSULTATION" at bounding box center [240, 169] width 94 height 28
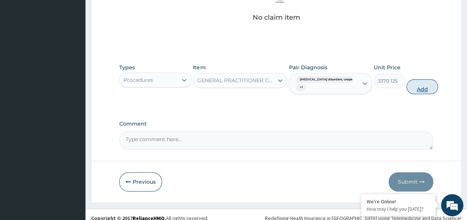
click at [412, 90] on button "Add" at bounding box center [422, 86] width 32 height 15
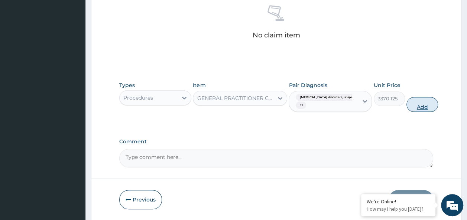
type input "0"
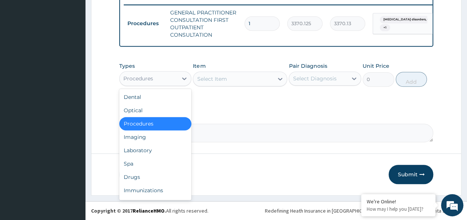
click at [144, 151] on div "Laboratory" at bounding box center [155, 150] width 72 height 13
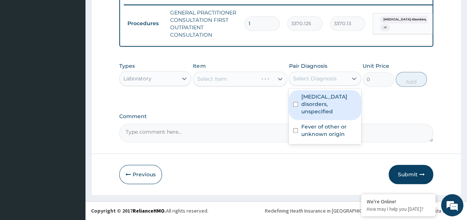
click at [296, 102] on input "checkbox" at bounding box center [295, 104] width 5 height 5
checkbox input "true"
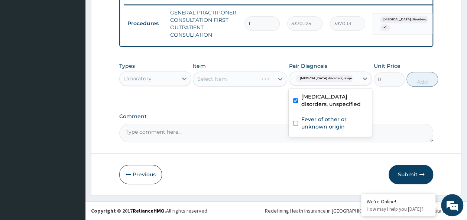
click at [295, 124] on input "checkbox" at bounding box center [295, 123] width 5 height 5
checkbox input "true"
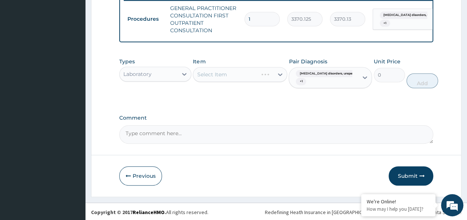
click at [235, 82] on div "Select Item" at bounding box center [240, 74] width 94 height 15
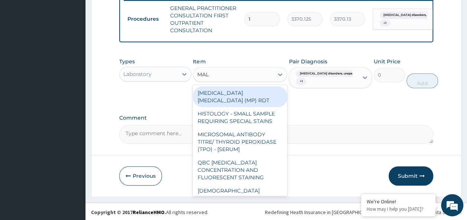
type input "MALA"
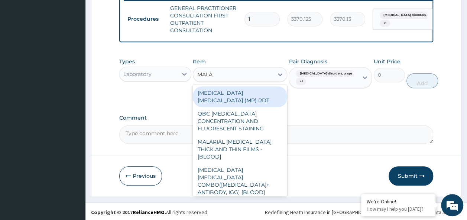
click at [269, 95] on div "[MEDICAL_DATA] [MEDICAL_DATA] (MP) RDT" at bounding box center [240, 96] width 94 height 21
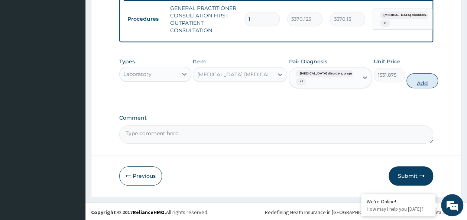
click at [408, 88] on button "Add" at bounding box center [422, 80] width 32 height 15
type input "0"
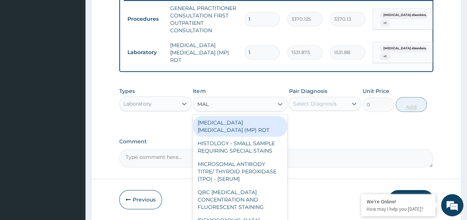
type input "MALA"
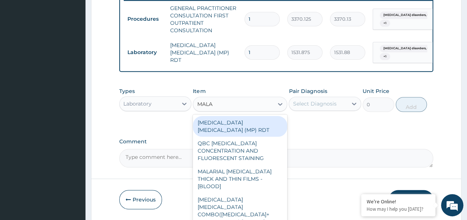
click at [256, 170] on div "MALARIAL [MEDICAL_DATA] THICK AND THIN FILMS - [BLOOD]" at bounding box center [240, 179] width 94 height 28
type input "1531.875"
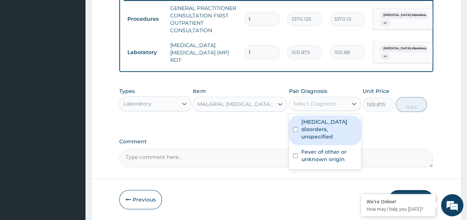
click at [296, 130] on input "checkbox" at bounding box center [295, 129] width 5 height 5
checkbox input "true"
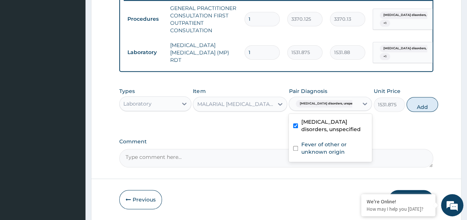
click at [296, 151] on input "checkbox" at bounding box center [295, 148] width 5 height 5
checkbox input "true"
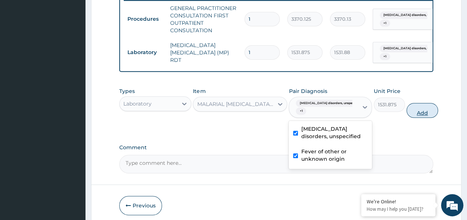
click at [410, 110] on button "Add" at bounding box center [422, 110] width 32 height 15
type input "0"
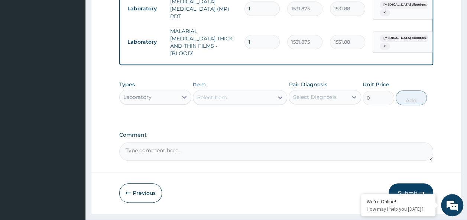
scroll to position [354, 0]
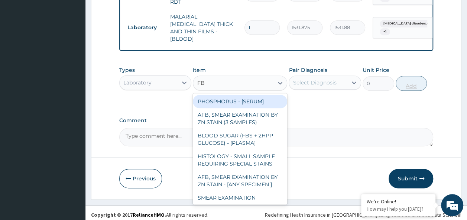
type input "FBC"
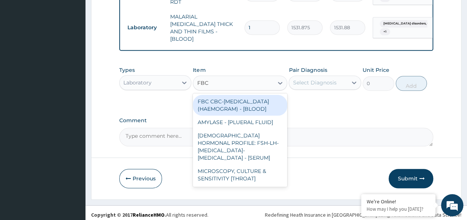
click at [250, 113] on div "FBC CBC-[MEDICAL_DATA] (HAEMOGRAM) - [BLOOD]" at bounding box center [240, 105] width 94 height 21
type input "4085"
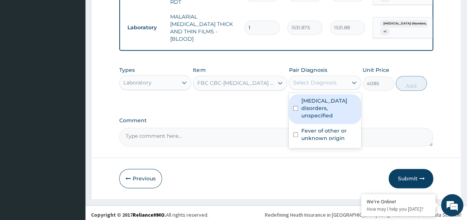
click at [297, 106] on input "checkbox" at bounding box center [295, 108] width 5 height 5
checkbox input "true"
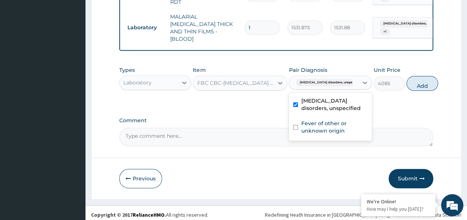
click at [295, 125] on input "checkbox" at bounding box center [295, 127] width 5 height 5
checkbox input "true"
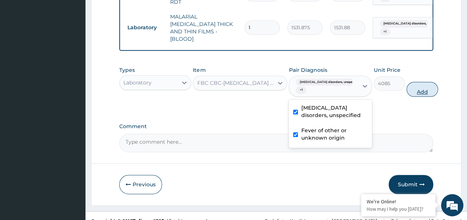
click at [411, 86] on button "Add" at bounding box center [422, 89] width 32 height 15
type input "0"
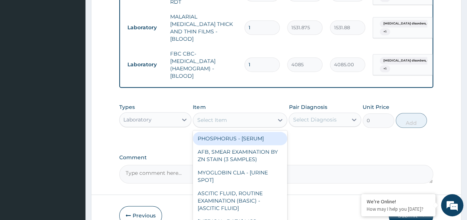
click at [216, 117] on div "Select Item" at bounding box center [212, 120] width 30 height 7
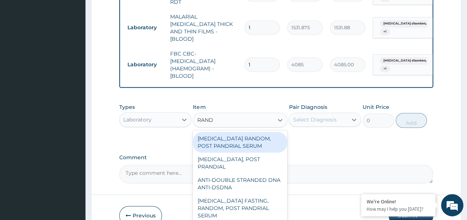
type input "[PERSON_NAME]"
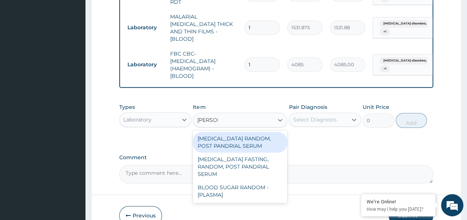
click at [255, 181] on div "BLOOD SUGAR RANDOM - [PLASMA]" at bounding box center [240, 191] width 94 height 21
type input "1800"
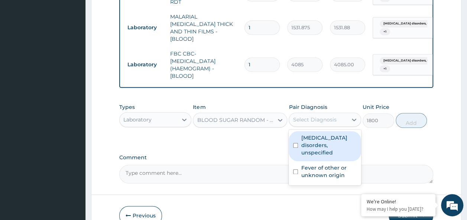
click at [296, 143] on input "checkbox" at bounding box center [295, 145] width 5 height 5
checkbox input "true"
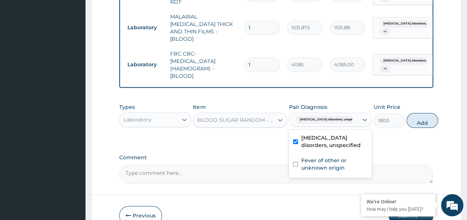
click at [293, 167] on div "Fever of other or unknown origin" at bounding box center [329, 165] width 83 height 23
checkbox input "true"
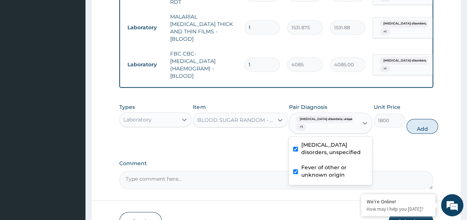
click at [424, 117] on div "Types Laboratory Item BLOOD SUGAR RANDOM - [PLASMA] Pair Diagnosis option Fever…" at bounding box center [276, 119] width 314 height 38
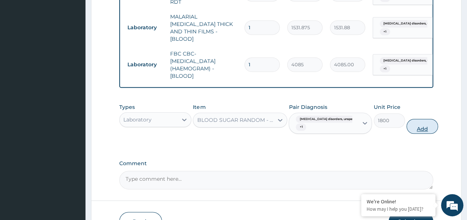
click at [411, 125] on button "Add" at bounding box center [422, 126] width 32 height 15
type input "0"
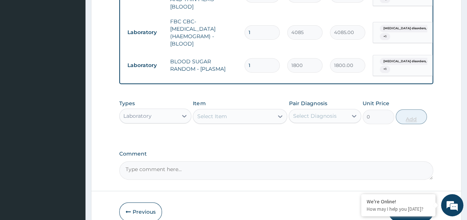
scroll to position [388, 0]
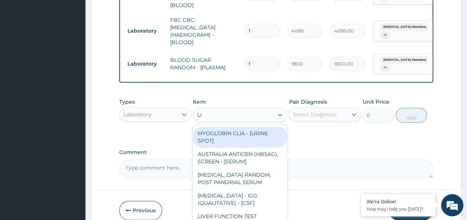
type input "LIP"
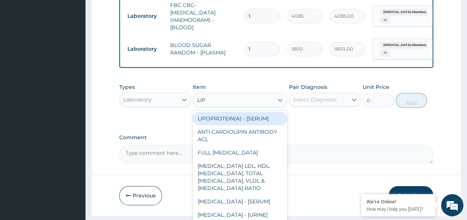
scroll to position [419, 0]
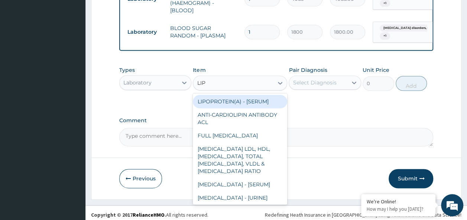
click at [254, 161] on div "[MEDICAL_DATA] LDL, HDL, [MEDICAL_DATA], TOTAL [MEDICAL_DATA], VLDL & [MEDICAL_…" at bounding box center [240, 161] width 94 height 36
type input "8640"
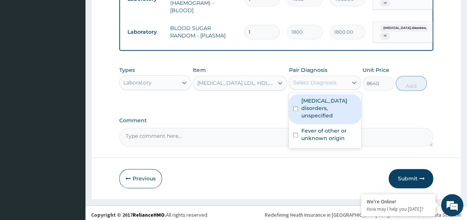
click at [295, 107] on input "checkbox" at bounding box center [295, 109] width 5 height 5
checkbox input "true"
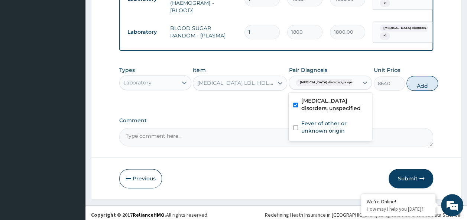
click at [295, 125] on input "checkbox" at bounding box center [295, 127] width 5 height 5
checkbox input "true"
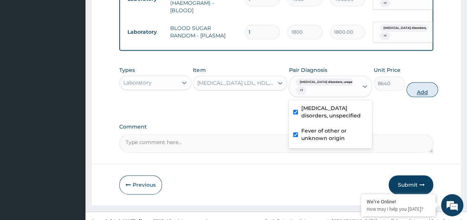
click at [413, 90] on button "Add" at bounding box center [422, 89] width 32 height 15
type input "0"
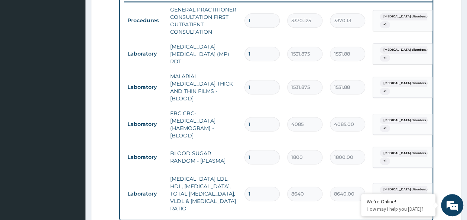
scroll to position [293, 0]
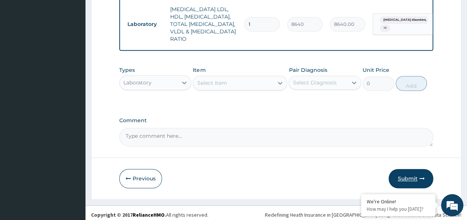
click at [408, 176] on button "Submit" at bounding box center [410, 178] width 45 height 19
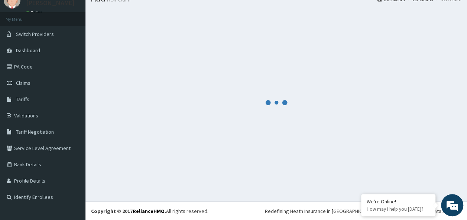
scroll to position [464, 0]
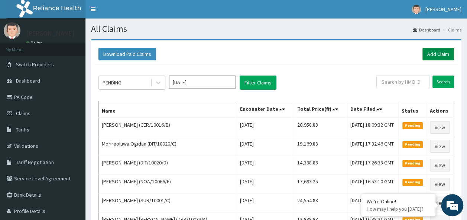
click at [435, 53] on link "Add Claim" at bounding box center [438, 54] width 32 height 13
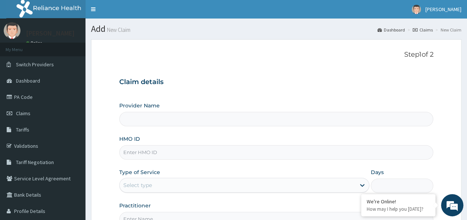
click at [148, 154] on input "HMO ID" at bounding box center [276, 153] width 314 height 14
type input "Reliance Family Clinics (RFC) - Ajah"
paste input "CER/10016/A"
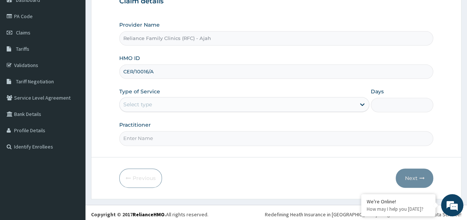
scroll to position [83, 0]
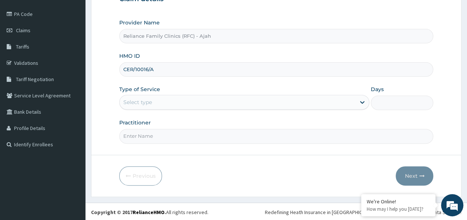
type input "CER/10016/A"
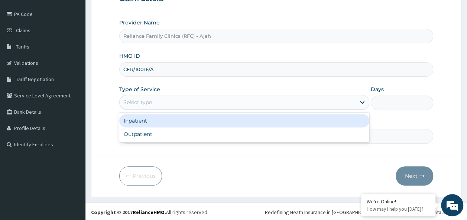
click at [203, 137] on div "Outpatient" at bounding box center [244, 134] width 250 height 13
type input "1"
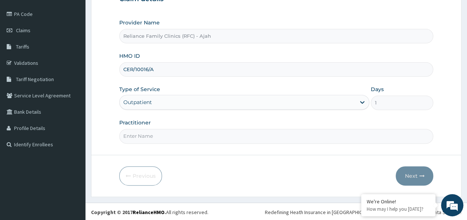
click at [209, 138] on input "Practitioner" at bounding box center [276, 136] width 314 height 14
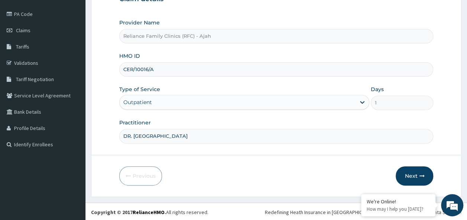
type input "DR. LOCUM"
click at [417, 171] on button "Next" at bounding box center [413, 176] width 37 height 19
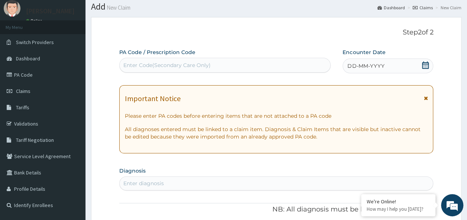
scroll to position [22, 0]
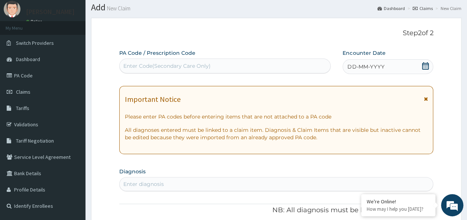
click at [378, 65] on span "DD-MM-YYYY" at bounding box center [365, 66] width 37 height 7
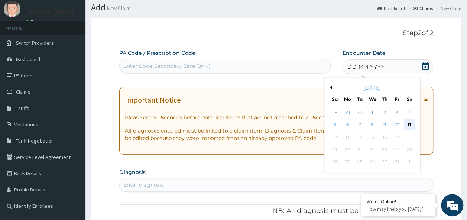
click at [409, 125] on div "11" at bounding box center [408, 125] width 11 height 11
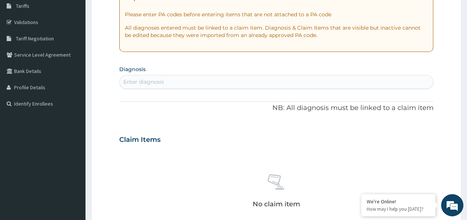
scroll to position [126, 0]
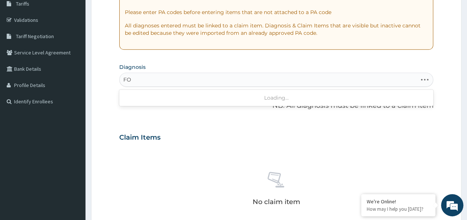
type input "F"
type input "FEVER"
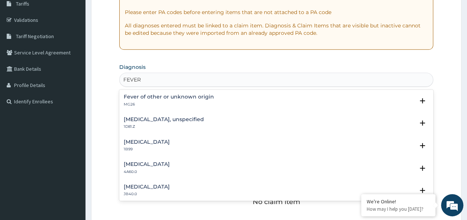
click at [192, 98] on h4 "Fever of other or unknown origin" at bounding box center [169, 97] width 90 height 6
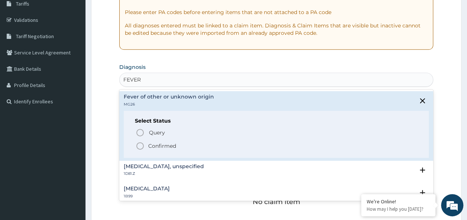
click at [171, 143] on p "Confirmed" at bounding box center [162, 146] width 28 height 7
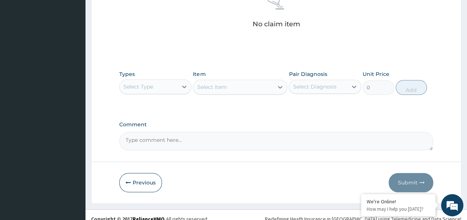
scroll to position [313, 0]
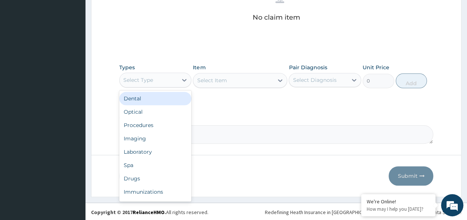
click at [154, 124] on div "Procedures" at bounding box center [155, 125] width 72 height 13
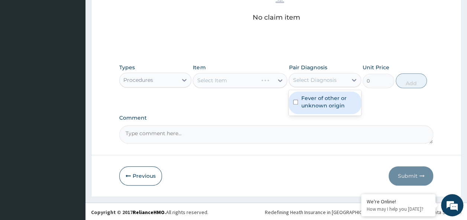
click at [295, 101] on input "checkbox" at bounding box center [295, 102] width 5 height 5
checkbox input "true"
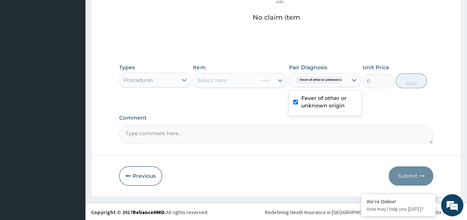
click at [251, 84] on div "Select Item" at bounding box center [240, 80] width 94 height 15
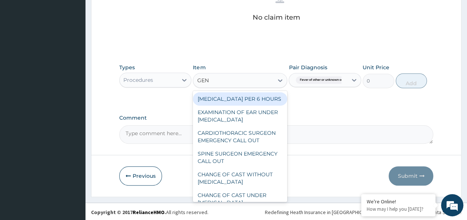
type input "GENE"
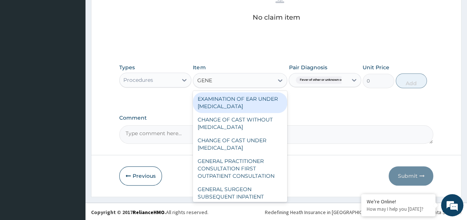
click at [247, 176] on div "GENERAL PRACTITIONER CONSULTATION FIRST OUTPATIENT CONSULTATION" at bounding box center [240, 169] width 94 height 28
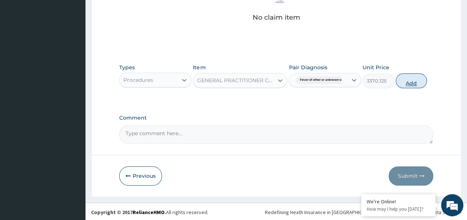
click at [409, 81] on button "Add" at bounding box center [411, 80] width 32 height 15
type input "0"
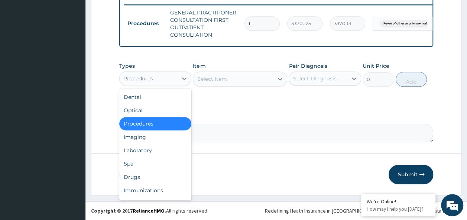
click at [151, 151] on div "Laboratory" at bounding box center [155, 150] width 72 height 13
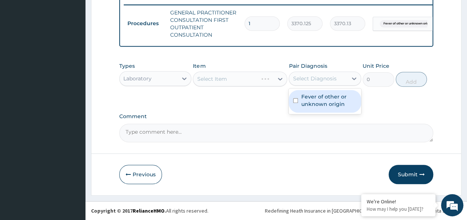
click at [295, 101] on input "checkbox" at bounding box center [295, 100] width 5 height 5
checkbox input "true"
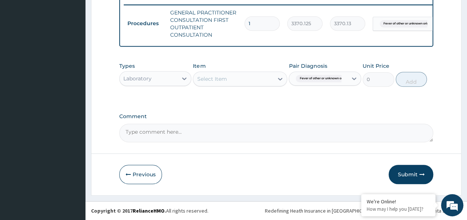
click at [212, 72] on div "Item Select Item" at bounding box center [240, 74] width 94 height 24
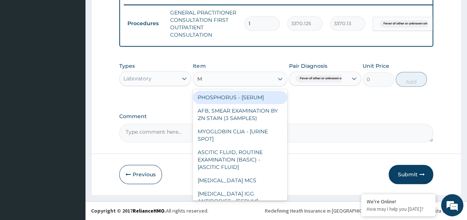
type input "MA"
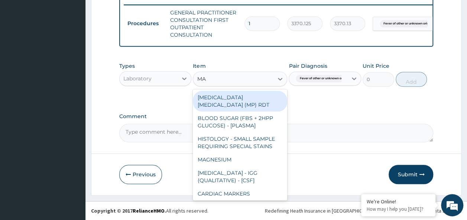
click at [263, 98] on div "[MEDICAL_DATA] [MEDICAL_DATA] (MP) RDT" at bounding box center [240, 101] width 94 height 21
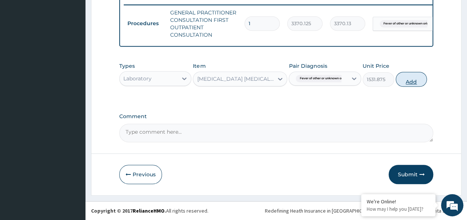
click at [410, 79] on button "Add" at bounding box center [411, 79] width 32 height 15
type input "0"
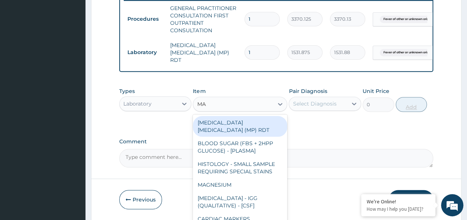
type input "MALA"
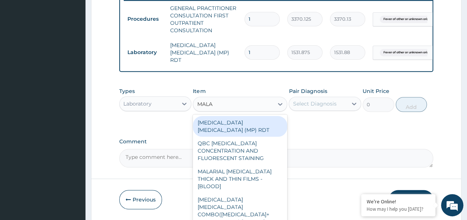
click at [254, 148] on div "QBC [MEDICAL_DATA] CONCENTRATION AND FLUORESCENT STAINING" at bounding box center [240, 151] width 94 height 28
type input "1531.875"
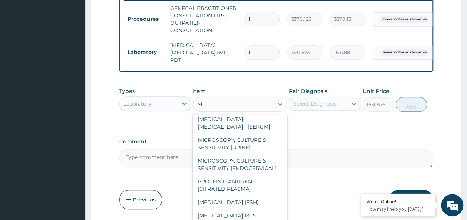
scroll to position [225, 0]
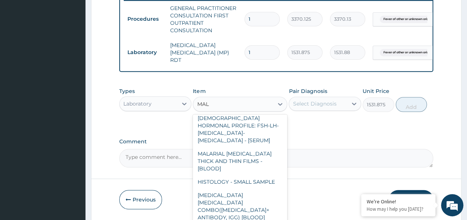
type input "MALA"
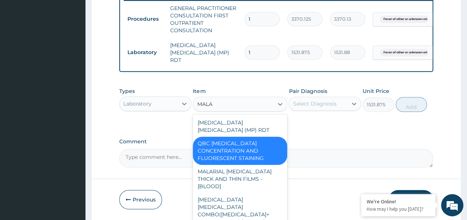
click at [260, 170] on div "MALARIAL [MEDICAL_DATA] THICK AND THIN FILMS - [BLOOD]" at bounding box center [240, 179] width 94 height 28
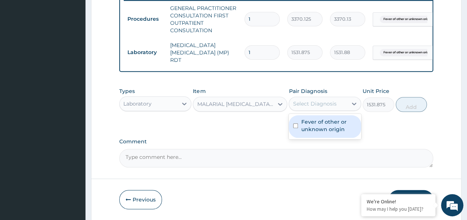
click at [297, 127] on input "checkbox" at bounding box center [295, 126] width 5 height 5
checkbox input "true"
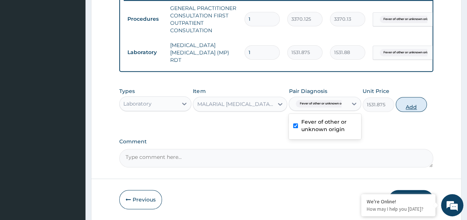
click at [412, 110] on button "Add" at bounding box center [411, 104] width 32 height 15
type input "0"
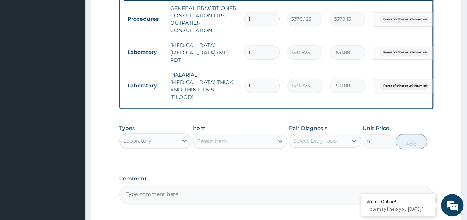
scroll to position [0, 58]
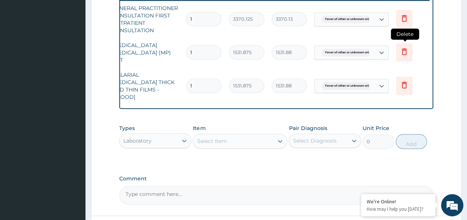
click at [406, 56] on icon at bounding box center [404, 52] width 16 height 18
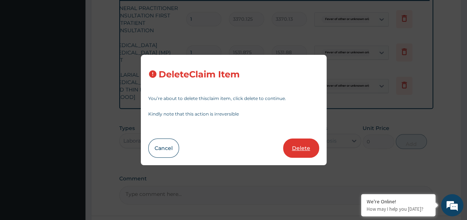
click at [307, 147] on button "Delete" at bounding box center [301, 148] width 36 height 19
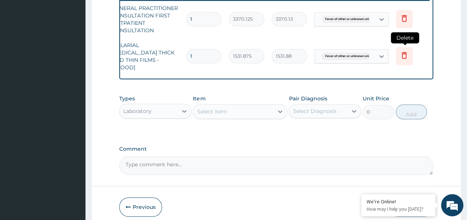
click at [404, 57] on icon at bounding box center [404, 56] width 16 height 18
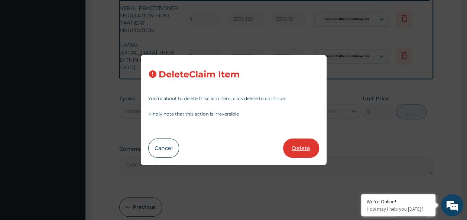
click at [303, 148] on button "Delete" at bounding box center [301, 148] width 36 height 19
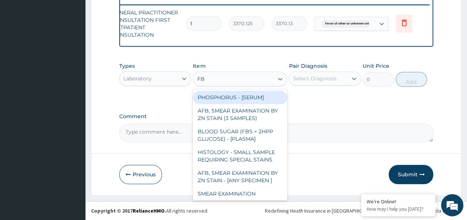
type input "FBC"
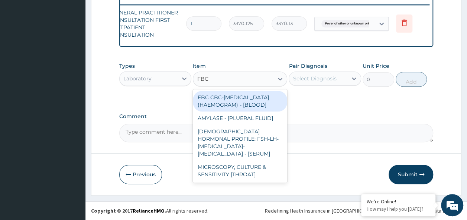
click at [253, 111] on div "FBC CBC-[MEDICAL_DATA] (HAEMOGRAM) - [BLOOD]" at bounding box center [240, 101] width 94 height 21
type input "4085"
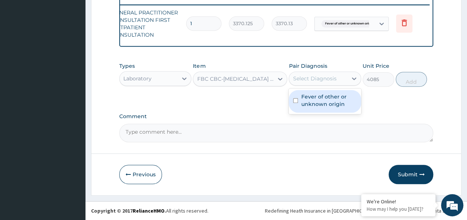
click at [295, 101] on input "checkbox" at bounding box center [295, 100] width 5 height 5
checkbox input "true"
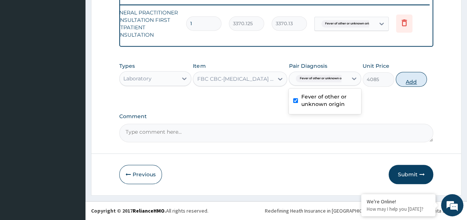
click at [406, 75] on button "Add" at bounding box center [411, 79] width 32 height 15
type input "0"
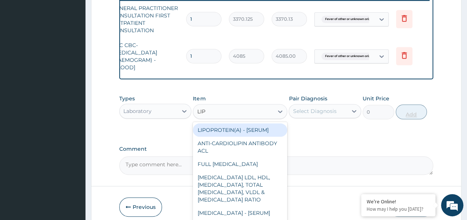
type input "LIPI"
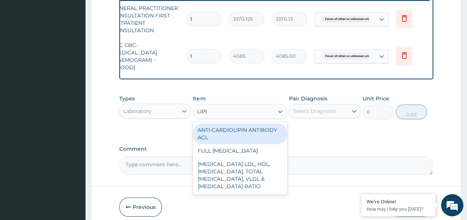
click at [251, 183] on div "[MEDICAL_DATA] LDL, HDL, [MEDICAL_DATA], TOTAL [MEDICAL_DATA], VLDL & [MEDICAL_…" at bounding box center [240, 176] width 94 height 36
type input "8640"
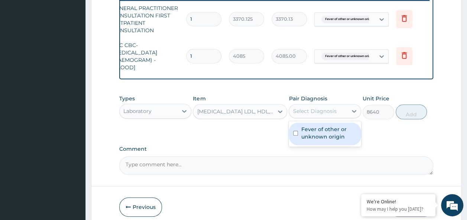
click at [295, 136] on input "checkbox" at bounding box center [295, 133] width 5 height 5
checkbox input "true"
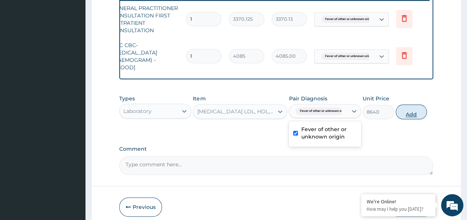
click at [416, 120] on button "Add" at bounding box center [411, 112] width 32 height 15
type input "0"
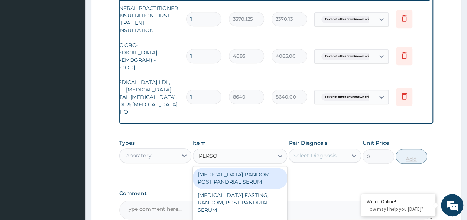
type input "RANDOM"
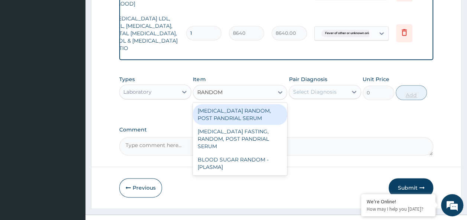
scroll to position [377, 0]
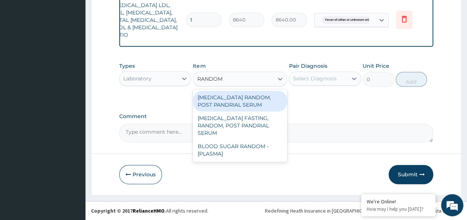
click at [261, 143] on div "BLOOD SUGAR RANDOM - [PLASMA]" at bounding box center [240, 150] width 94 height 21
type input "1800"
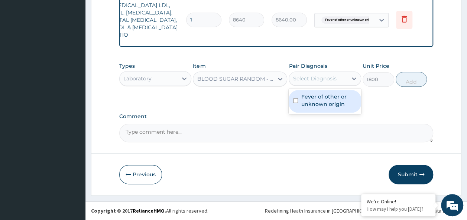
click at [297, 102] on input "checkbox" at bounding box center [295, 100] width 5 height 5
checkbox input "true"
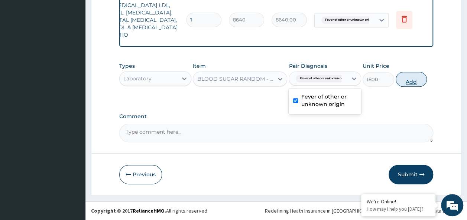
click at [421, 84] on button "Add" at bounding box center [411, 79] width 32 height 15
type input "0"
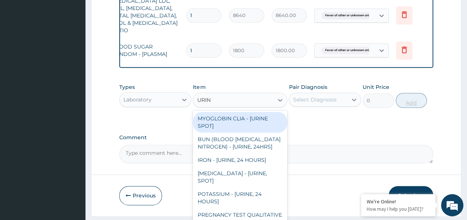
type input "URINA"
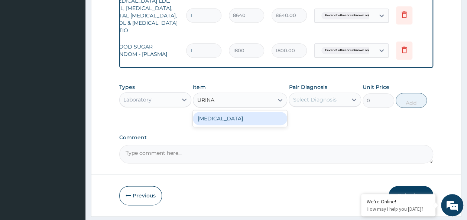
click at [259, 125] on div "[MEDICAL_DATA]" at bounding box center [240, 118] width 94 height 13
type input "1531.875"
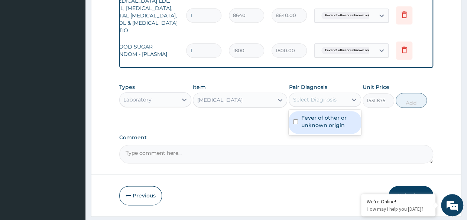
click at [297, 124] on input "checkbox" at bounding box center [295, 122] width 5 height 5
checkbox input "true"
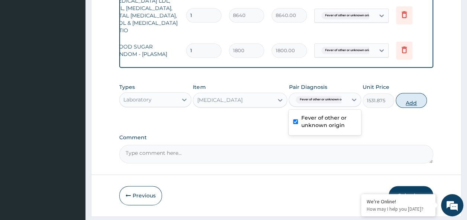
click at [418, 108] on button "Add" at bounding box center [411, 100] width 32 height 15
type input "0"
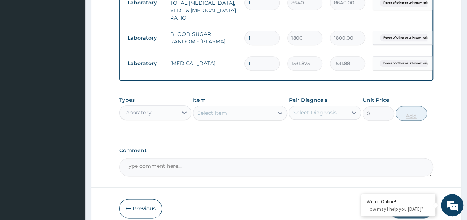
scroll to position [391, 0]
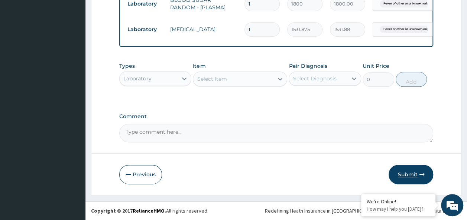
click at [414, 172] on button "Submit" at bounding box center [410, 174] width 45 height 19
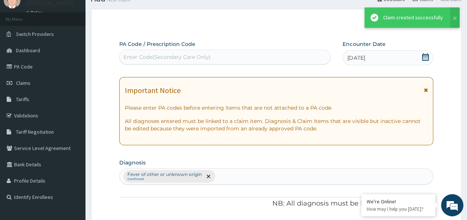
scroll to position [428, 0]
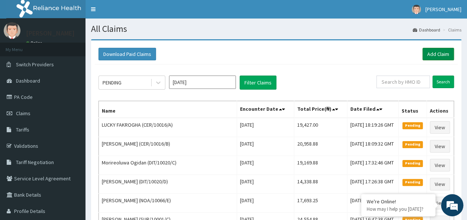
click at [431, 53] on link "Add Claim" at bounding box center [438, 54] width 32 height 13
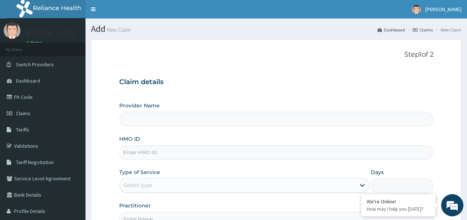
type input "Reliance Family Clinics (RFC) - Ajah"
click at [156, 150] on input "HMO ID" at bounding box center [276, 153] width 314 height 14
paste input "FBL/10023/A"
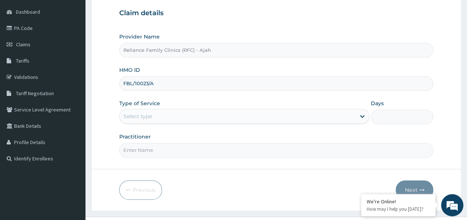
scroll to position [83, 0]
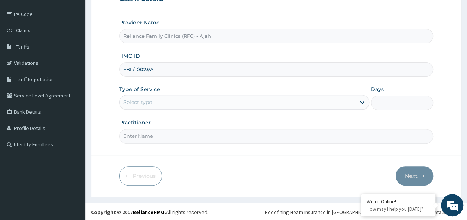
type input "FBL/10023/A"
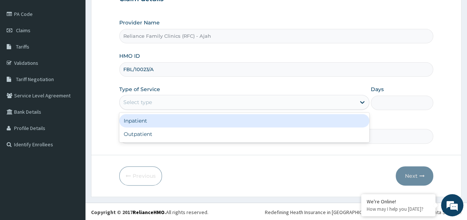
click at [261, 138] on div "Outpatient" at bounding box center [244, 134] width 250 height 13
type input "1"
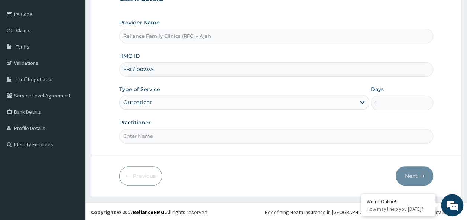
click at [248, 137] on input "Practitioner" at bounding box center [276, 136] width 314 height 14
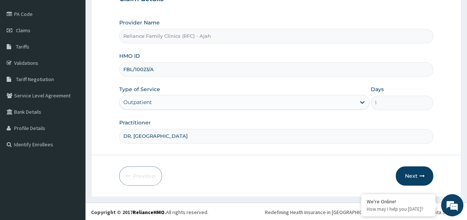
type input "DR. LOCUM"
click at [425, 181] on button "Next" at bounding box center [413, 176] width 37 height 19
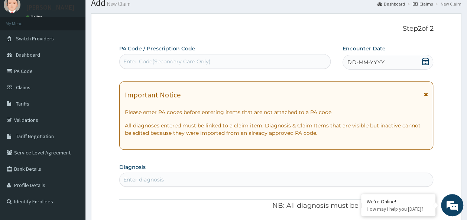
scroll to position [25, 0]
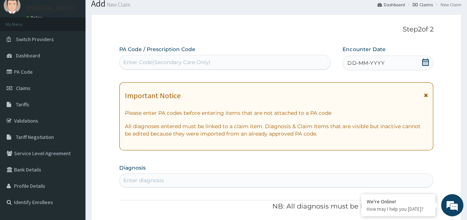
click at [392, 61] on div "DD-MM-YYYY" at bounding box center [387, 63] width 91 height 15
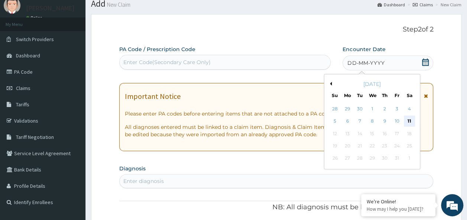
click at [412, 120] on div "11" at bounding box center [408, 121] width 11 height 11
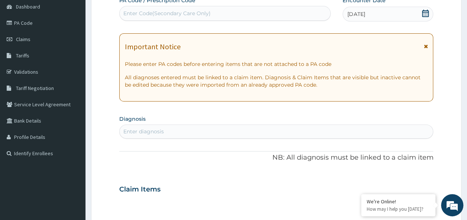
scroll to position [101, 0]
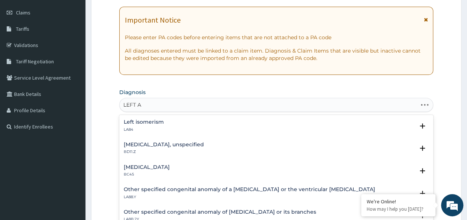
type input "LEFT [GEOGRAPHIC_DATA]"
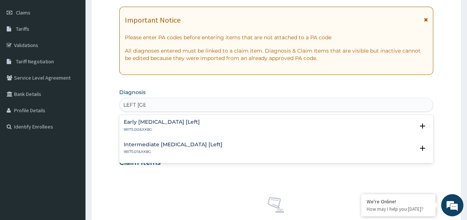
click at [200, 120] on h4 "Early [MEDICAL_DATA] [Left]" at bounding box center [162, 123] width 76 height 6
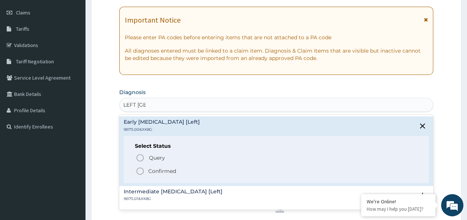
click at [184, 171] on span "Confirmed" at bounding box center [276, 171] width 282 height 9
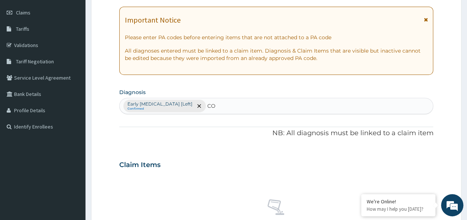
type input "C"
type input "L"
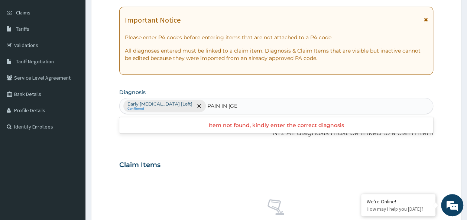
type input "PAIN IN ARM"
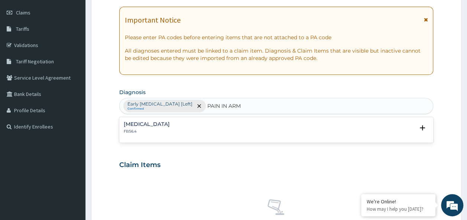
click at [144, 133] on p "FB56.4" at bounding box center [147, 131] width 46 height 5
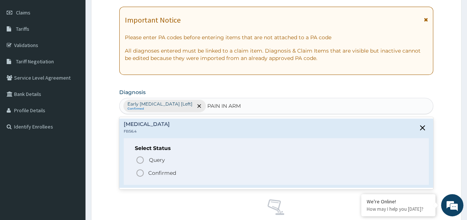
click at [162, 175] on p "Confirmed" at bounding box center [162, 173] width 28 height 7
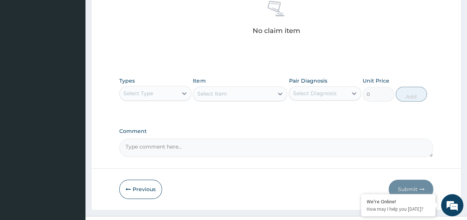
scroll to position [313, 0]
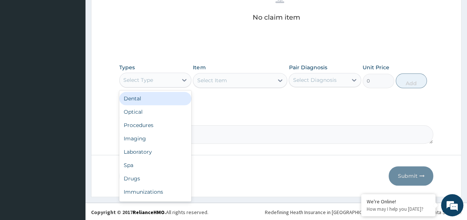
click at [153, 123] on div "Procedures" at bounding box center [155, 125] width 72 height 13
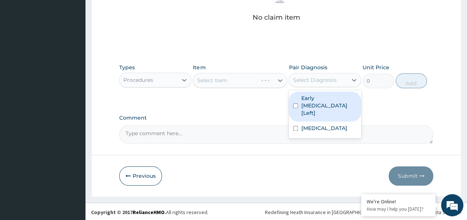
click at [295, 105] on input "checkbox" at bounding box center [295, 106] width 5 height 5
checkbox input "true"
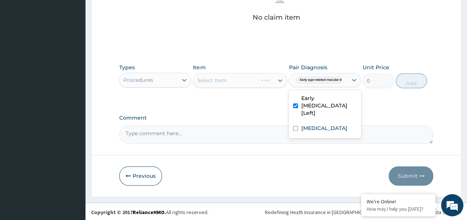
click at [295, 128] on input "checkbox" at bounding box center [295, 128] width 5 height 5
checkbox input "true"
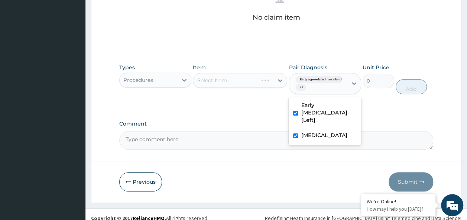
click at [235, 79] on div "Select Item" at bounding box center [240, 80] width 94 height 15
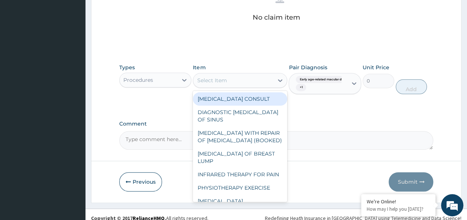
click at [229, 78] on div "Select Item" at bounding box center [233, 81] width 80 height 12
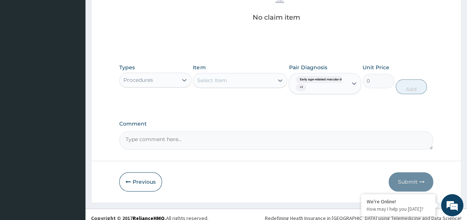
click at [229, 78] on div "Select Item" at bounding box center [233, 81] width 80 height 12
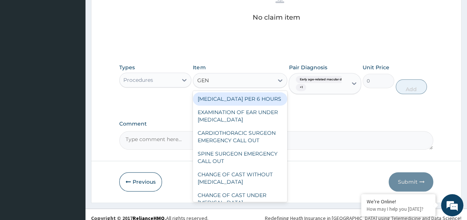
type input "GENE"
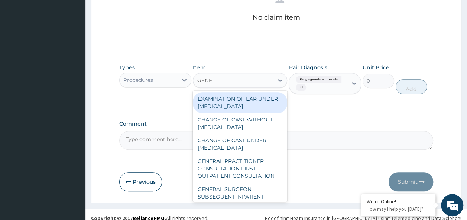
click at [247, 176] on div "GENERAL PRACTITIONER CONSULTATION FIRST OUTPATIENT CONSULTATION" at bounding box center [240, 169] width 94 height 28
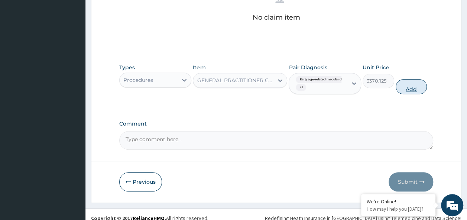
click at [416, 90] on button "Add" at bounding box center [411, 86] width 32 height 15
type input "0"
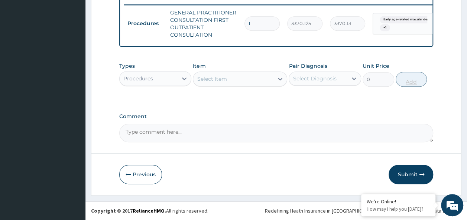
scroll to position [295, 0]
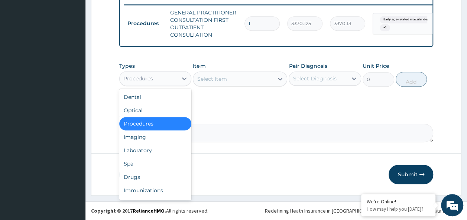
click at [150, 151] on div "Laboratory" at bounding box center [155, 150] width 72 height 13
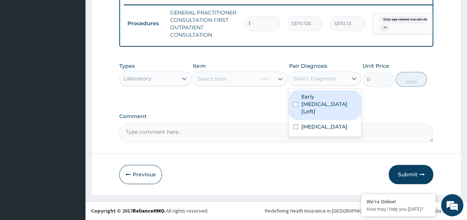
click at [295, 105] on input "checkbox" at bounding box center [295, 104] width 5 height 5
checkbox input "true"
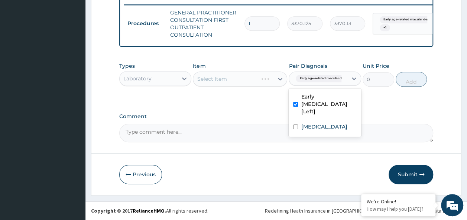
click at [295, 130] on input "checkbox" at bounding box center [295, 127] width 5 height 5
checkbox input "true"
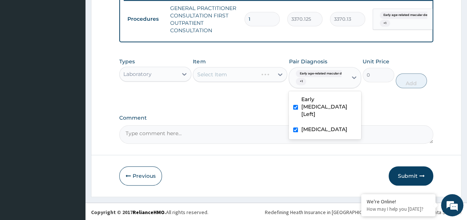
click at [236, 81] on div "Select Item" at bounding box center [240, 74] width 94 height 15
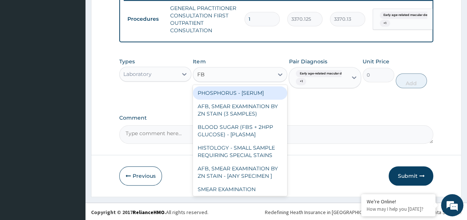
type input "FBC"
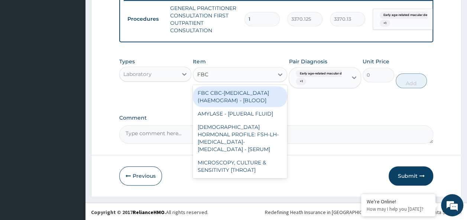
click at [242, 102] on div "FBC CBC-[MEDICAL_DATA] (HAEMOGRAM) - [BLOOD]" at bounding box center [240, 96] width 94 height 21
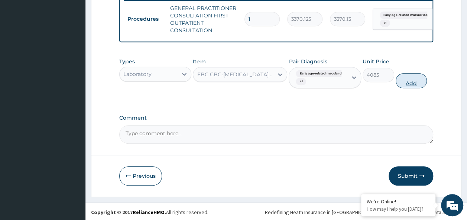
click at [418, 82] on button "Add" at bounding box center [411, 80] width 32 height 15
type input "0"
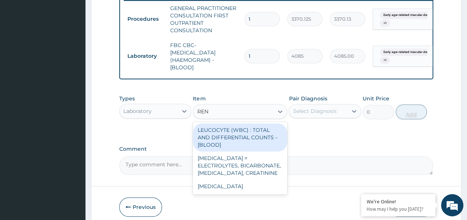
type input "[PERSON_NAME]"
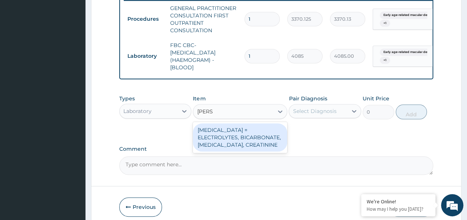
click at [248, 146] on div "[MEDICAL_DATA] = ELECTROLYTES, BICARBONATE, [MEDICAL_DATA], CREATININE" at bounding box center [240, 138] width 94 height 28
type input "4595.625"
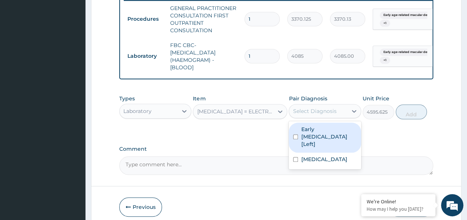
click at [296, 140] on input "checkbox" at bounding box center [295, 137] width 5 height 5
checkbox input "true"
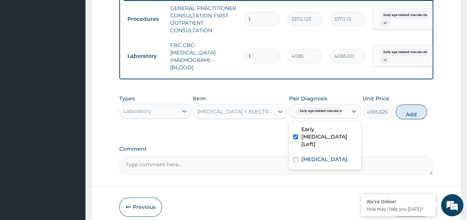
click at [295, 162] on input "checkbox" at bounding box center [295, 159] width 5 height 5
checkbox input "true"
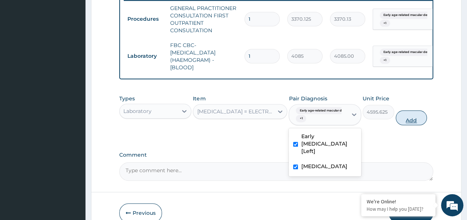
click at [416, 124] on button "Add" at bounding box center [411, 118] width 32 height 15
type input "0"
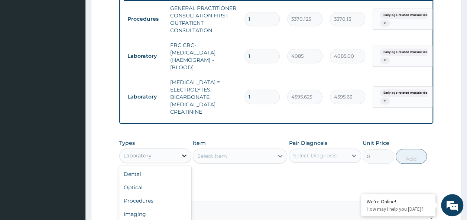
click at [184, 152] on icon at bounding box center [183, 155] width 7 height 7
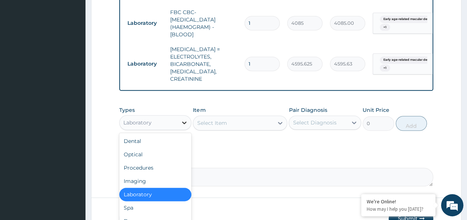
scroll to position [370, 0]
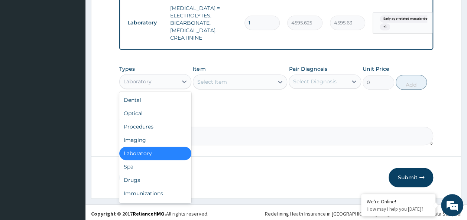
click at [143, 174] on div "Drugs" at bounding box center [155, 180] width 72 height 13
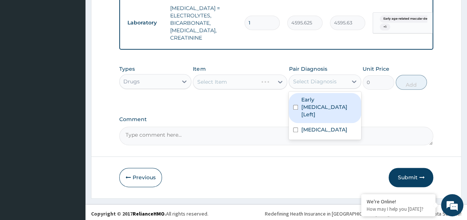
click at [295, 106] on input "checkbox" at bounding box center [295, 107] width 5 height 5
checkbox input "true"
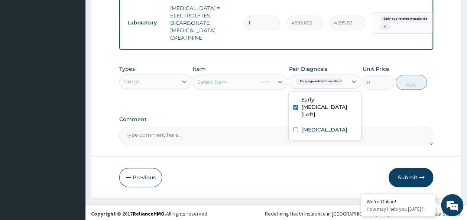
click at [297, 130] on input "checkbox" at bounding box center [295, 130] width 5 height 5
checkbox input "true"
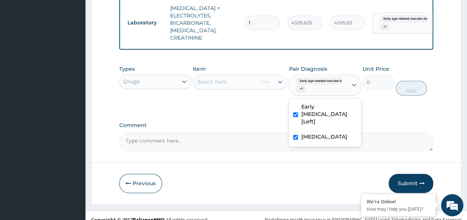
click at [242, 82] on div "Select Item" at bounding box center [240, 82] width 94 height 15
click at [234, 78] on div "Select Item" at bounding box center [240, 82] width 94 height 15
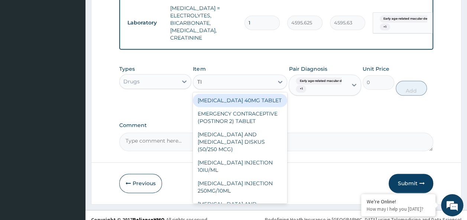
type input "TIZ"
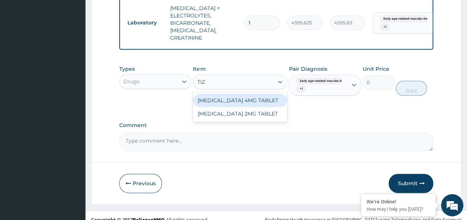
click at [266, 96] on div "[MEDICAL_DATA] 4MG TABLET" at bounding box center [240, 100] width 94 height 13
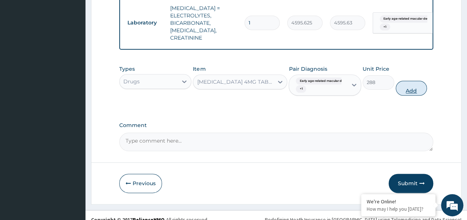
click at [409, 89] on button "Add" at bounding box center [411, 88] width 32 height 15
type input "0"
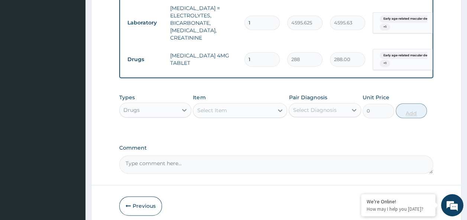
type input "0.00"
type input "3"
type input "864.00"
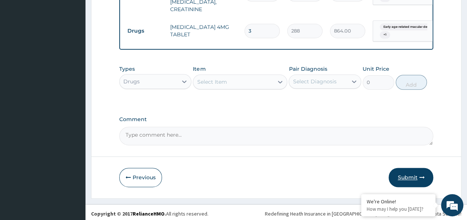
click at [416, 173] on button "Submit" at bounding box center [410, 177] width 45 height 19
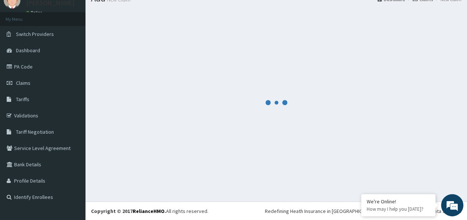
scroll to position [398, 0]
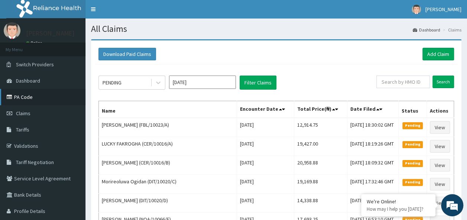
click at [30, 97] on link "PA Code" at bounding box center [42, 97] width 85 height 16
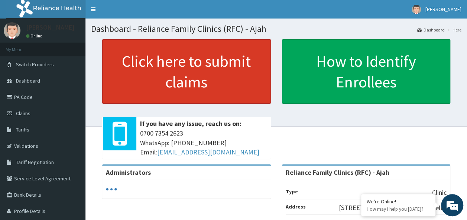
click at [155, 85] on link "Click here to submit claims" at bounding box center [186, 71] width 169 height 65
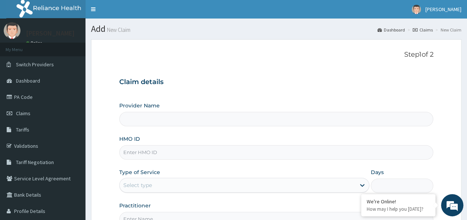
type input "Reliance Family Clinics (RFC) - Ajah"
click at [142, 150] on input "HMO ID" at bounding box center [276, 153] width 314 height 14
paste input "2508312"
type input "2"
click at [151, 149] on input "HMO ID" at bounding box center [276, 153] width 314 height 14
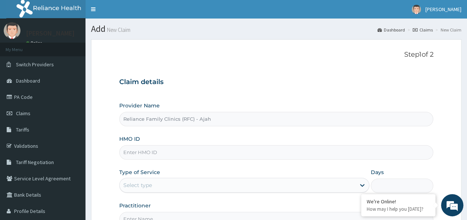
paste input "FBL/10023/E"
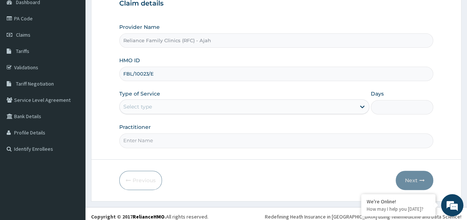
scroll to position [83, 0]
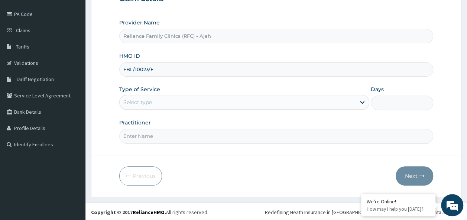
type input "FBL/10023/E"
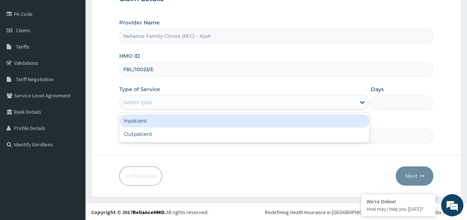
click at [297, 141] on div "Inpatient Outpatient" at bounding box center [244, 128] width 250 height 30
click at [258, 133] on div "Outpatient" at bounding box center [244, 134] width 250 height 13
type input "1"
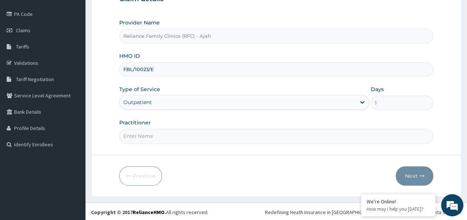
click at [226, 137] on input "Practitioner" at bounding box center [276, 136] width 314 height 14
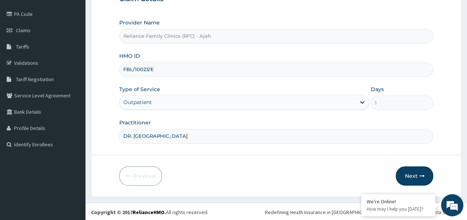
type input "DR. LOCUM"
click at [417, 176] on button "Next" at bounding box center [413, 176] width 37 height 19
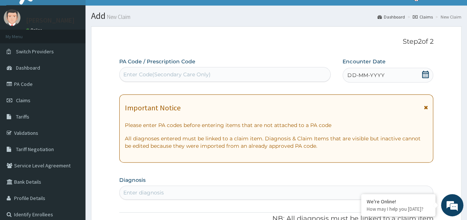
scroll to position [11, 0]
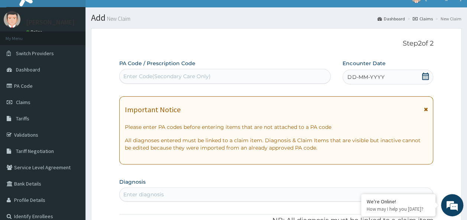
click at [379, 73] on span "DD-MM-YYYY" at bounding box center [365, 76] width 37 height 7
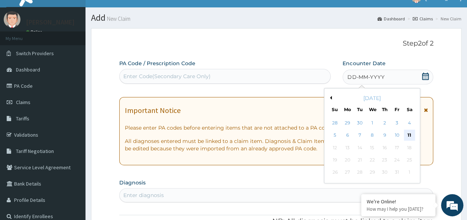
click at [409, 135] on div "11" at bounding box center [408, 135] width 11 height 11
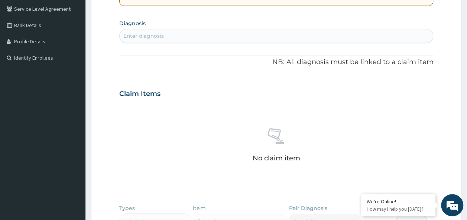
scroll to position [172, 0]
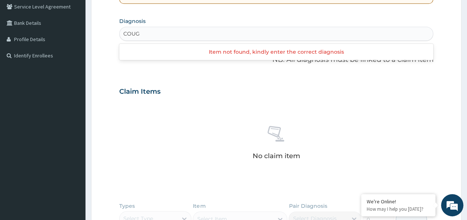
type input "COUGH"
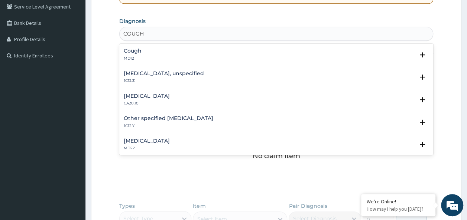
click at [138, 57] on p "MD12" at bounding box center [133, 58] width 18 height 5
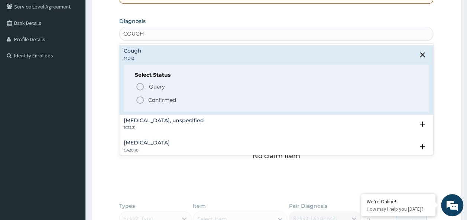
click at [160, 100] on p "Confirmed" at bounding box center [162, 100] width 28 height 7
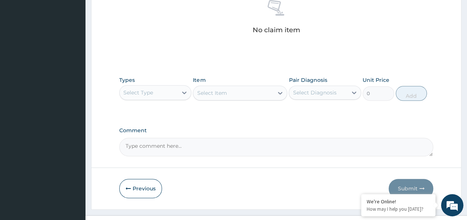
scroll to position [313, 0]
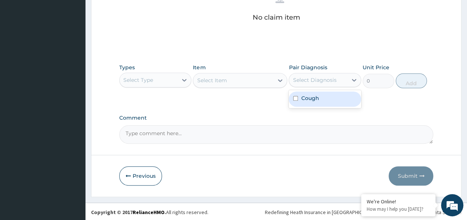
click at [296, 98] on input "checkbox" at bounding box center [295, 98] width 5 height 5
checkbox input "true"
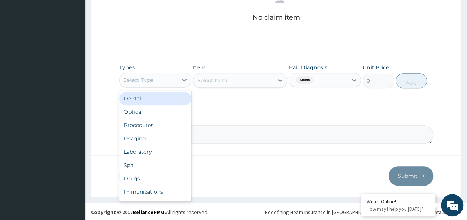
click at [164, 124] on div "Procedures" at bounding box center [155, 125] width 72 height 13
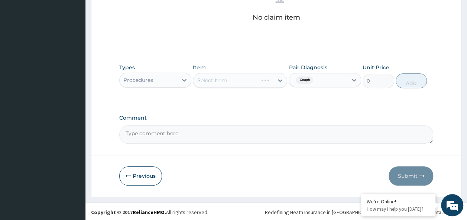
click at [231, 87] on div "Select Item" at bounding box center [240, 80] width 94 height 15
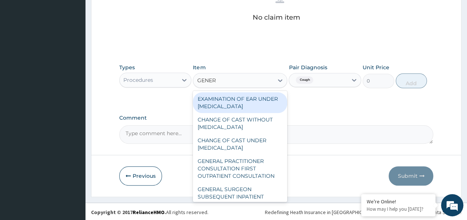
type input "GENERA"
click at [256, 178] on div "GENERAL PRACTITIONER CONSULTATION FIRST OUTPATIENT CONSULTATION" at bounding box center [240, 169] width 94 height 28
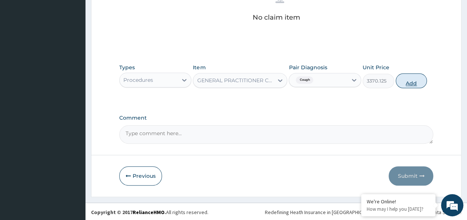
click at [413, 79] on button "Add" at bounding box center [411, 80] width 32 height 15
type input "0"
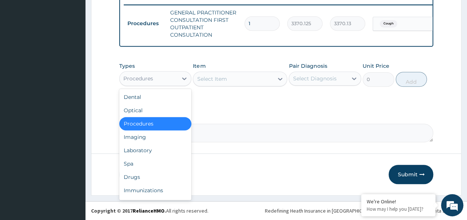
click at [146, 174] on div "Drugs" at bounding box center [155, 177] width 72 height 13
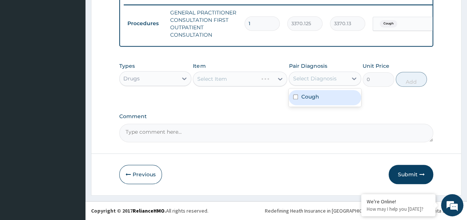
click at [295, 98] on input "checkbox" at bounding box center [295, 97] width 5 height 5
checkbox input "true"
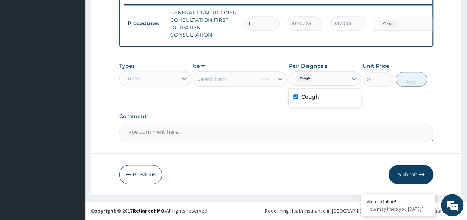
click at [229, 86] on div "Select Item" at bounding box center [240, 79] width 94 height 15
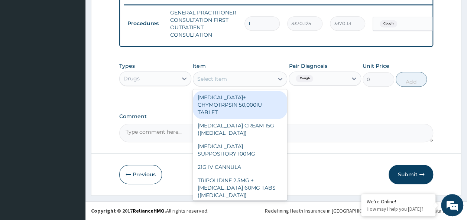
click at [227, 78] on div "Select Item" at bounding box center [233, 79] width 80 height 12
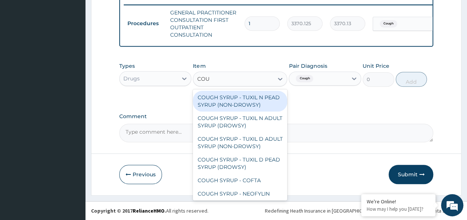
type input "COUG"
click at [252, 119] on div "COUGH SYRUP - TUXIL N ADULT SYRUP (DROWSY)" at bounding box center [240, 122] width 94 height 21
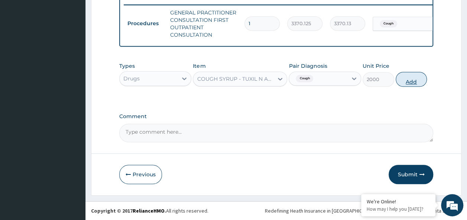
click at [414, 82] on button "Add" at bounding box center [411, 79] width 32 height 15
type input "0"
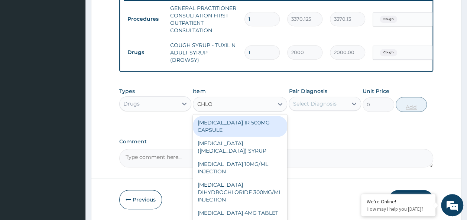
type input "CHLOR"
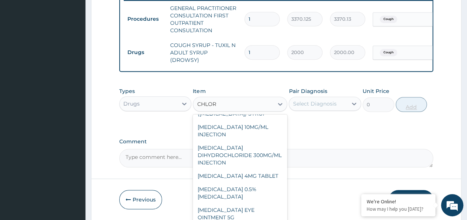
scroll to position [37, 0]
click at [259, 183] on div "[MEDICAL_DATA] 4MG TABLET" at bounding box center [240, 175] width 94 height 13
type input "60"
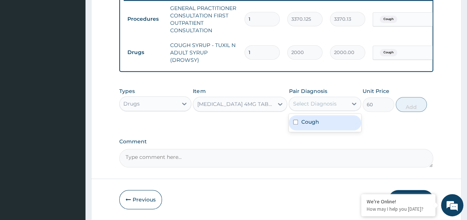
click at [295, 123] on input "checkbox" at bounding box center [295, 122] width 5 height 5
checkbox input "true"
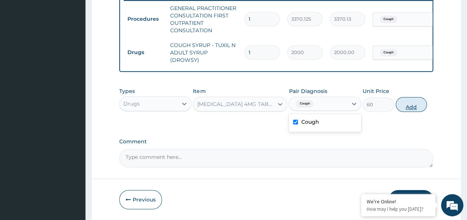
click at [414, 105] on button "Add" at bounding box center [411, 104] width 32 height 15
type input "0"
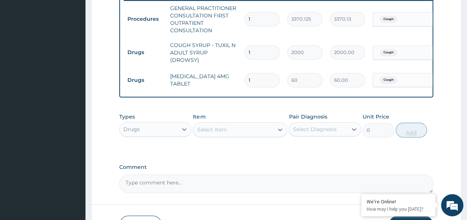
type input "0.00"
type input "5"
type input "300.00"
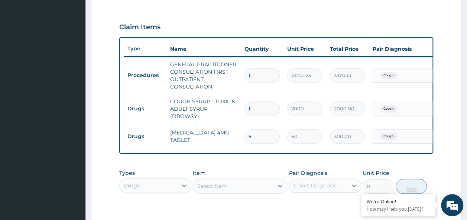
scroll to position [239, 0]
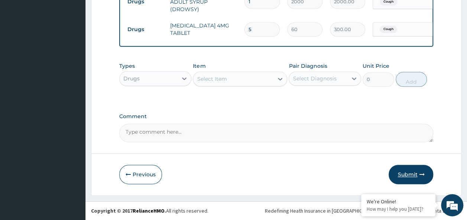
click at [411, 177] on button "Submit" at bounding box center [410, 174] width 45 height 19
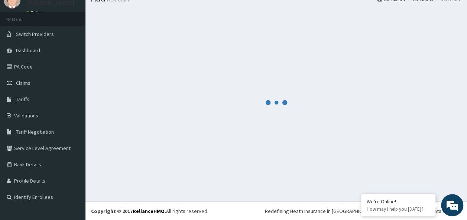
scroll to position [347, 0]
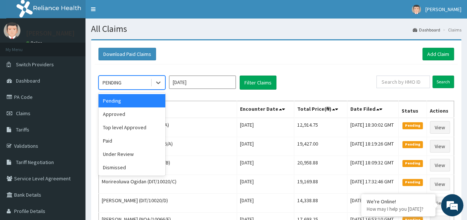
click at [129, 115] on div "Approved" at bounding box center [131, 114] width 67 height 13
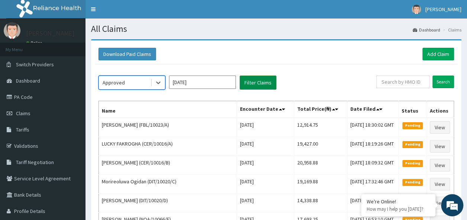
click at [266, 78] on button "Filter Claims" at bounding box center [257, 83] width 37 height 14
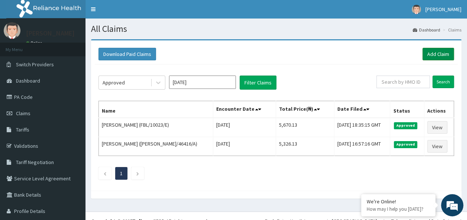
click at [429, 56] on link "Add Claim" at bounding box center [438, 54] width 32 height 13
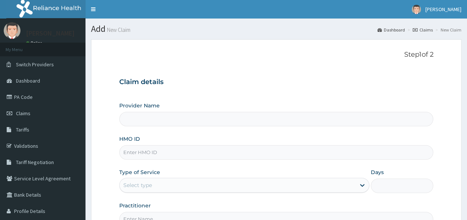
click at [158, 154] on input "HMO ID" at bounding box center [276, 153] width 314 height 14
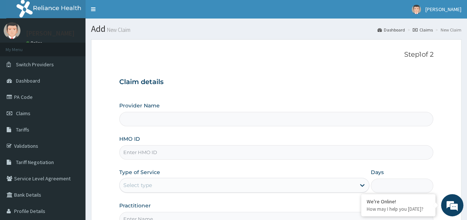
type input "Reliance Family Clinics (RFC) - Ajah"
paste input "FBL/10023/F"
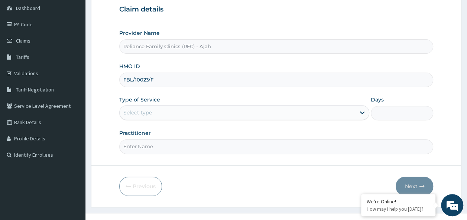
scroll to position [83, 0]
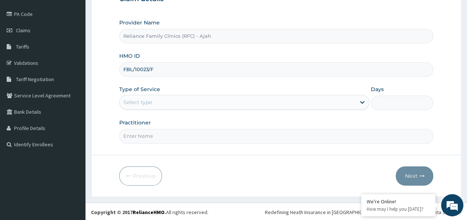
type input "FBL/10023/F"
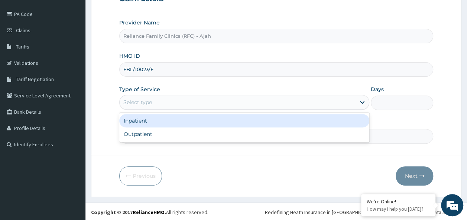
click at [209, 135] on div "Outpatient" at bounding box center [244, 134] width 250 height 13
type input "1"
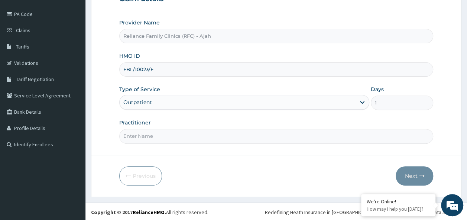
click at [208, 136] on input "Practitioner" at bounding box center [276, 136] width 314 height 14
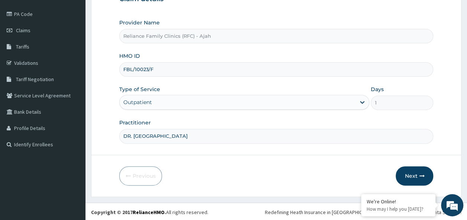
type input "DR. LOCUM"
click at [422, 175] on icon "button" at bounding box center [421, 176] width 5 height 5
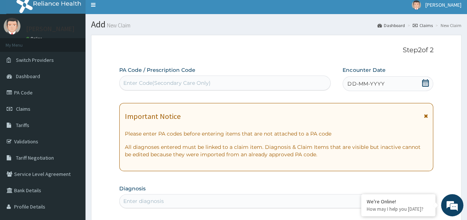
scroll to position [3, 0]
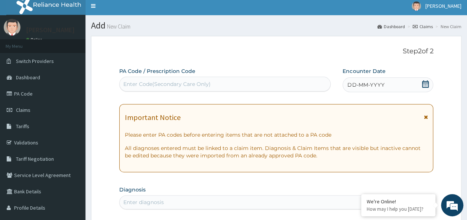
click at [374, 86] on span "DD-MM-YYYY" at bounding box center [365, 84] width 37 height 7
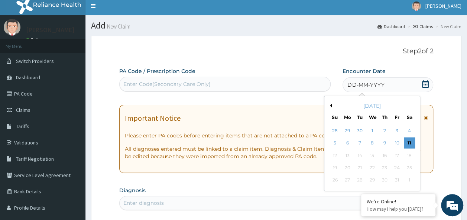
scroll to position [0, 0]
click at [412, 143] on div "11" at bounding box center [408, 143] width 11 height 11
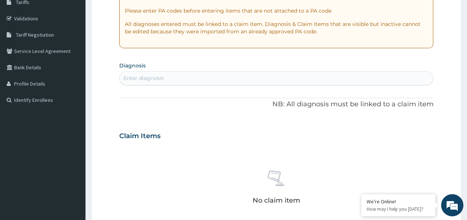
scroll to position [134, 0]
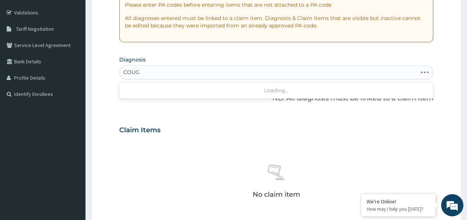
type input "COUGH"
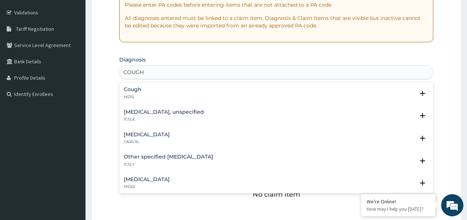
click at [154, 92] on div "Cough MD12" at bounding box center [276, 93] width 305 height 13
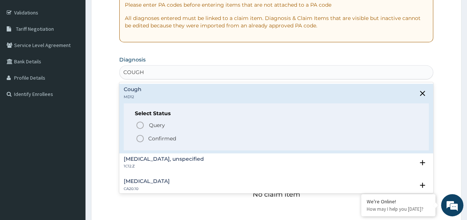
click at [154, 141] on p "Confirmed" at bounding box center [162, 138] width 28 height 7
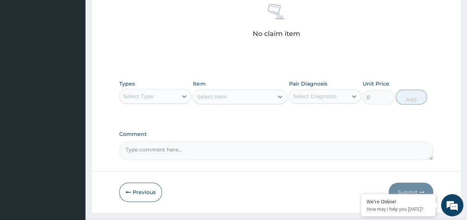
scroll to position [313, 0]
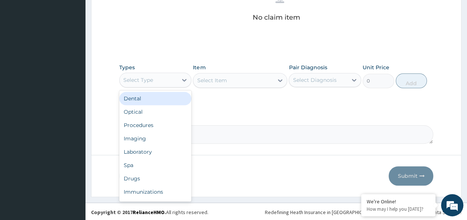
click at [151, 124] on div "Procedures" at bounding box center [155, 125] width 72 height 13
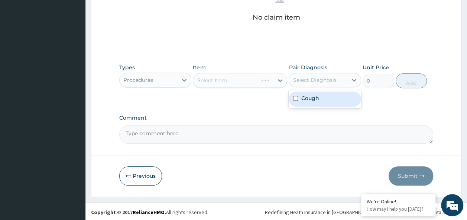
click at [295, 98] on input "checkbox" at bounding box center [295, 98] width 5 height 5
checkbox input "true"
click at [245, 80] on div "Select Item" at bounding box center [240, 80] width 94 height 15
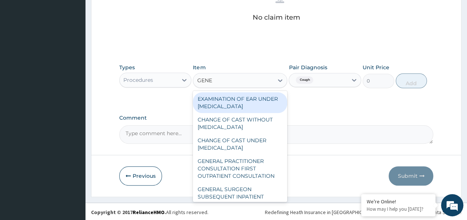
type input "GENER"
click at [251, 173] on div "GENERAL PRACTITIONER CONSULTATION FIRST OUTPATIENT CONSULTATION" at bounding box center [240, 169] width 94 height 28
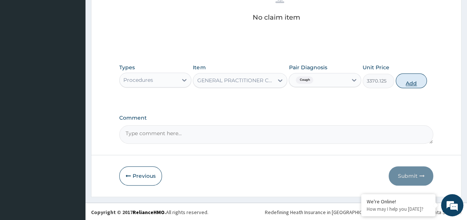
click at [401, 82] on button "Add" at bounding box center [411, 80] width 32 height 15
type input "0"
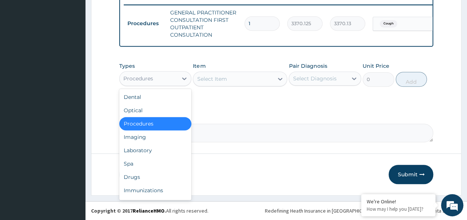
click at [145, 177] on div "Drugs" at bounding box center [155, 177] width 72 height 13
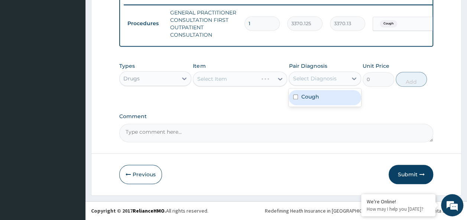
click at [295, 98] on input "checkbox" at bounding box center [295, 97] width 5 height 5
checkbox input "true"
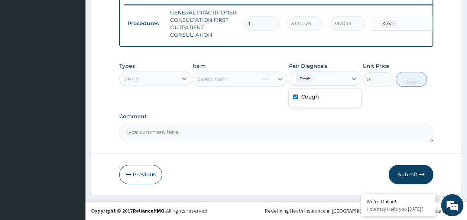
click at [223, 75] on div "Select Item" at bounding box center [240, 79] width 94 height 15
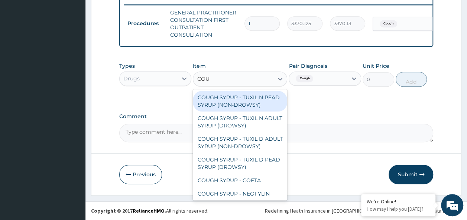
type input "COUG"
click at [259, 127] on div "COUGH SYRUP - TUXIL N ADULT SYRUP (DROWSY)" at bounding box center [240, 122] width 94 height 21
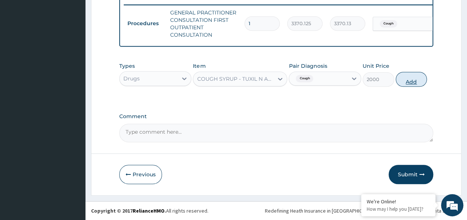
click at [415, 76] on button "Add" at bounding box center [411, 79] width 32 height 15
type input "0"
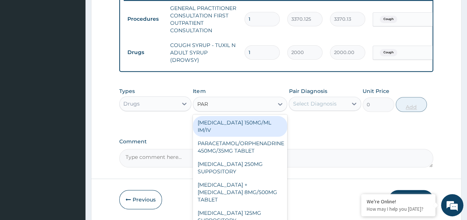
type input "PARA"
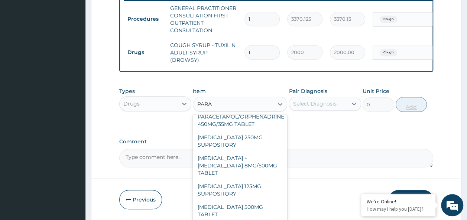
scroll to position [40, 0]
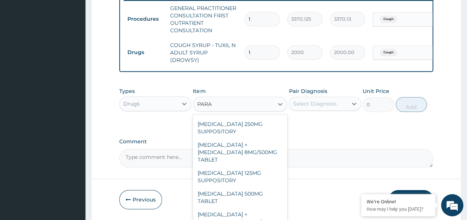
click at [251, 187] on div "PARACETAMOL 500MG TABLET" at bounding box center [240, 197] width 94 height 21
type input "30"
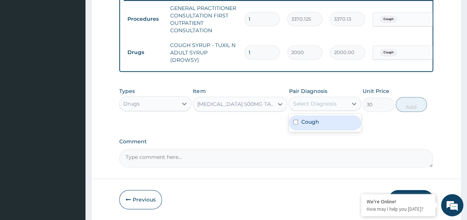
click at [296, 123] on input "checkbox" at bounding box center [295, 122] width 5 height 5
checkbox input "true"
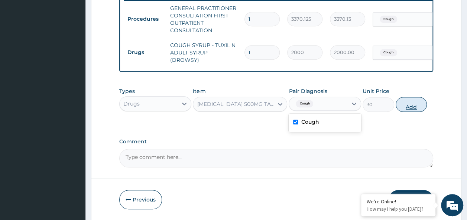
click at [409, 107] on button "Add" at bounding box center [411, 104] width 32 height 15
type input "0"
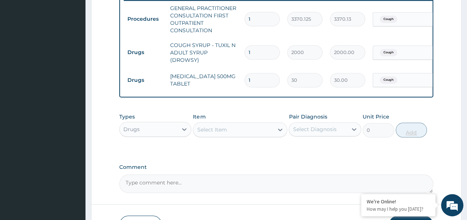
type input "18"
type input "540.00"
type input "18"
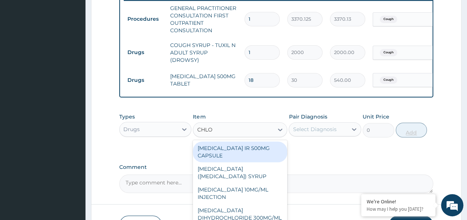
type input "CHLOR"
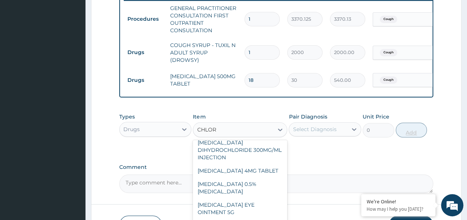
scroll to position [69, 0]
click at [257, 177] on div "CHLORPHENIRAMINE 4MG TABLET" at bounding box center [240, 169] width 94 height 13
type input "60"
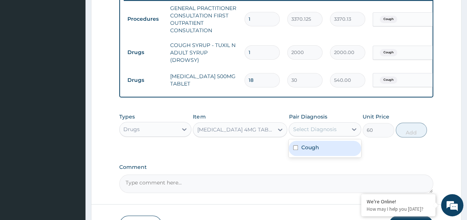
click at [295, 148] on input "checkbox" at bounding box center [295, 148] width 5 height 5
checkbox input "true"
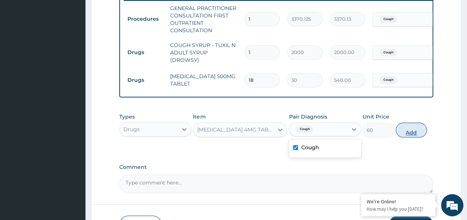
click at [416, 132] on button "Add" at bounding box center [411, 130] width 32 height 15
type input "0"
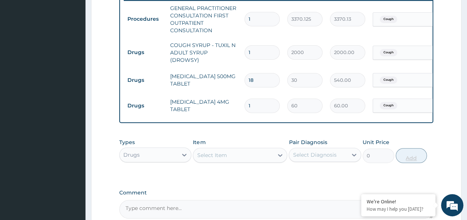
type input "0.00"
type input "1"
type input "60.00"
type input "10"
type input "600.00"
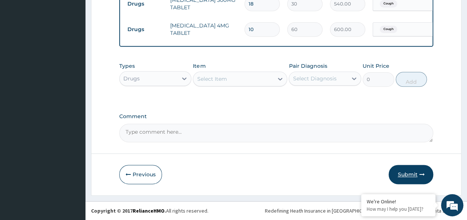
click at [418, 176] on button "Submit" at bounding box center [410, 174] width 45 height 19
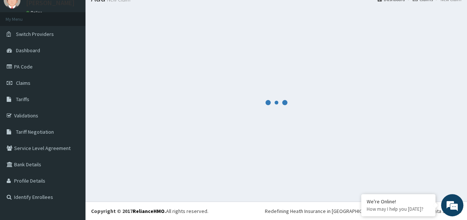
scroll to position [373, 0]
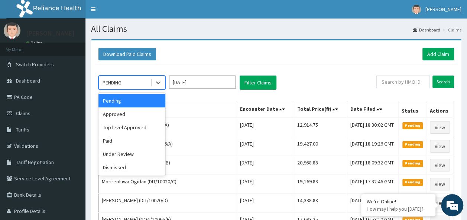
click at [128, 117] on div "Approved" at bounding box center [131, 114] width 67 height 13
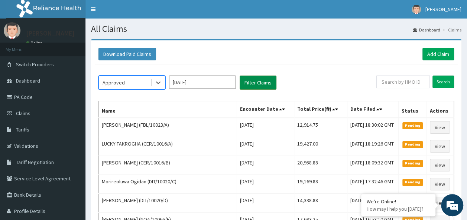
click at [272, 86] on button "Filter Claims" at bounding box center [257, 83] width 37 height 14
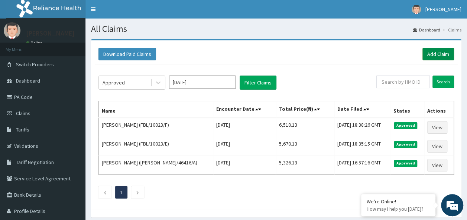
click at [433, 53] on link "Add Claim" at bounding box center [438, 54] width 32 height 13
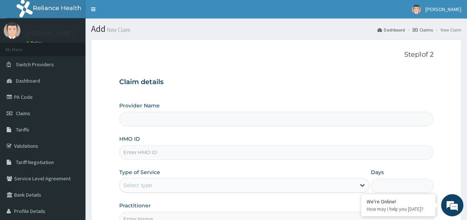
click at [168, 154] on input "HMO ID" at bounding box center [276, 153] width 314 height 14
type input "Reliance Family Clinics (RFC) - Ajah"
paste input "2509781"
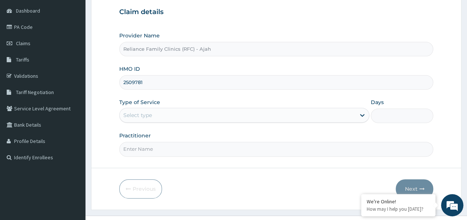
scroll to position [70, 0]
type input "2"
click at [140, 79] on input "HMO ID" at bounding box center [276, 83] width 314 height 14
paste input "SFA/14452/A"
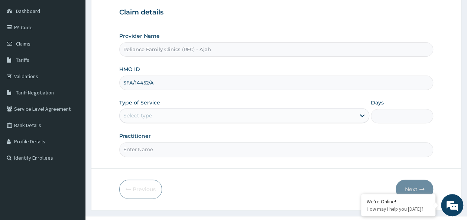
type input "SFA/14452/A"
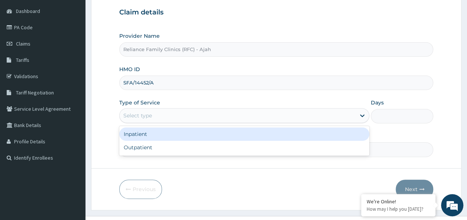
click at [213, 147] on div "Outpatient" at bounding box center [244, 147] width 250 height 13
type input "1"
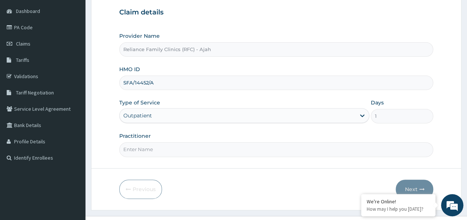
click at [230, 147] on input "Practitioner" at bounding box center [276, 150] width 314 height 14
type input "DR. LOCUM"
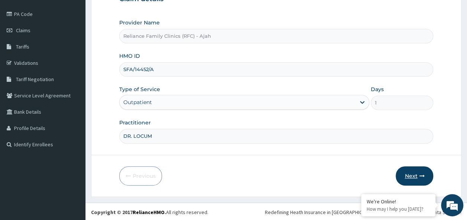
click at [416, 177] on button "Next" at bounding box center [413, 176] width 37 height 19
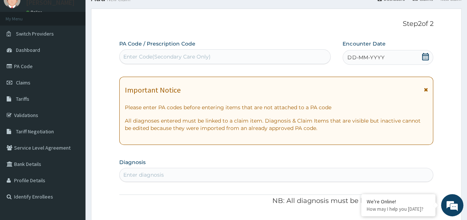
scroll to position [30, 0]
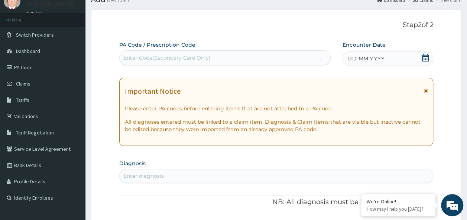
click at [382, 56] on span "DD-MM-YYYY" at bounding box center [365, 58] width 37 height 7
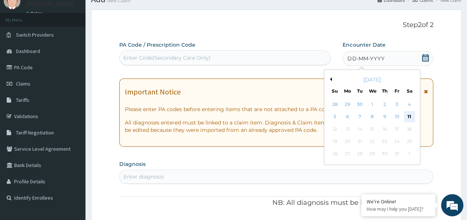
click at [414, 118] on div "11" at bounding box center [408, 117] width 11 height 11
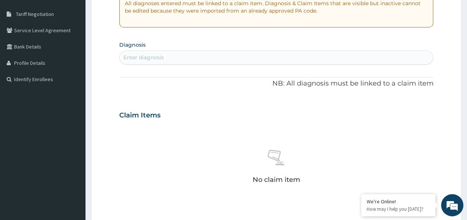
scroll to position [150, 0]
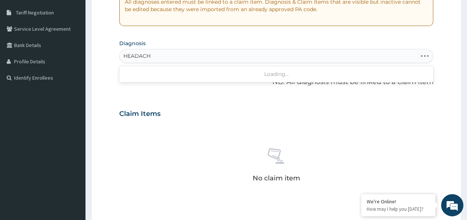
type input "HEADACHE"
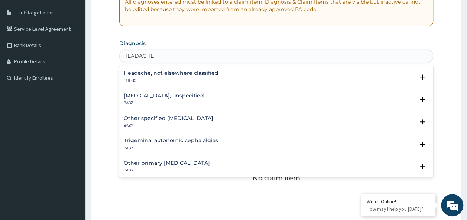
click at [200, 76] on h4 "Headache, not elsewhere classified" at bounding box center [171, 74] width 95 height 6
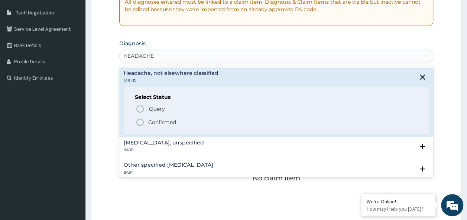
click at [170, 122] on p "Confirmed" at bounding box center [162, 122] width 28 height 7
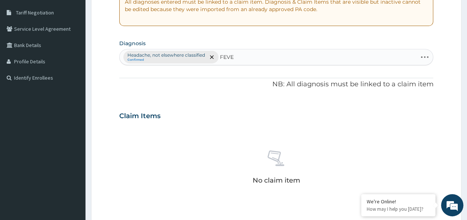
type input "FEVER"
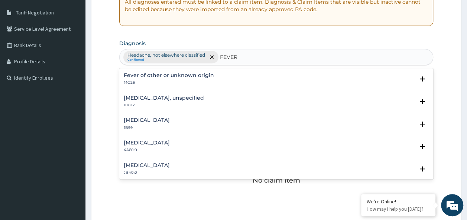
click at [175, 82] on p "MG26" at bounding box center [169, 82] width 90 height 5
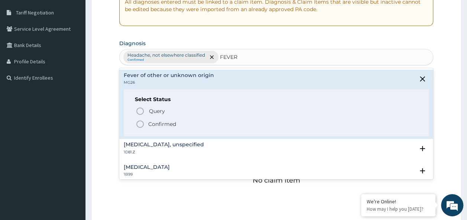
click at [176, 122] on span "Confirmed" at bounding box center [276, 124] width 282 height 9
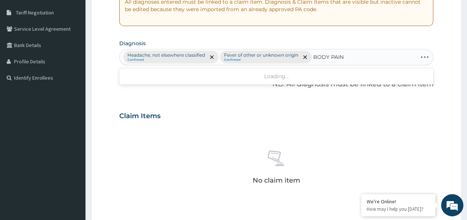
type input "BODY PAINS"
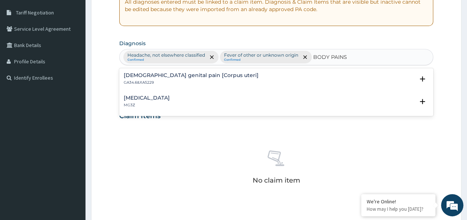
click at [151, 105] on p "MG3Z" at bounding box center [147, 105] width 46 height 5
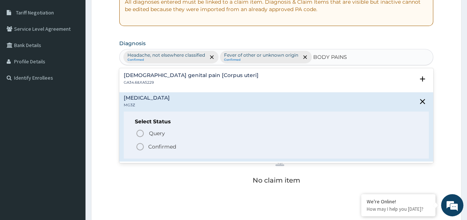
click at [152, 147] on p "Confirmed" at bounding box center [162, 146] width 28 height 7
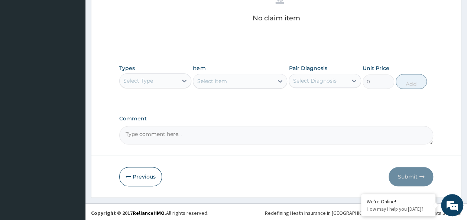
scroll to position [313, 0]
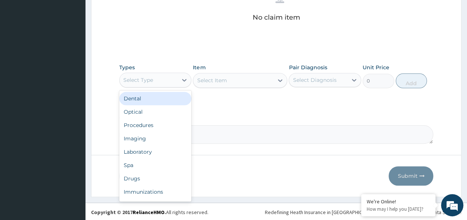
click at [144, 125] on div "Procedures" at bounding box center [155, 125] width 72 height 13
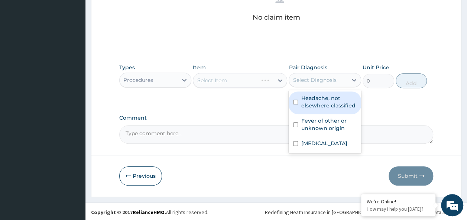
click at [293, 102] on input "checkbox" at bounding box center [295, 102] width 5 height 5
checkbox input "true"
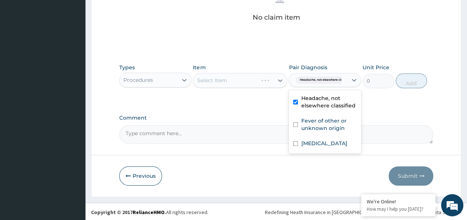
click at [295, 124] on input "checkbox" at bounding box center [295, 124] width 5 height 5
checkbox input "true"
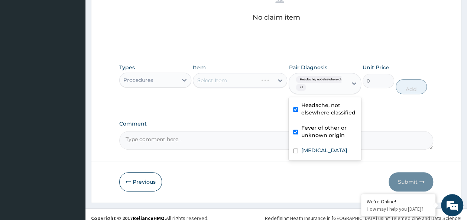
click at [297, 150] on input "checkbox" at bounding box center [295, 151] width 5 height 5
checkbox input "true"
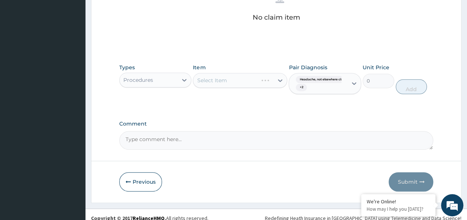
click at [241, 85] on div "Select Item" at bounding box center [240, 80] width 94 height 15
click at [226, 83] on div "Select Item" at bounding box center [240, 80] width 94 height 15
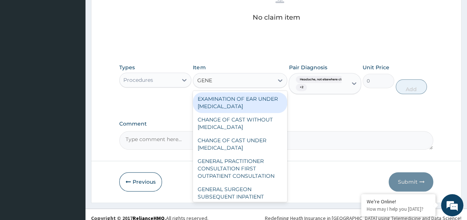
type input "GENER"
click at [258, 171] on div "GENERAL PRACTITIONER CONSULTATION FIRST OUTPATIENT CONSULTATION" at bounding box center [240, 169] width 94 height 28
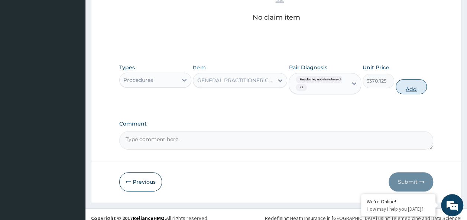
click at [414, 81] on button "Add" at bounding box center [411, 86] width 32 height 15
type input "0"
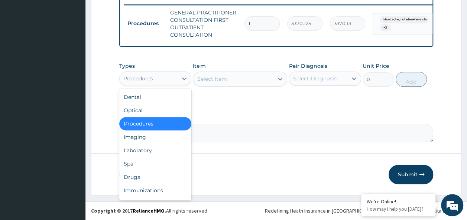
click at [152, 153] on div "Laboratory" at bounding box center [155, 150] width 72 height 13
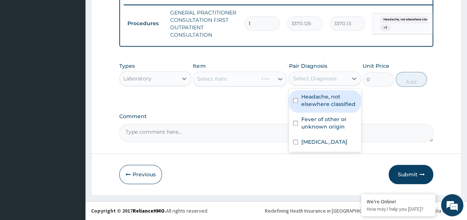
click at [295, 102] on input "checkbox" at bounding box center [295, 100] width 5 height 5
checkbox input "true"
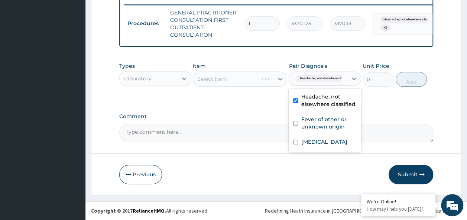
click at [297, 125] on input "checkbox" at bounding box center [295, 123] width 5 height 5
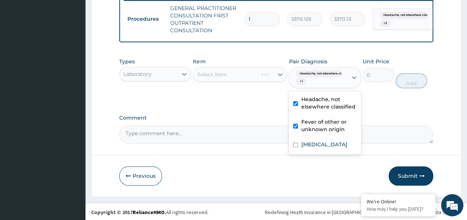
click at [301, 138] on div "Fever of other or unknown origin" at bounding box center [324, 126] width 72 height 23
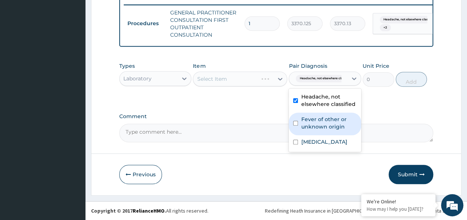
click at [295, 124] on input "checkbox" at bounding box center [295, 123] width 5 height 5
checkbox input "true"
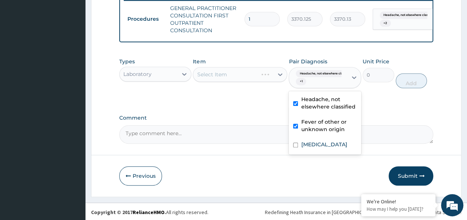
click at [296, 148] on input "checkbox" at bounding box center [295, 145] width 5 height 5
checkbox input "true"
click at [244, 104] on div "Types Laboratory Item Select Item Pair Diagnosis option Pain, unspecified, sele…" at bounding box center [276, 78] width 314 height 49
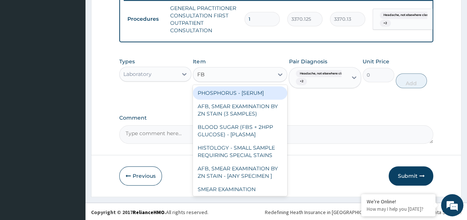
type input "FBC"
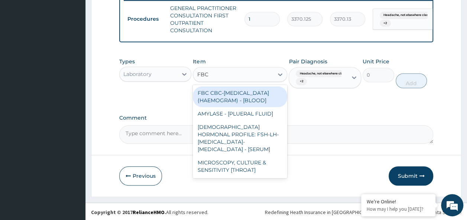
click at [251, 104] on div "FBC CBC-COMPLETE BLOOD COUNT (HAEMOGRAM) - [BLOOD]" at bounding box center [240, 96] width 94 height 21
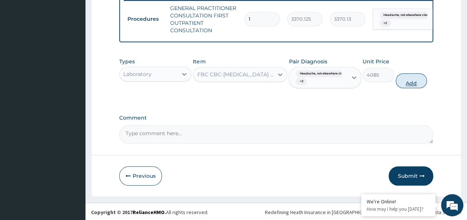
click at [414, 79] on button "Add" at bounding box center [411, 80] width 32 height 15
type input "0"
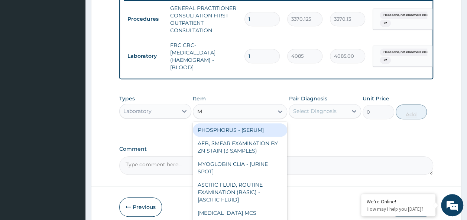
type input "MP"
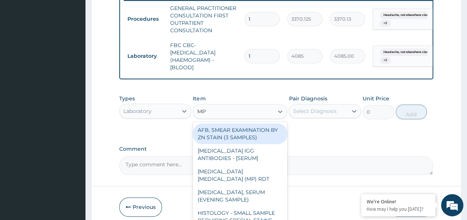
click at [262, 176] on div "MALARIA PARASITE (MP) RDT" at bounding box center [240, 175] width 94 height 21
type input "1531.875"
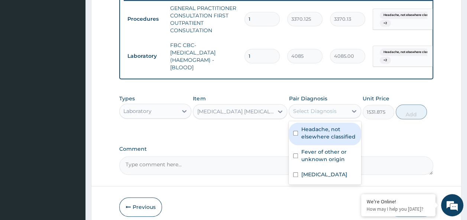
click at [295, 136] on input "checkbox" at bounding box center [295, 133] width 5 height 5
checkbox input "true"
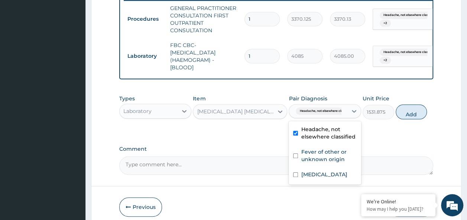
click at [297, 159] on input "checkbox" at bounding box center [295, 156] width 5 height 5
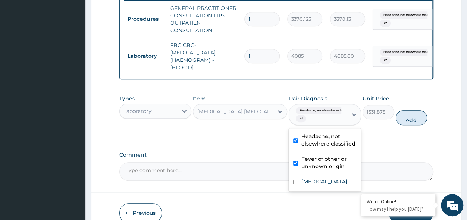
click at [301, 175] on div "Fever of other or unknown origin" at bounding box center [324, 164] width 72 height 23
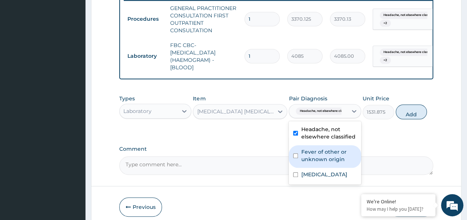
click at [295, 159] on input "checkbox" at bounding box center [295, 156] width 5 height 5
checkbox input "true"
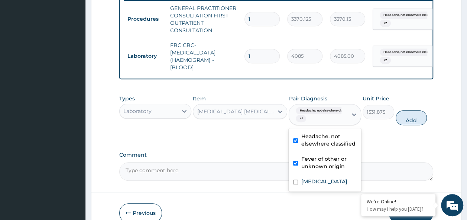
click at [297, 185] on input "checkbox" at bounding box center [295, 182] width 5 height 5
checkbox input "true"
click at [415, 123] on button "Add" at bounding box center [411, 118] width 32 height 15
type input "0"
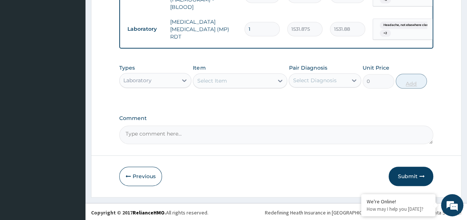
scroll to position [361, 0]
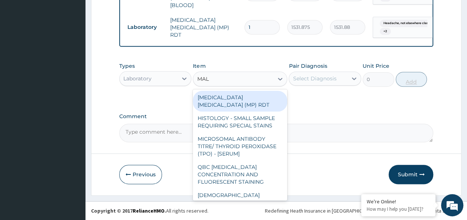
type input "MALA"
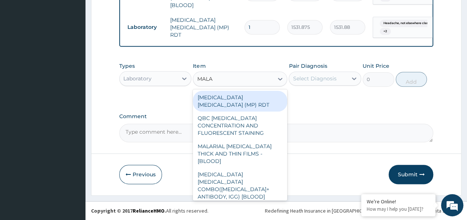
click at [261, 141] on div "MALARIAL PARASITE THICK AND THIN FILMS - [BLOOD]" at bounding box center [240, 154] width 94 height 28
type input "1531.875"
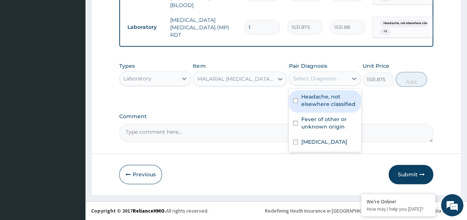
click at [295, 102] on input "checkbox" at bounding box center [295, 100] width 5 height 5
checkbox input "true"
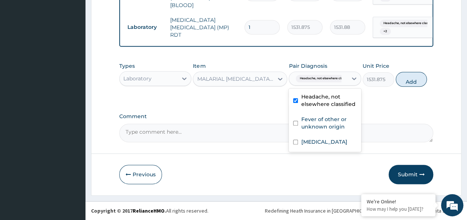
click at [298, 125] on input "checkbox" at bounding box center [295, 123] width 5 height 5
checkbox input "true"
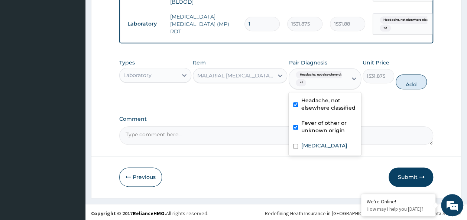
click at [295, 149] on input "checkbox" at bounding box center [295, 146] width 5 height 5
checkbox input "true"
click at [415, 86] on button "Add" at bounding box center [411, 82] width 32 height 15
type input "0"
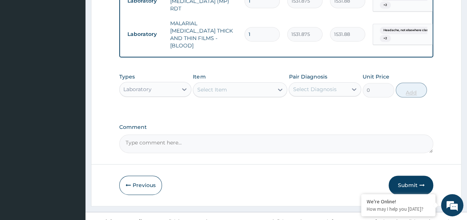
scroll to position [391, 0]
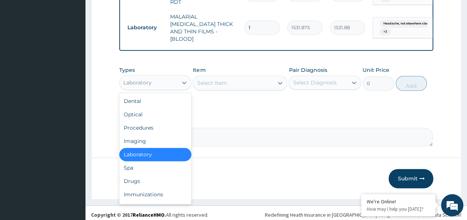
click at [143, 177] on div "Drugs" at bounding box center [155, 181] width 72 height 13
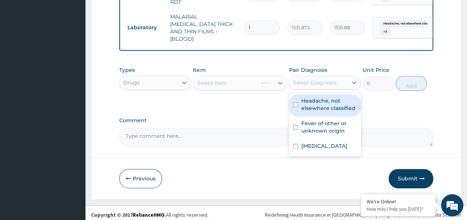
click at [298, 102] on input "checkbox" at bounding box center [295, 104] width 5 height 5
checkbox input "true"
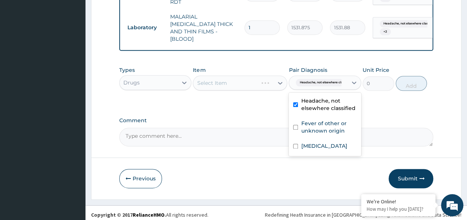
click at [297, 125] on input "checkbox" at bounding box center [295, 127] width 5 height 5
checkbox input "true"
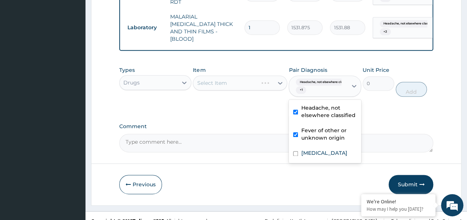
click at [297, 151] on input "checkbox" at bounding box center [295, 153] width 5 height 5
checkbox input "true"
click at [234, 82] on div "Select Item" at bounding box center [240, 83] width 94 height 15
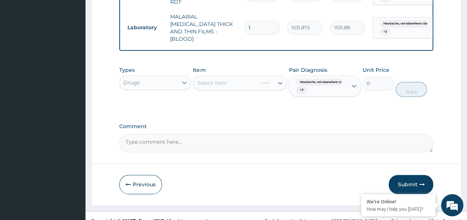
click at [223, 85] on div "Select Item" at bounding box center [240, 83] width 94 height 15
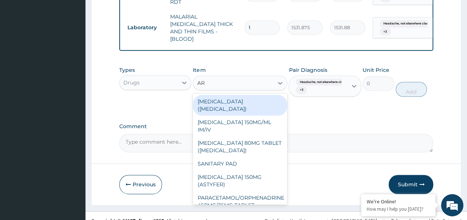
type input "ART"
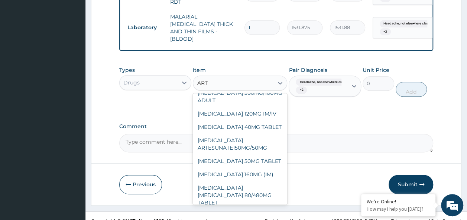
scroll to position [39, 0]
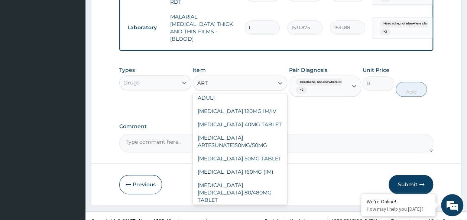
click at [252, 166] on div "[MEDICAL_DATA] 160MG (IM)" at bounding box center [240, 172] width 94 height 13
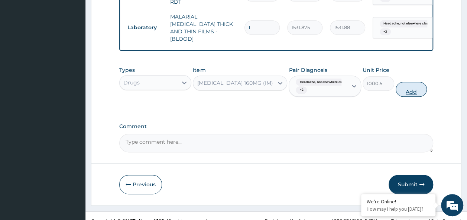
click at [411, 89] on button "Add" at bounding box center [411, 89] width 32 height 15
type input "0"
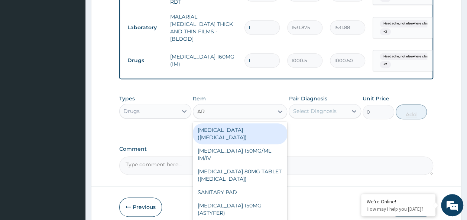
type input "ART"
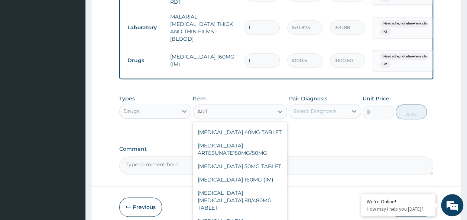
scroll to position [62, 0]
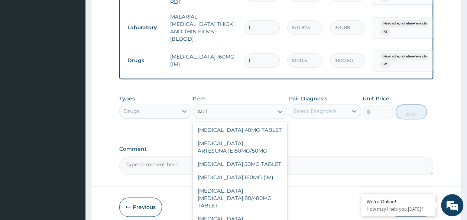
click at [258, 187] on div "[MEDICAL_DATA] [MEDICAL_DATA] 80/480MG TABLET" at bounding box center [240, 198] width 94 height 28
type input "450"
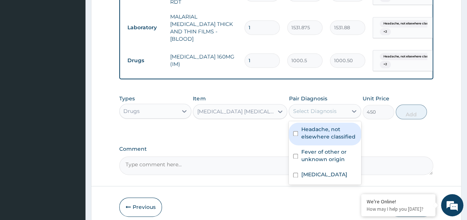
click at [297, 131] on input "checkbox" at bounding box center [295, 133] width 5 height 5
checkbox input "true"
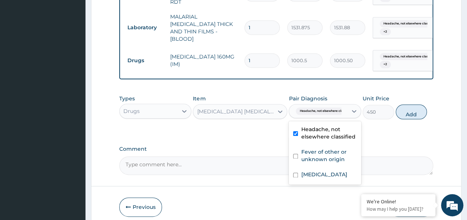
click at [294, 160] on div "Fever of other or unknown origin" at bounding box center [324, 157] width 72 height 23
checkbox input "true"
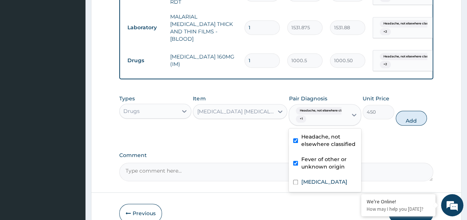
click at [295, 180] on input "checkbox" at bounding box center [295, 182] width 5 height 5
checkbox input "true"
click at [413, 117] on button "Add" at bounding box center [411, 118] width 32 height 15
type input "0"
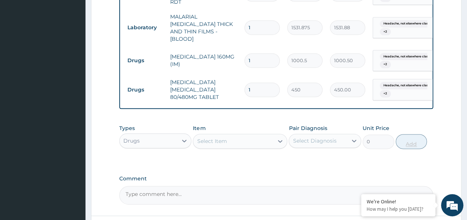
type input "0.00"
type input "6"
type input "2700.00"
type input "6"
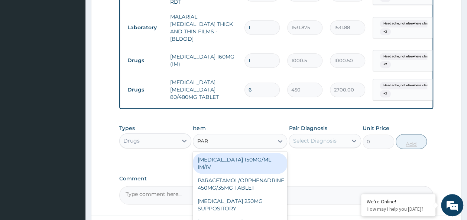
type input "PARA"
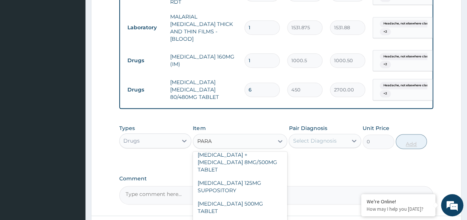
scroll to position [84, 0]
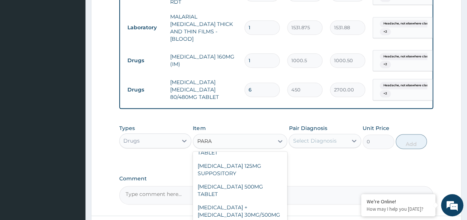
click at [252, 180] on div "PARACETAMOL 500MG TABLET" at bounding box center [240, 190] width 94 height 21
type input "30"
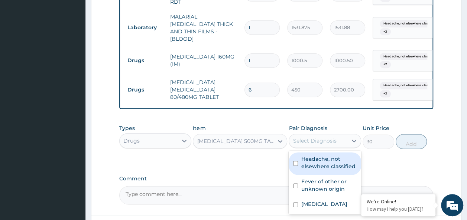
click at [293, 161] on input "checkbox" at bounding box center [295, 163] width 5 height 5
checkbox input "true"
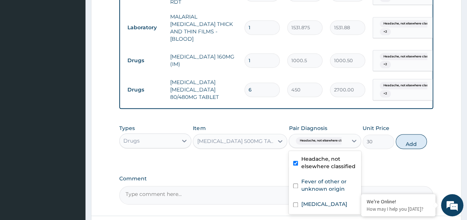
click at [295, 184] on input "checkbox" at bounding box center [295, 186] width 5 height 5
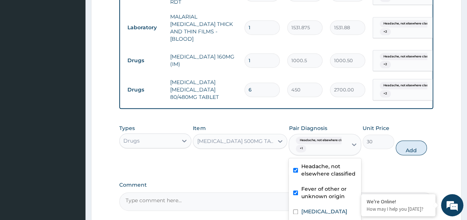
click at [300, 199] on div "Fever of other or unknown origin" at bounding box center [324, 194] width 72 height 23
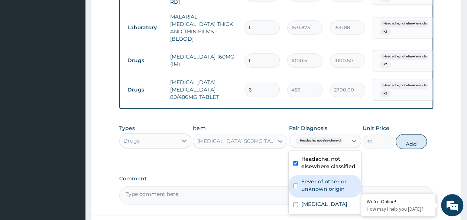
click at [293, 184] on input "checkbox" at bounding box center [295, 186] width 5 height 5
checkbox input "true"
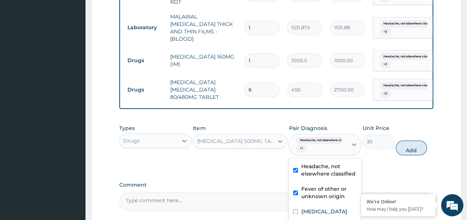
click at [298, 210] on input "checkbox" at bounding box center [295, 212] width 5 height 5
checkbox input "true"
click at [419, 147] on button "Add" at bounding box center [411, 148] width 32 height 15
type input "0"
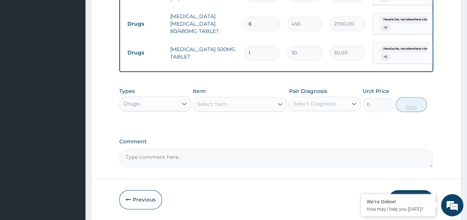
scroll to position [457, 0]
type input "18"
type input "540.00"
type input "18"
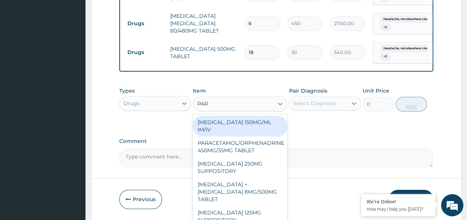
type input "PARA"
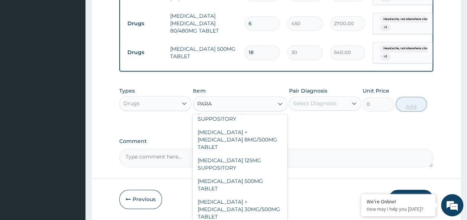
scroll to position [0, 0]
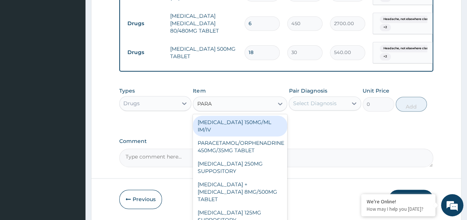
click at [261, 125] on div "PARACETAMOL 150MG/ML IM/IV" at bounding box center [240, 126] width 94 height 21
type input "300"
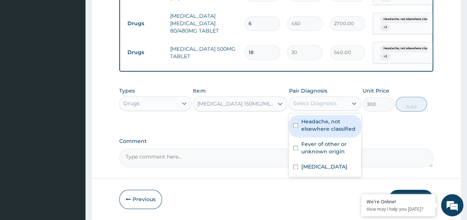
click at [293, 124] on input "checkbox" at bounding box center [295, 125] width 5 height 5
checkbox input "true"
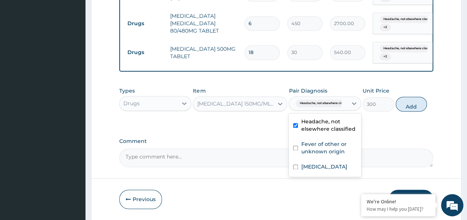
click at [295, 146] on input "checkbox" at bounding box center [295, 148] width 5 height 5
checkbox input "true"
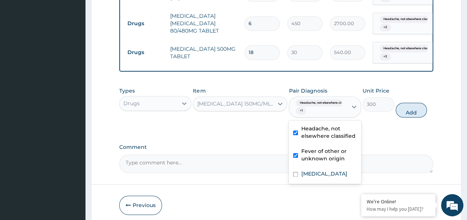
click at [295, 172] on input "checkbox" at bounding box center [295, 174] width 5 height 5
checkbox input "true"
click at [413, 110] on button "Add" at bounding box center [411, 110] width 32 height 15
type input "0"
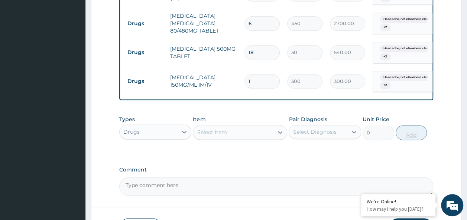
type input "0.00"
type input "6"
type input "1800.00"
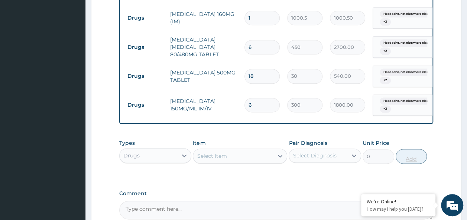
scroll to position [434, 0]
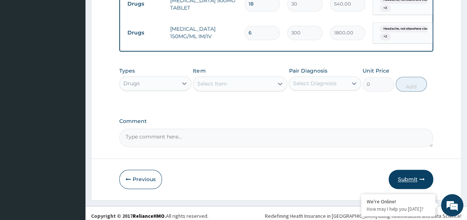
click at [417, 171] on button "Submit" at bounding box center [410, 179] width 45 height 19
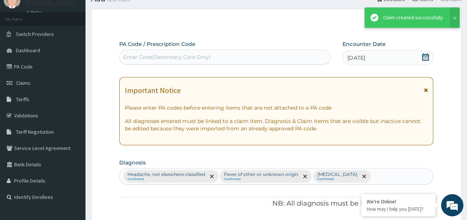
scroll to position [506, 0]
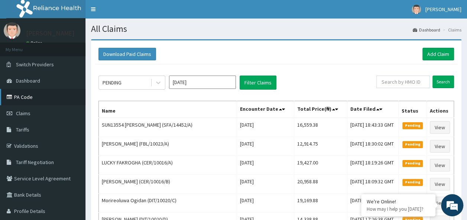
click at [36, 99] on link "PA Code" at bounding box center [42, 97] width 85 height 16
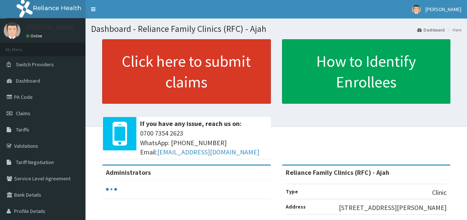
click at [166, 49] on link "Click here to submit claims" at bounding box center [186, 71] width 169 height 65
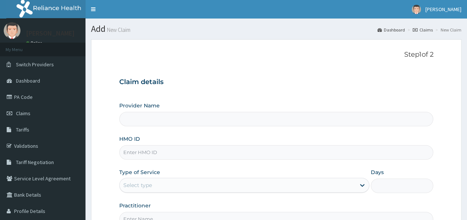
type input "Reliance Family Clinics (RFC) - Ajah"
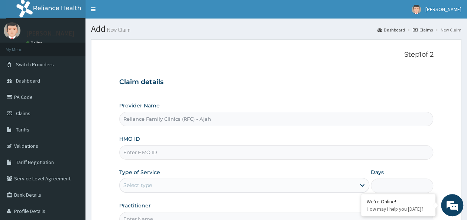
click at [149, 150] on input "HMO ID" at bounding box center [276, 153] width 314 height 14
paste input "GCX/10006/A"
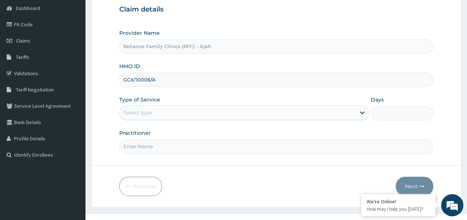
scroll to position [83, 0]
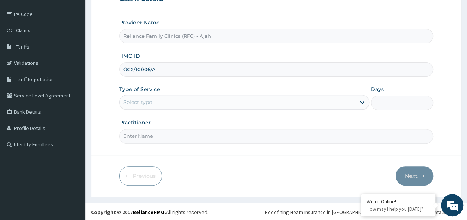
type input "GCX/10006/A"
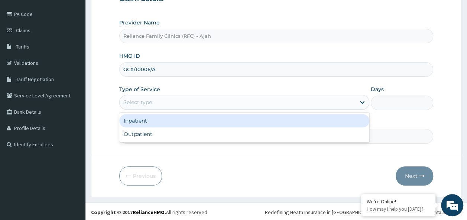
click at [231, 135] on div "Outpatient" at bounding box center [244, 134] width 250 height 13
type input "1"
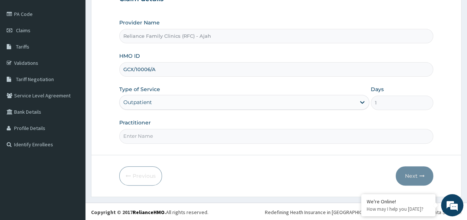
click at [225, 138] on input "Practitioner" at bounding box center [276, 136] width 314 height 14
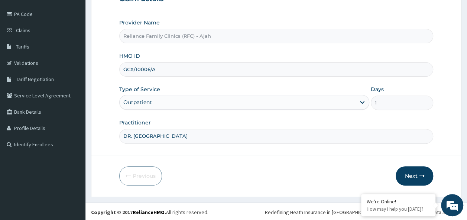
type input "DR. LOCUM"
click at [418, 176] on button "Next" at bounding box center [413, 176] width 37 height 19
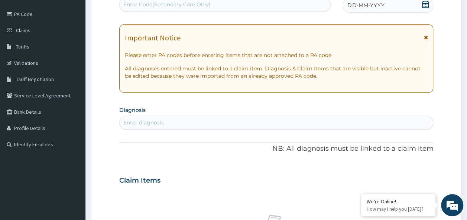
scroll to position [0, 0]
click at [379, 10] on div "DD-MM-YYYY" at bounding box center [387, 5] width 91 height 15
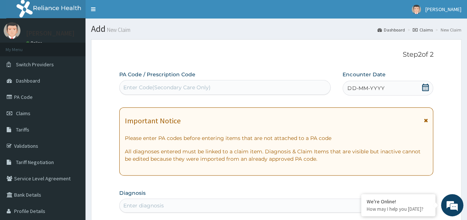
click at [389, 83] on div "DD-MM-YYYY" at bounding box center [387, 88] width 91 height 15
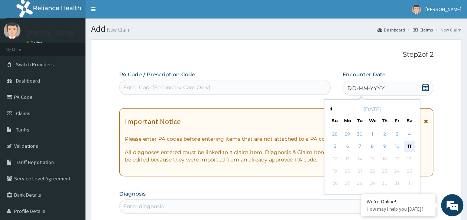
click at [412, 146] on div "11" at bounding box center [408, 146] width 11 height 11
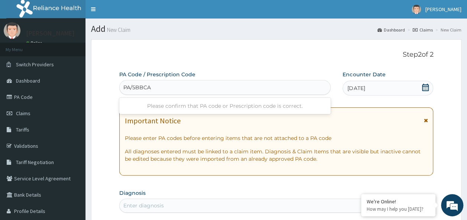
type input "PA/5BBCA9"
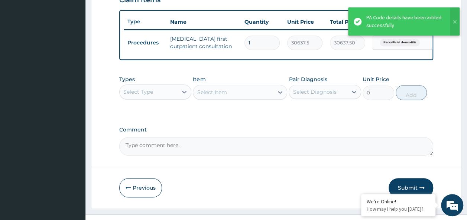
scroll to position [284, 0]
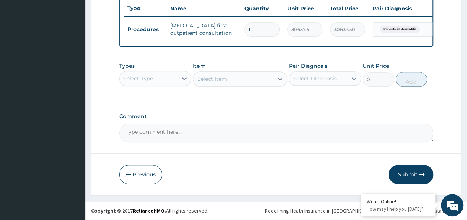
click at [418, 177] on button "Submit" at bounding box center [410, 174] width 45 height 19
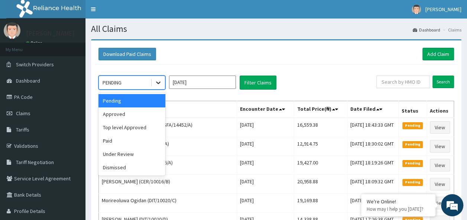
click at [158, 76] on div at bounding box center [157, 82] width 13 height 13
click at [133, 111] on div "Approved" at bounding box center [131, 114] width 67 height 13
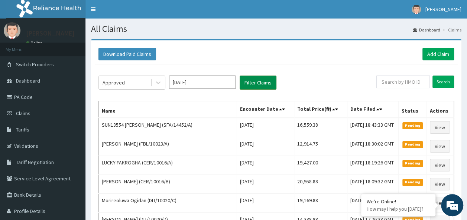
click at [253, 82] on button "Filter Claims" at bounding box center [257, 83] width 37 height 14
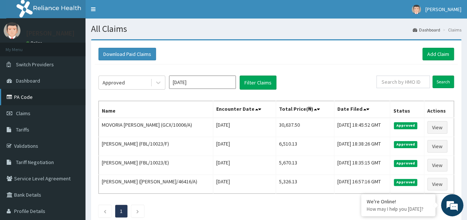
click at [26, 99] on link "PA Code" at bounding box center [42, 97] width 85 height 16
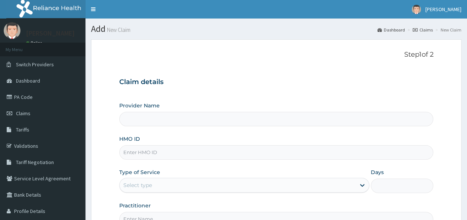
type input "Reliance Family Clinics (RFC) - Ajah"
click at [154, 159] on input "HMO ID" at bounding box center [276, 153] width 314 height 14
paste input "FSG/10006/A"
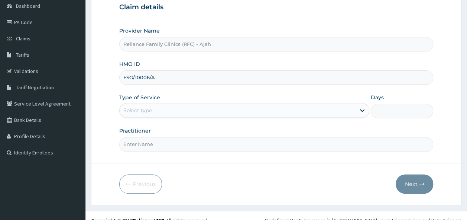
scroll to position [83, 0]
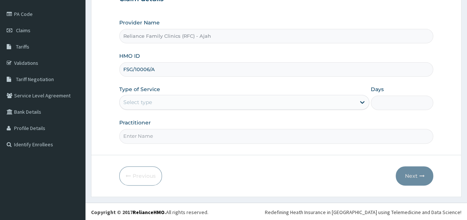
type input "FSG/10006/A"
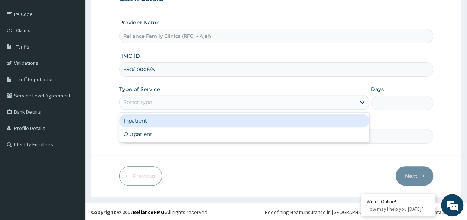
click at [195, 136] on div "Outpatient" at bounding box center [244, 134] width 250 height 13
type input "1"
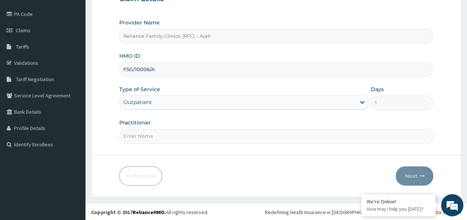
click at [200, 137] on input "Practitioner" at bounding box center [276, 136] width 314 height 14
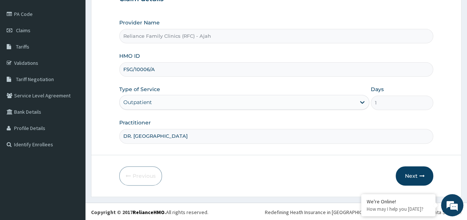
type input "DR. LOCUM"
click at [418, 173] on button "Next" at bounding box center [413, 176] width 37 height 19
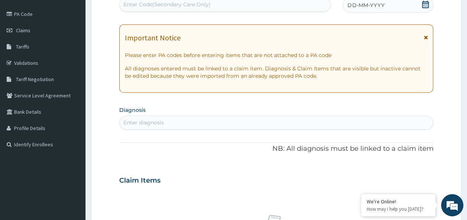
click at [371, 11] on div "DD-MM-YYYY" at bounding box center [387, 5] width 91 height 15
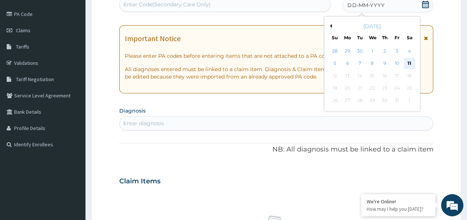
click at [409, 63] on div "11" at bounding box center [408, 63] width 11 height 11
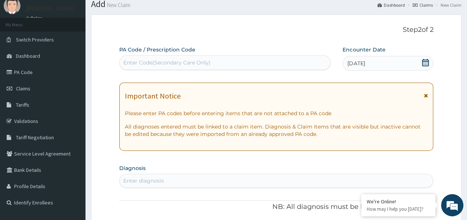
scroll to position [0, 0]
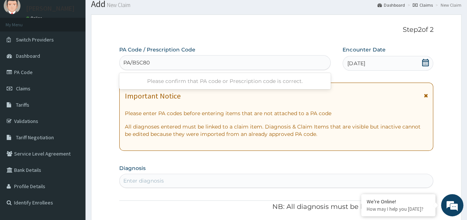
type input "PA/B5C80C"
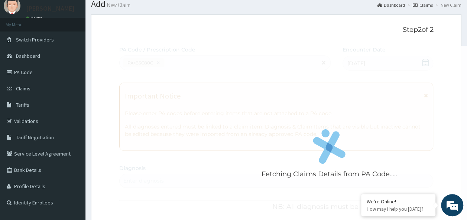
scroll to position [226, 0]
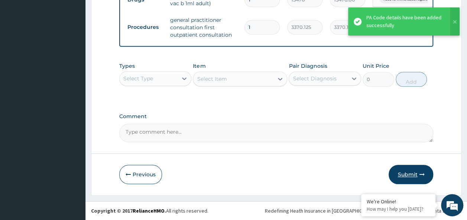
click at [423, 176] on icon "button" at bounding box center [421, 174] width 5 height 5
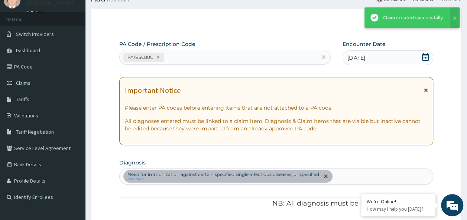
scroll to position [314, 0]
